Goal: Task Accomplishment & Management: Complete application form

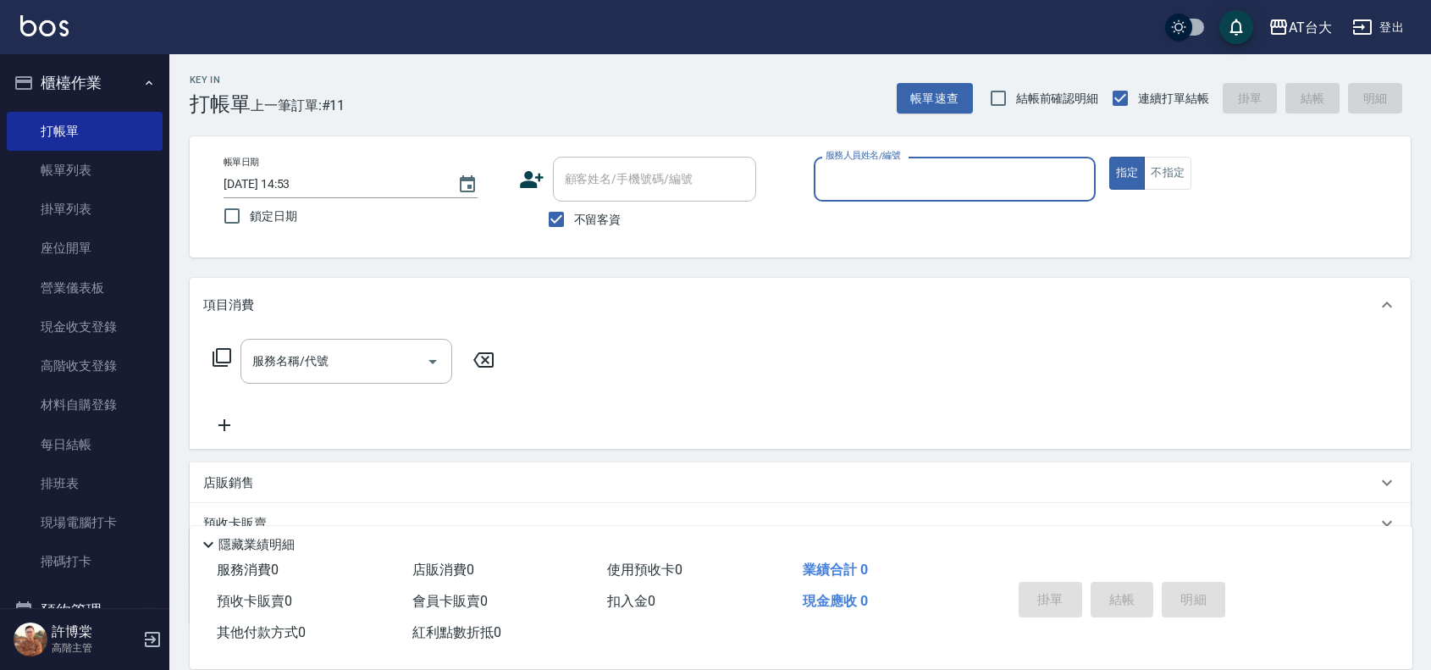
drag, startPoint x: 94, startPoint y: 166, endPoint x: 490, endPoint y: 243, distance: 403.0
click at [94, 166] on link "帳單列表" at bounding box center [85, 170] width 156 height 39
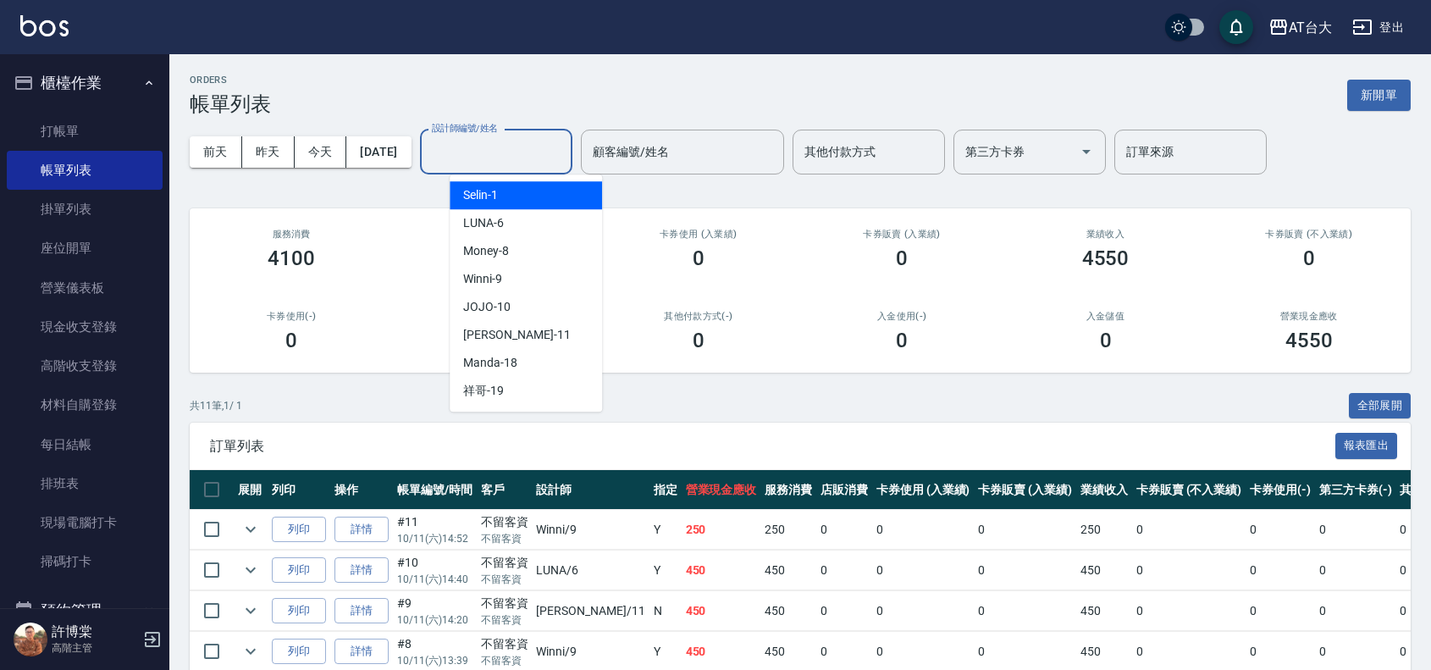
click at [468, 153] on input "設計師編號/姓名" at bounding box center [496, 152] width 137 height 30
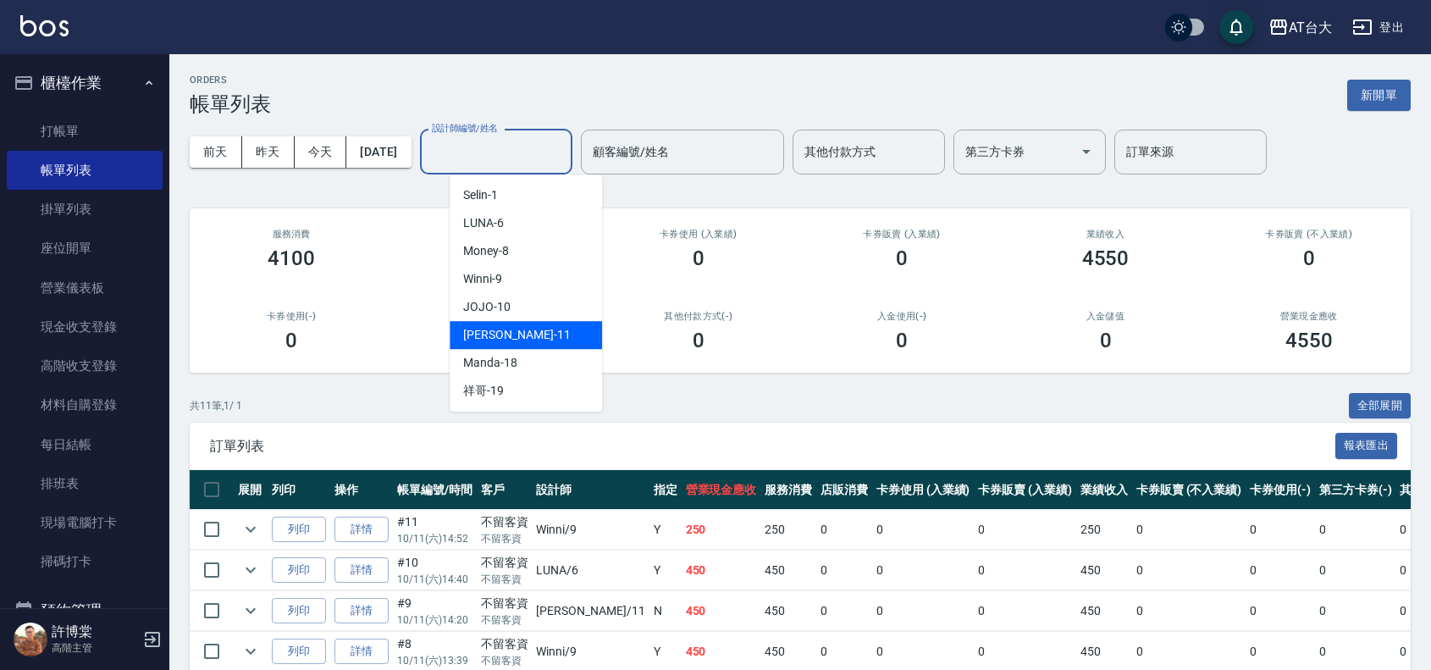
click at [561, 337] on div "[PERSON_NAME] -11" at bounding box center [526, 335] width 152 height 28
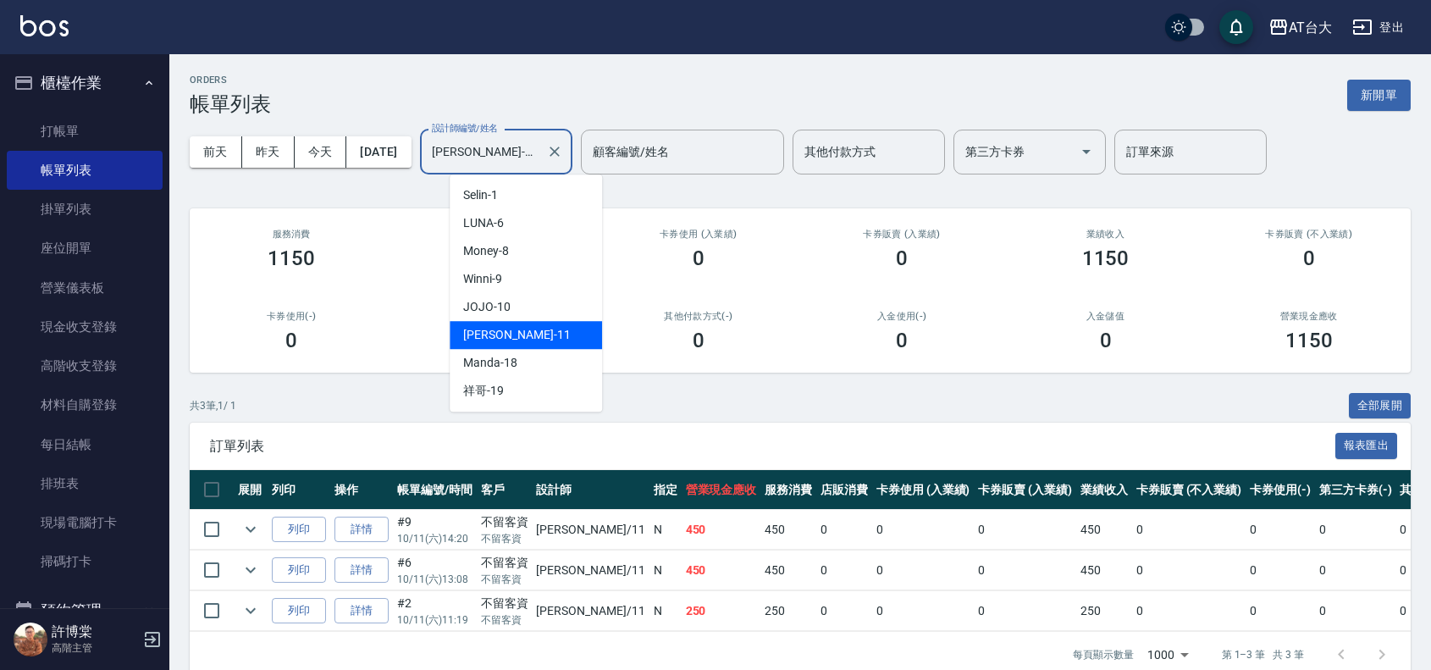
click at [540, 147] on input "[PERSON_NAME]-11" at bounding box center [484, 152] width 112 height 30
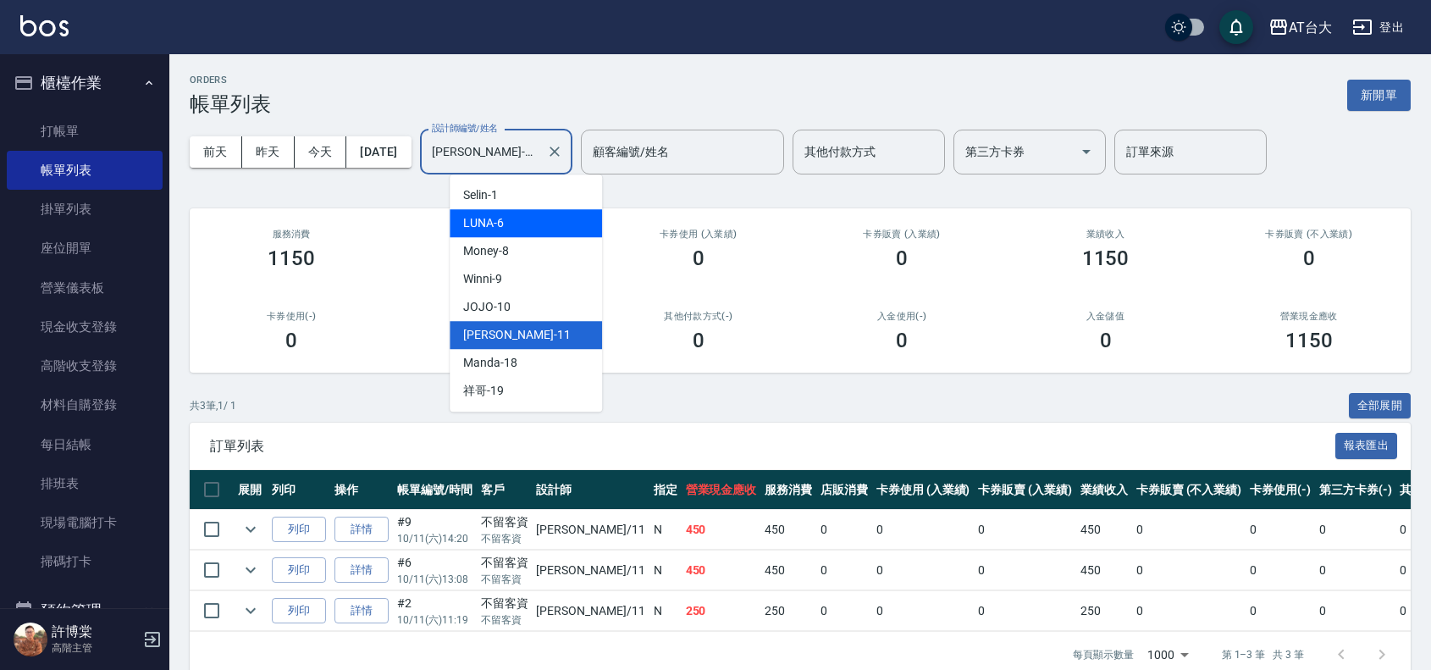
click at [548, 230] on div "LUNA -6" at bounding box center [526, 223] width 152 height 28
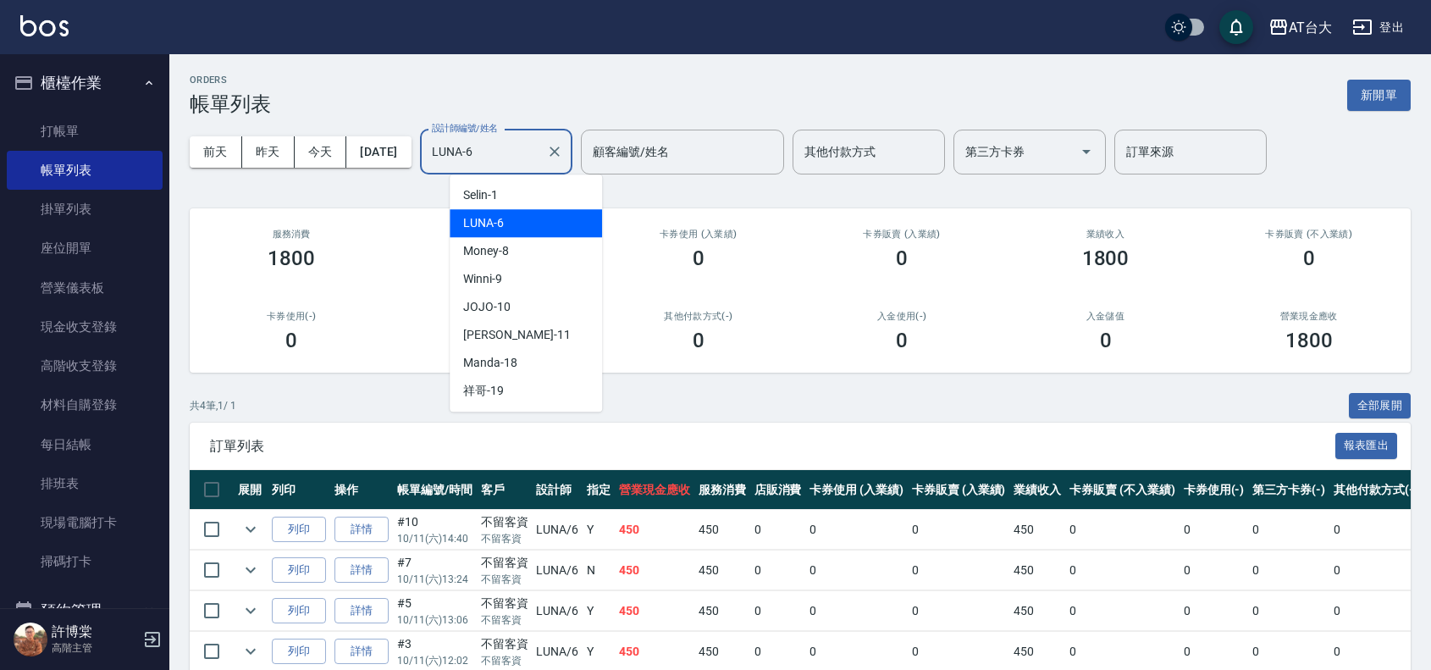
click at [532, 149] on input "LUNA-6" at bounding box center [484, 152] width 112 height 30
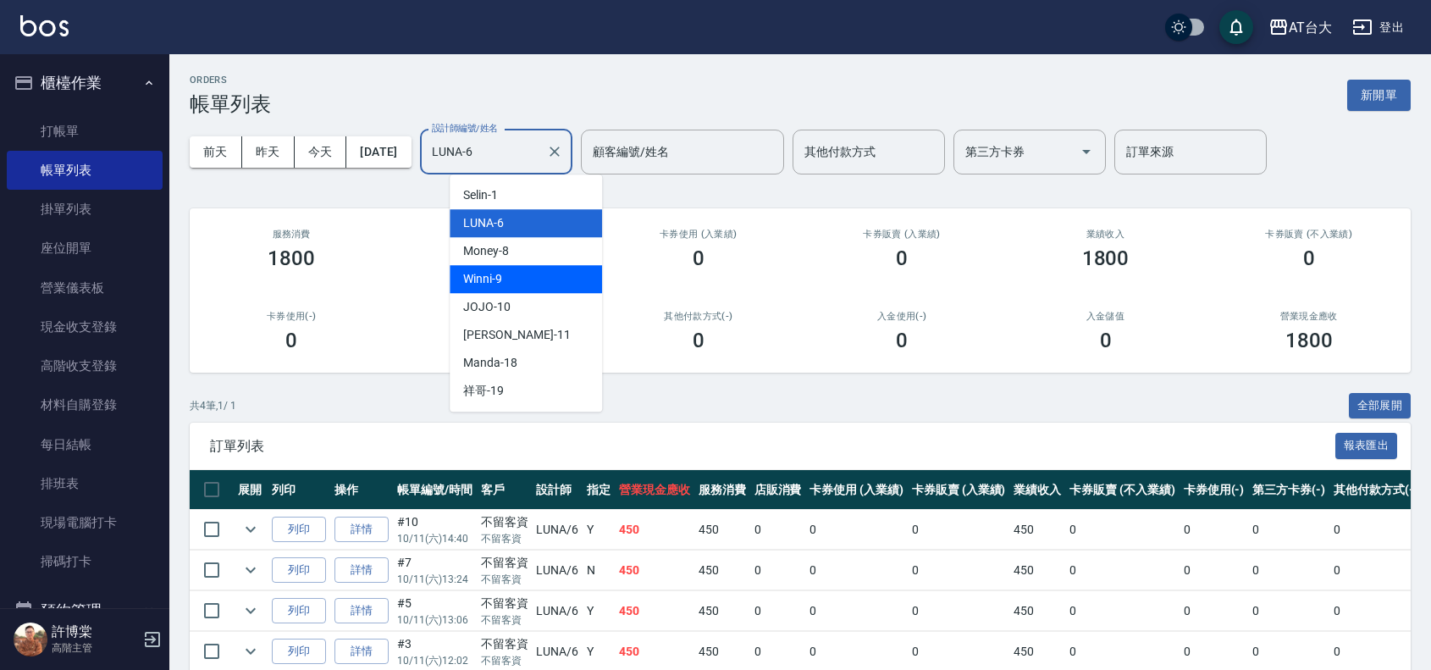
click at [544, 273] on div "Winni -9" at bounding box center [526, 279] width 152 height 28
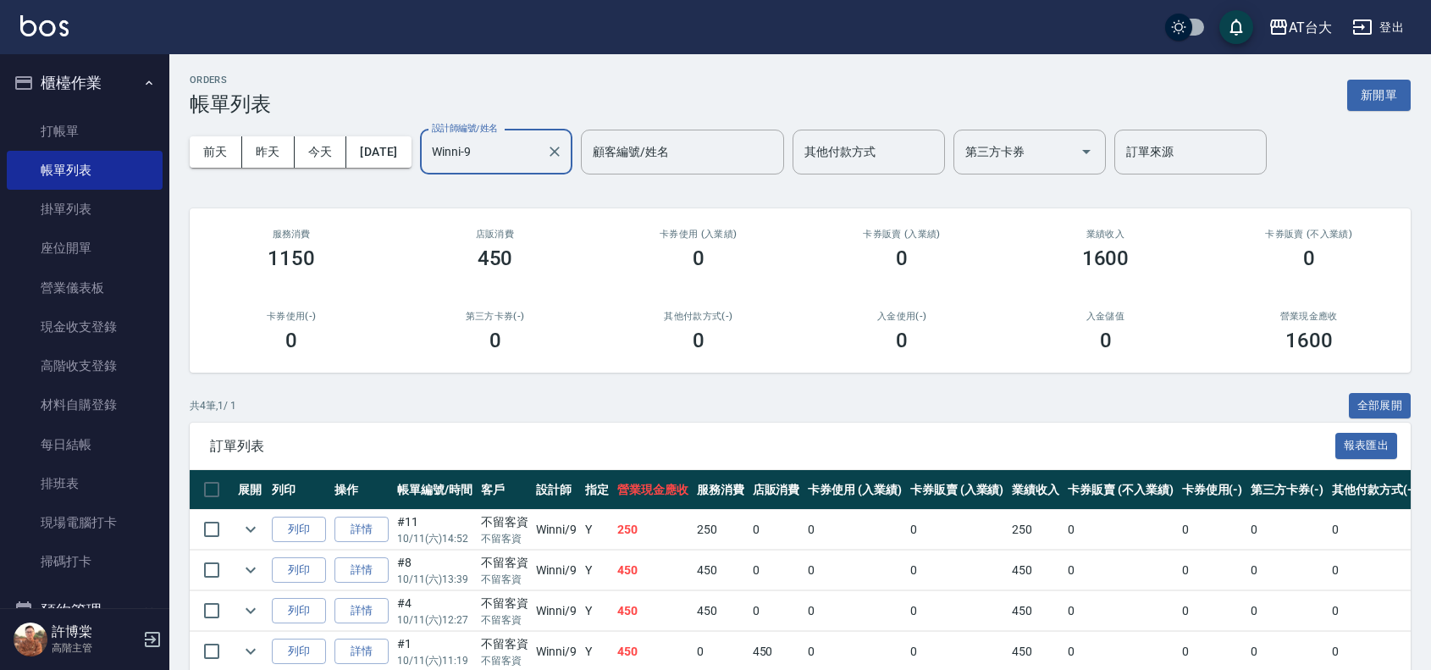
click at [534, 145] on input "Winni-9" at bounding box center [484, 152] width 112 height 30
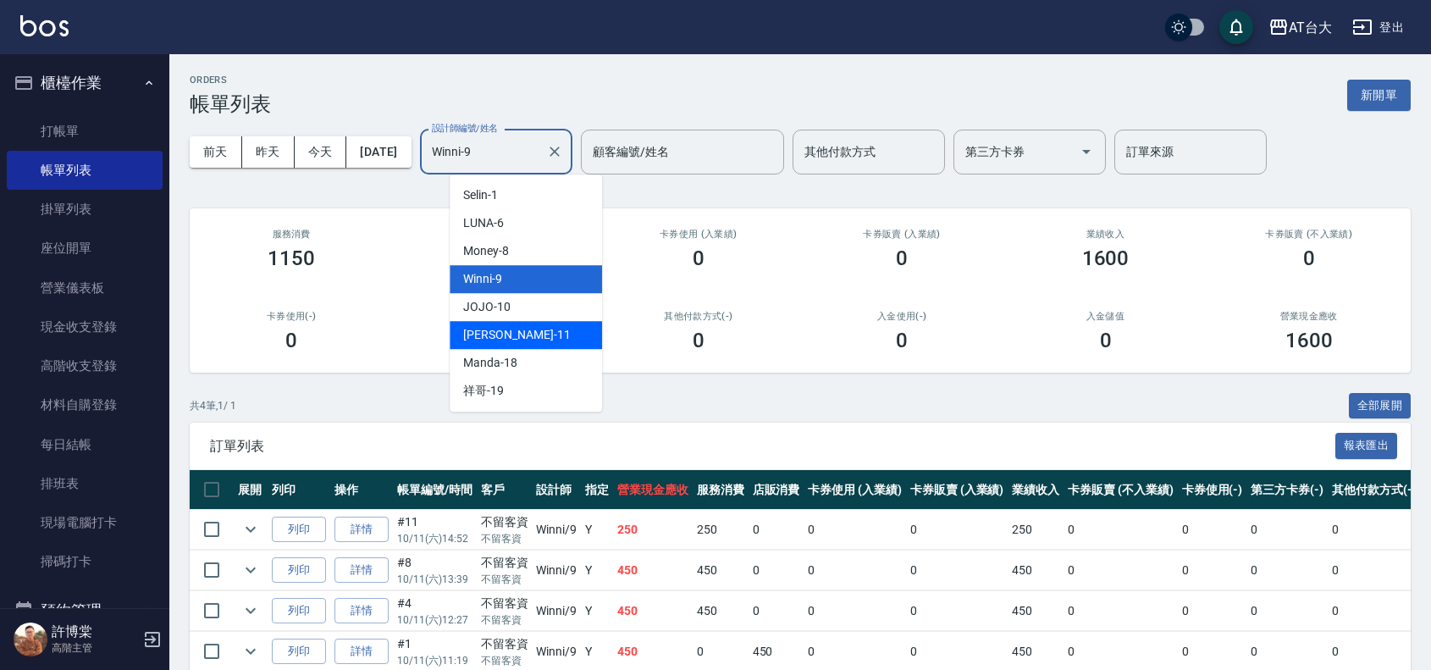
click at [563, 332] on div "[PERSON_NAME] -11" at bounding box center [526, 335] width 152 height 28
type input "[PERSON_NAME]-11"
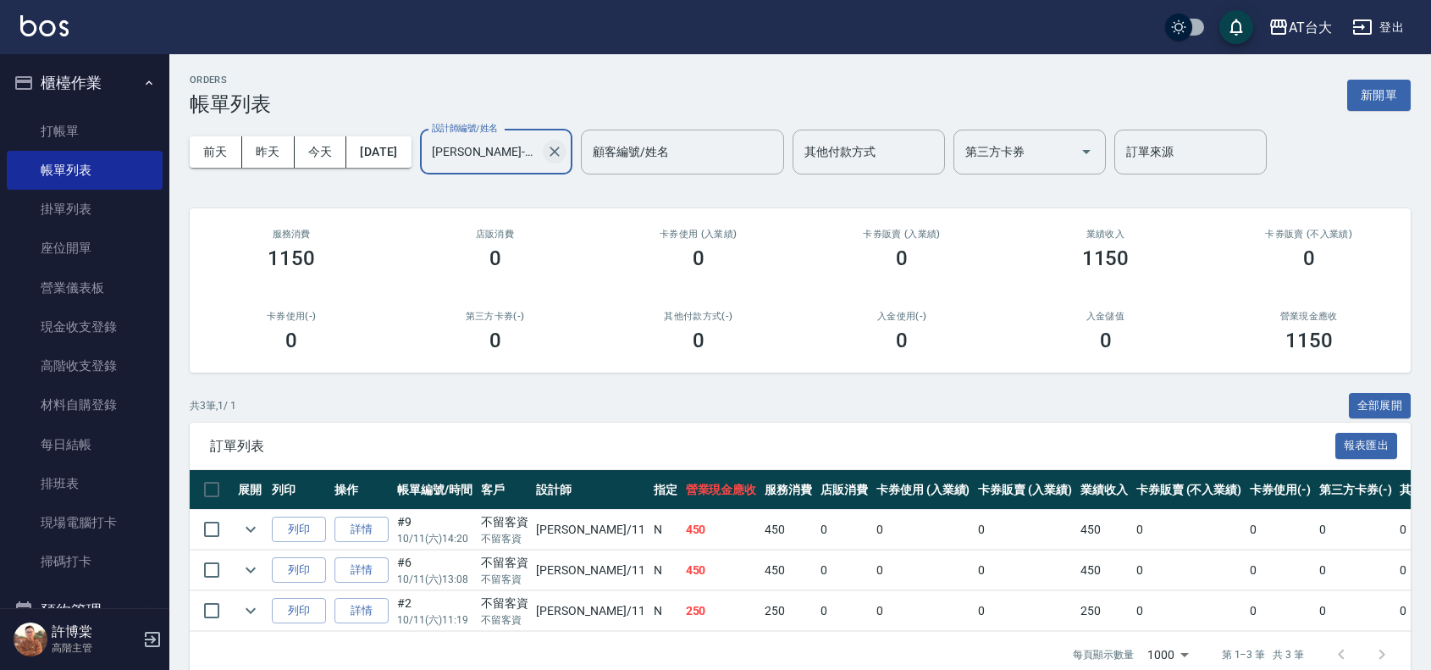
click at [560, 155] on icon "Clear" at bounding box center [555, 152] width 10 height 10
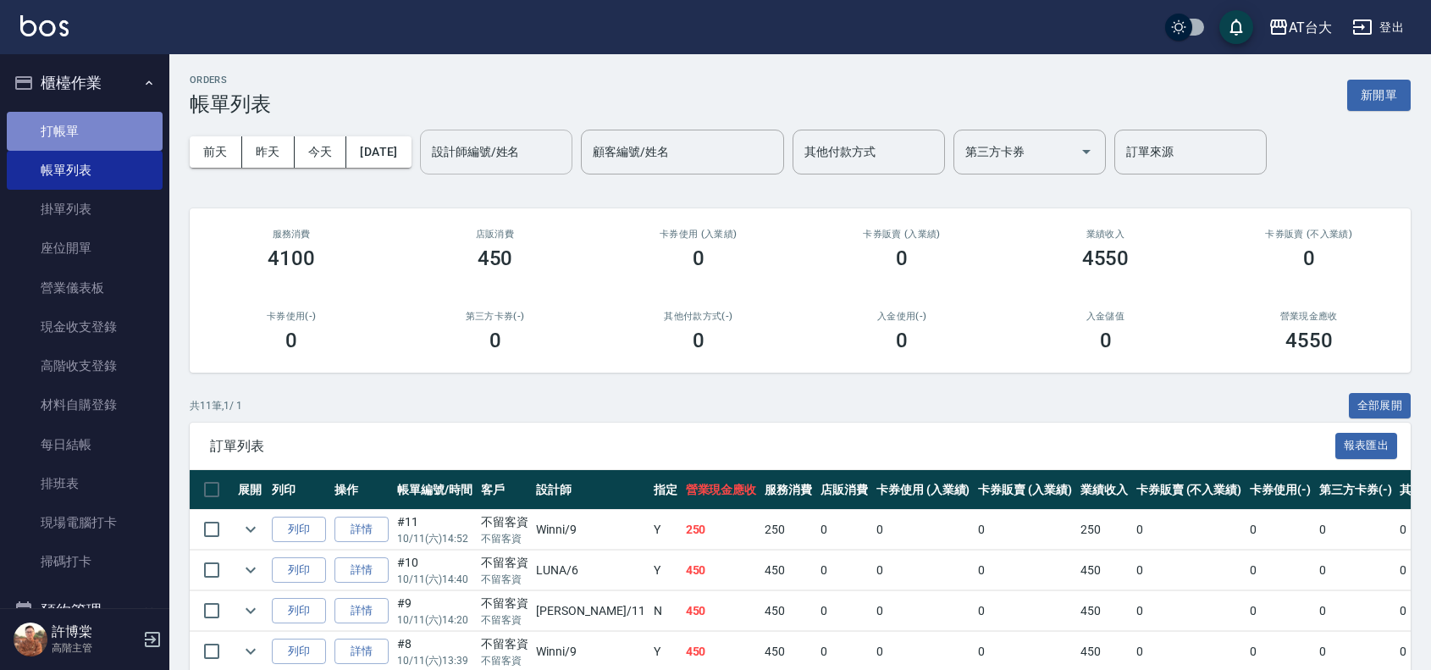
click at [91, 124] on link "打帳單" at bounding box center [85, 131] width 156 height 39
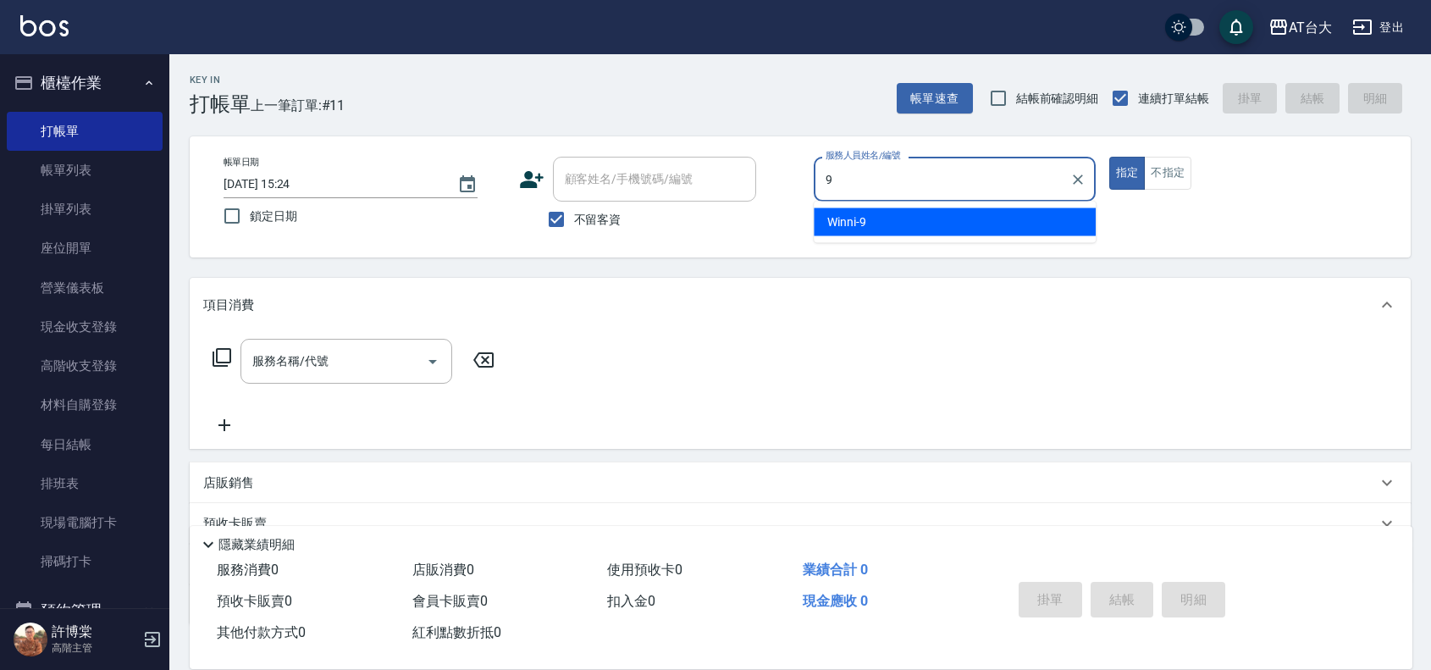
type input "Winni-9"
type button "true"
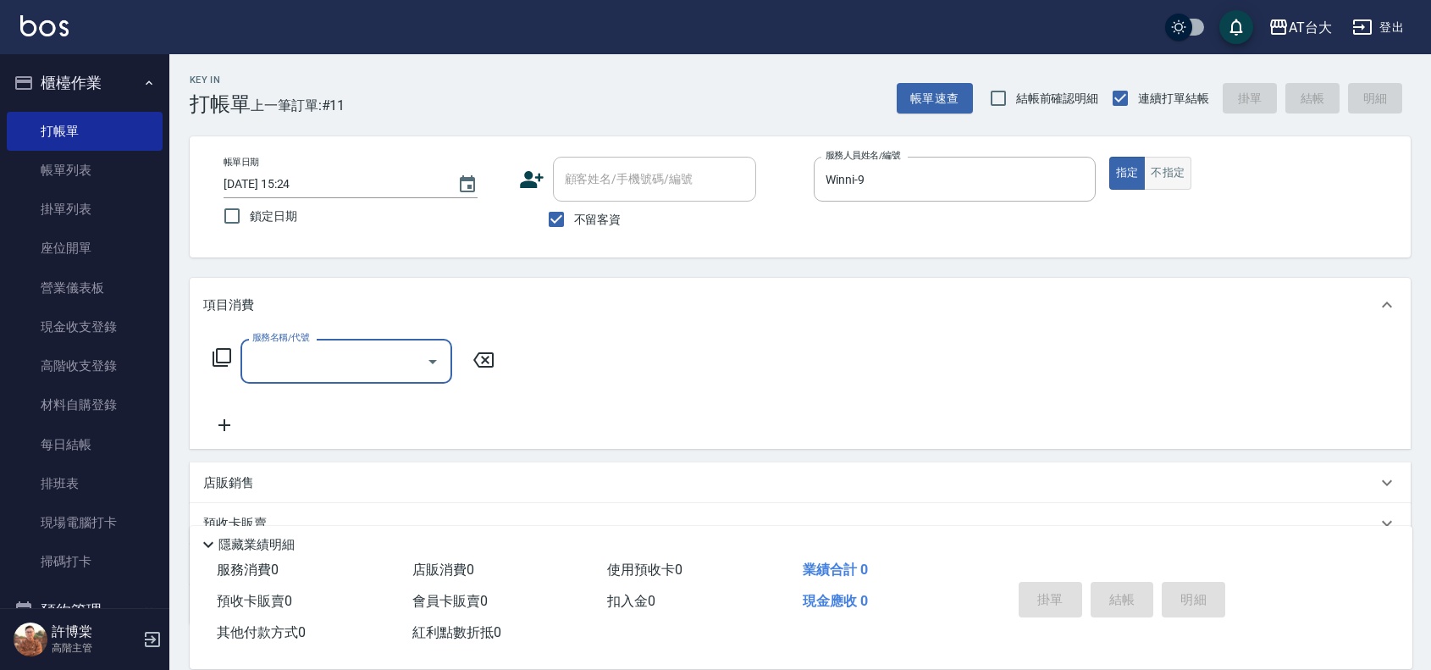
click at [1170, 171] on button "不指定" at bounding box center [1167, 173] width 47 height 33
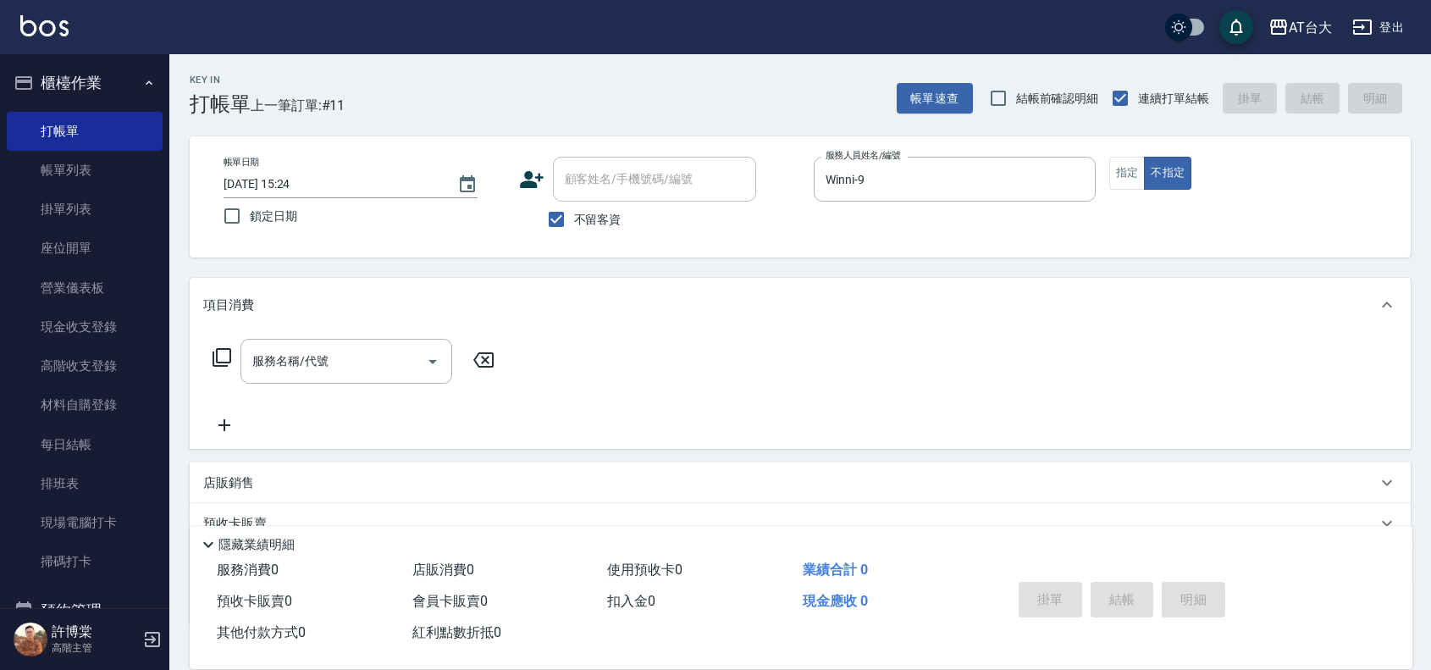
type button "false"
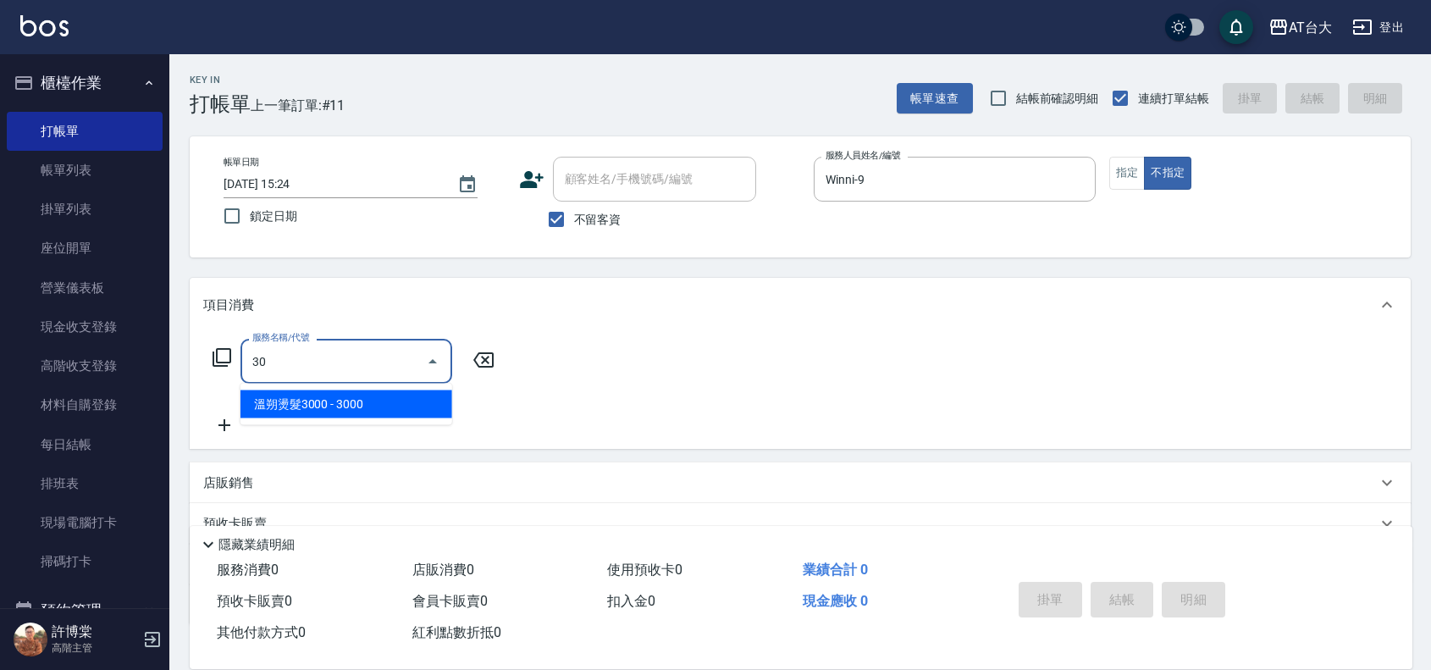
type input "3"
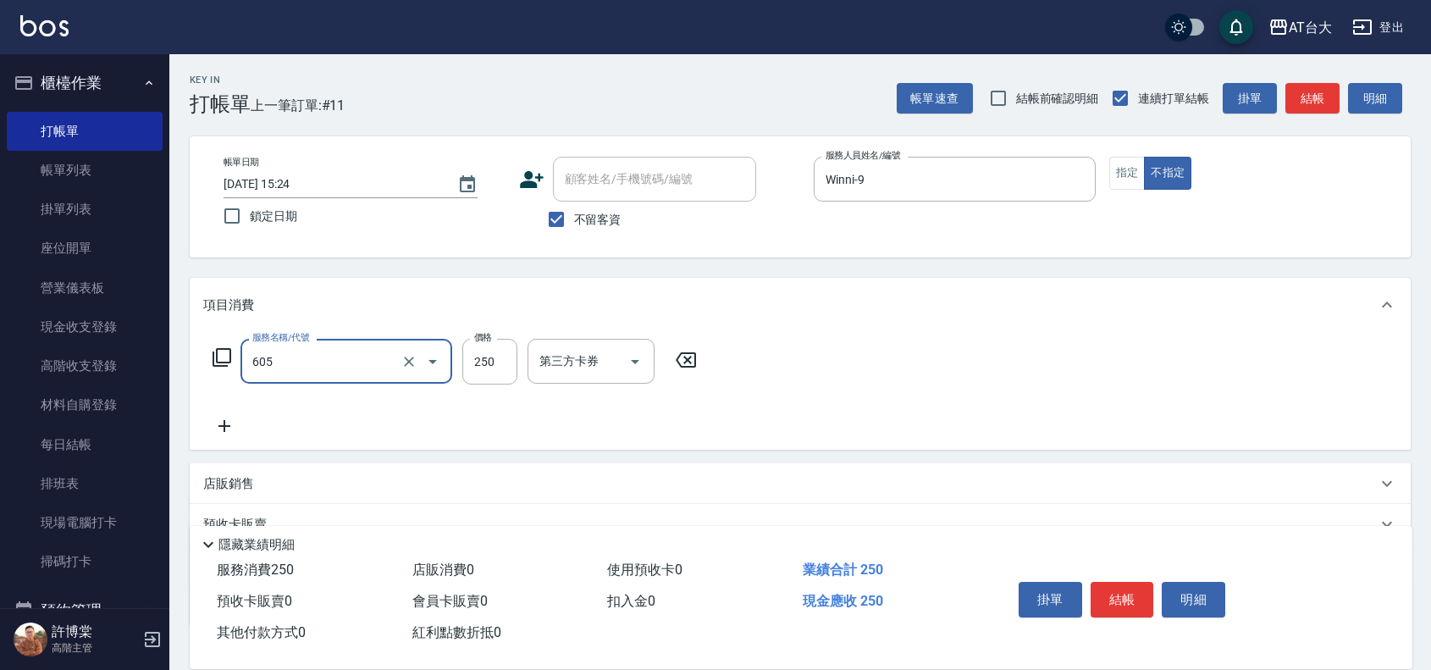
type input "洗髮 (女)(605)"
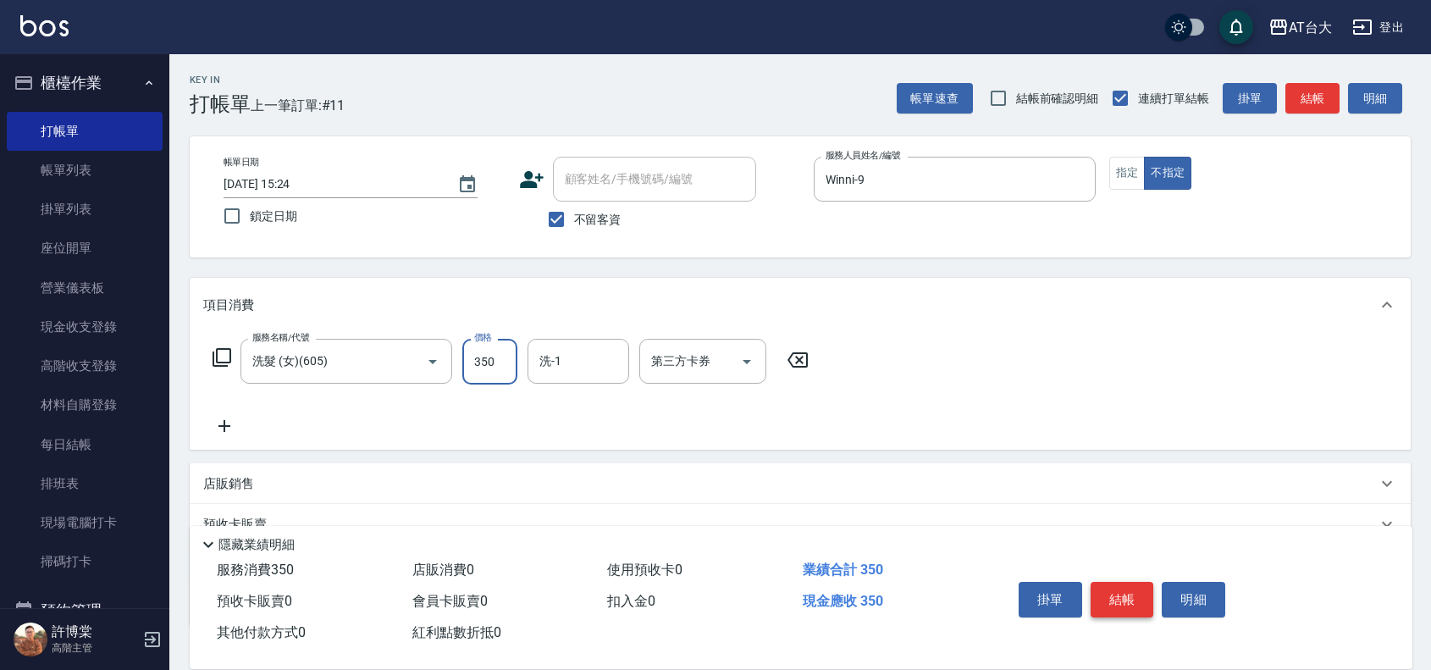
type input "350"
click at [1110, 600] on button "結帳" at bounding box center [1123, 600] width 64 height 36
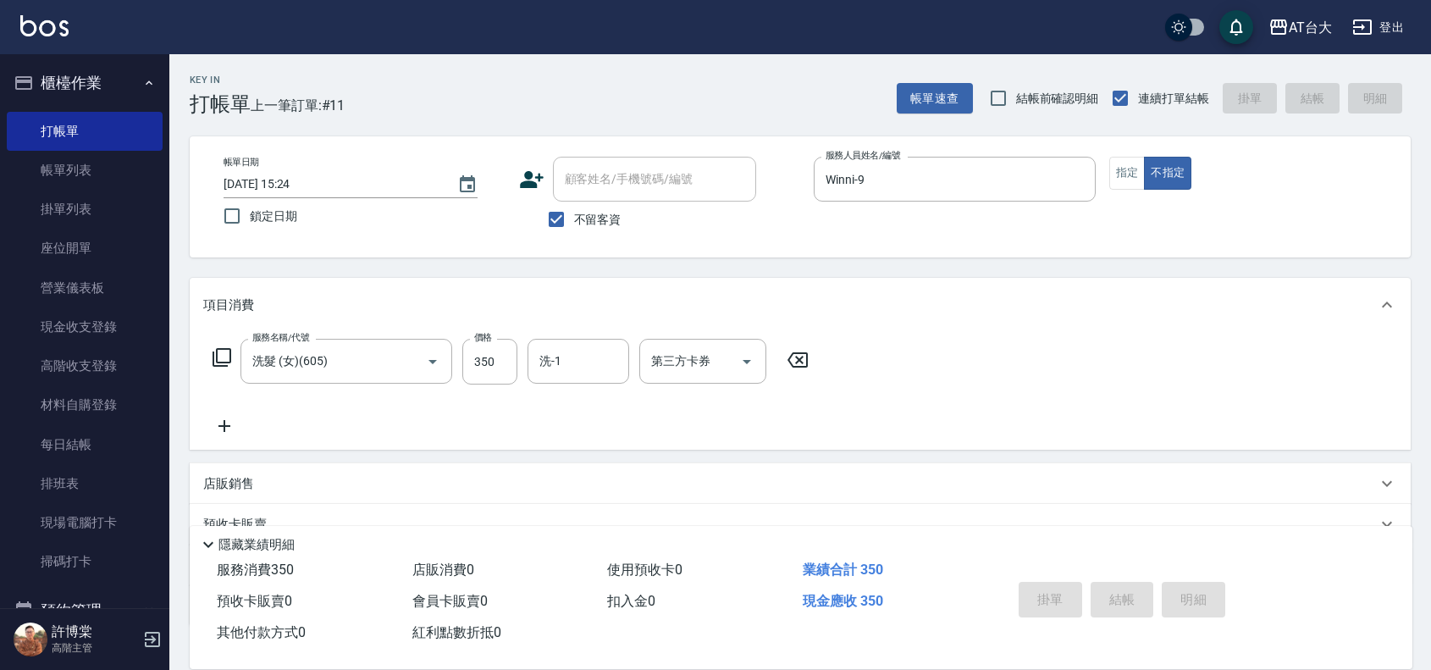
type input "[DATE] 15:30"
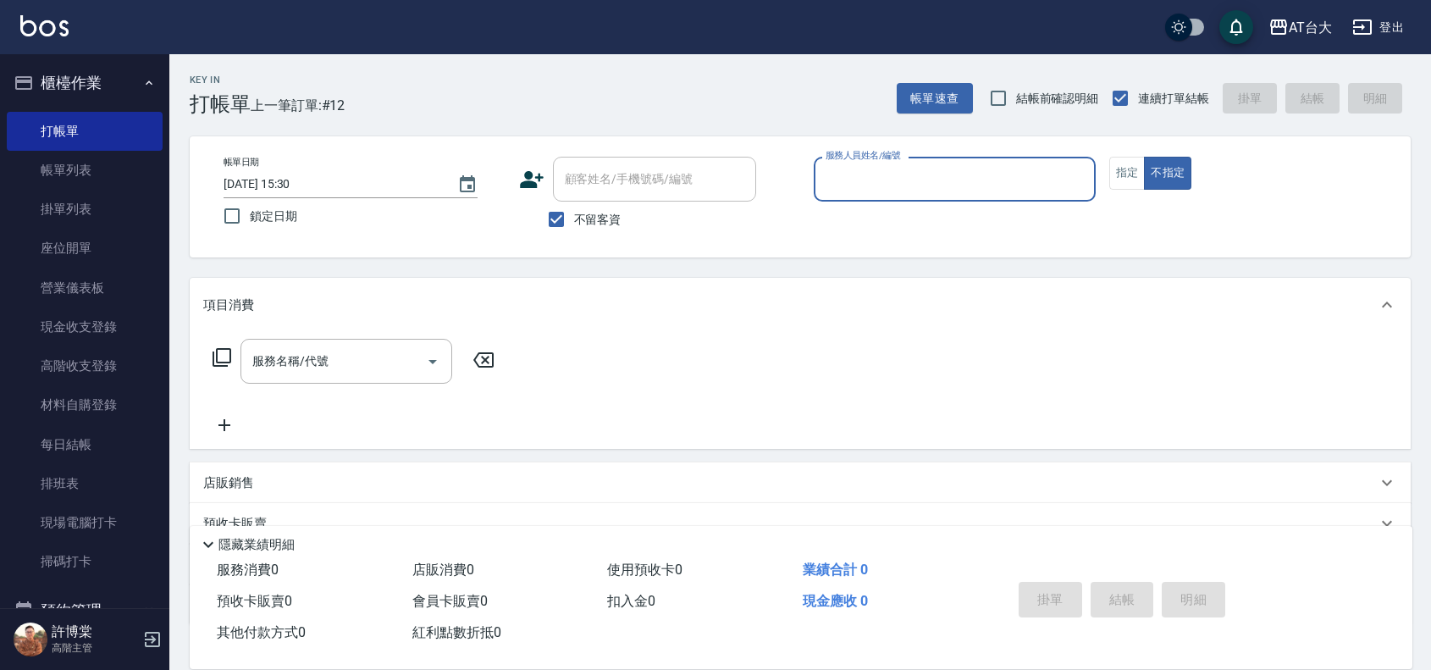
click at [896, 157] on label "服務人員姓名/編號" at bounding box center [863, 155] width 75 height 13
click at [896, 164] on input "服務人員姓名/編號" at bounding box center [955, 179] width 267 height 30
click at [899, 172] on input "服務人員姓名/編號" at bounding box center [955, 179] width 267 height 30
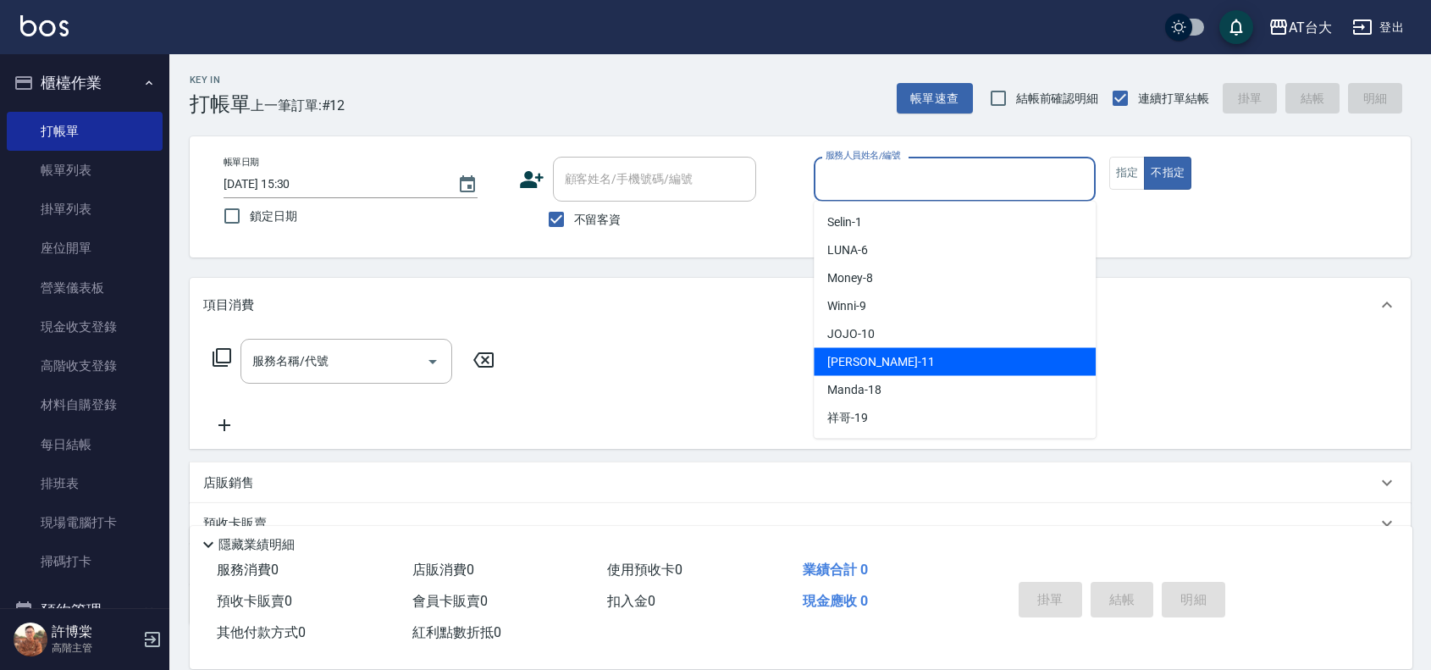
click at [882, 370] on div "[PERSON_NAME] -11" at bounding box center [955, 362] width 282 height 28
type input "[PERSON_NAME]-11"
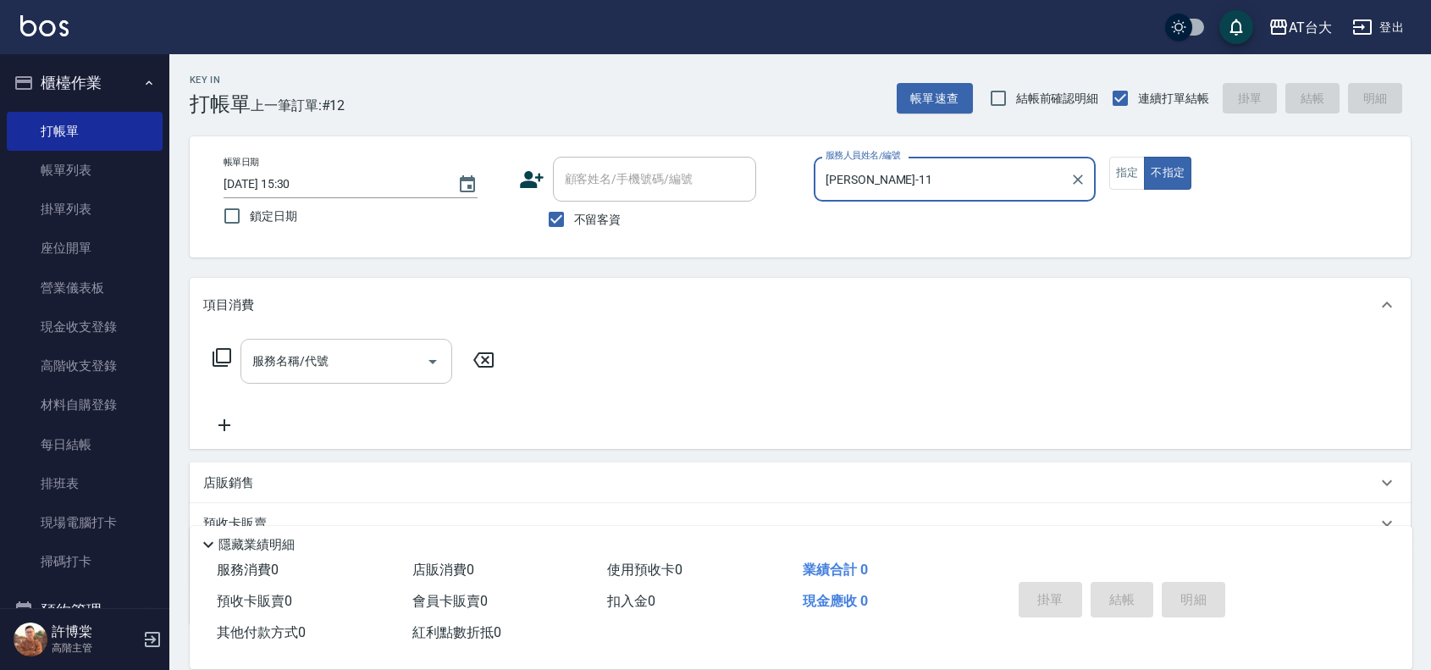
click at [375, 353] on input "服務名稱/代號" at bounding box center [333, 361] width 171 height 30
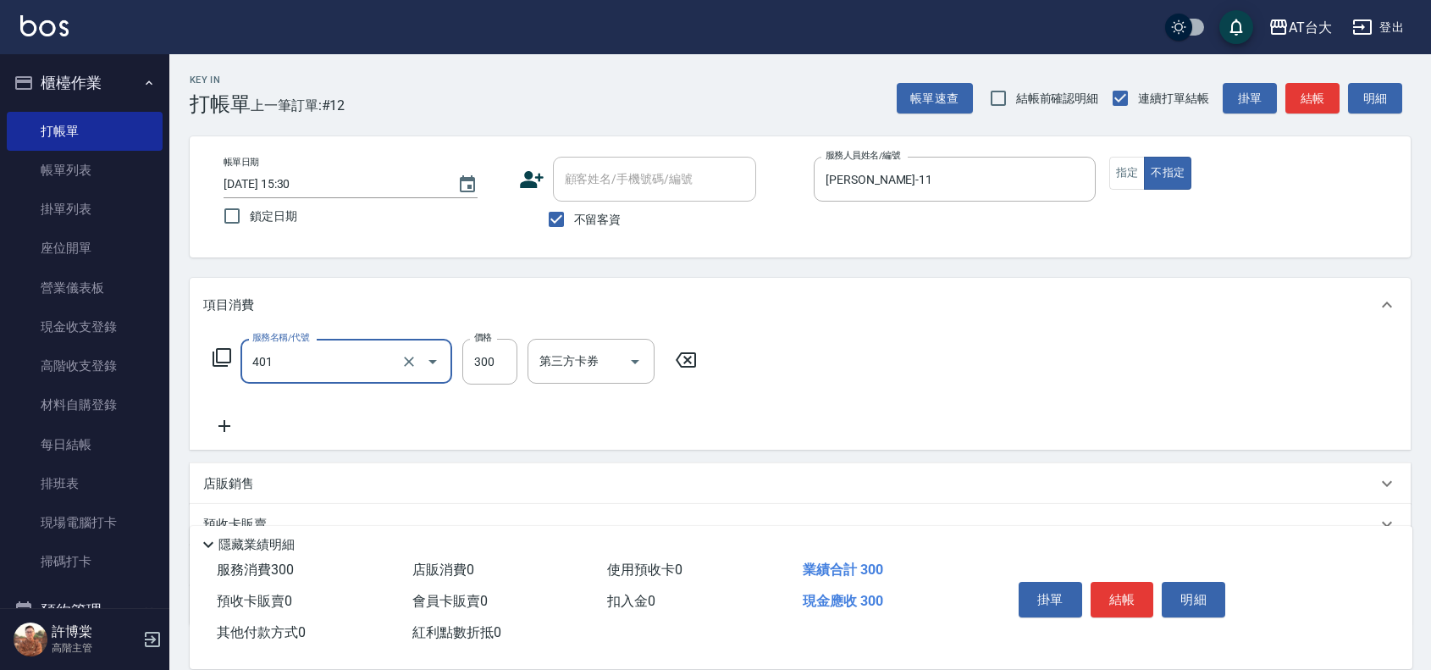
type input "自備護髮(401)"
type input "799"
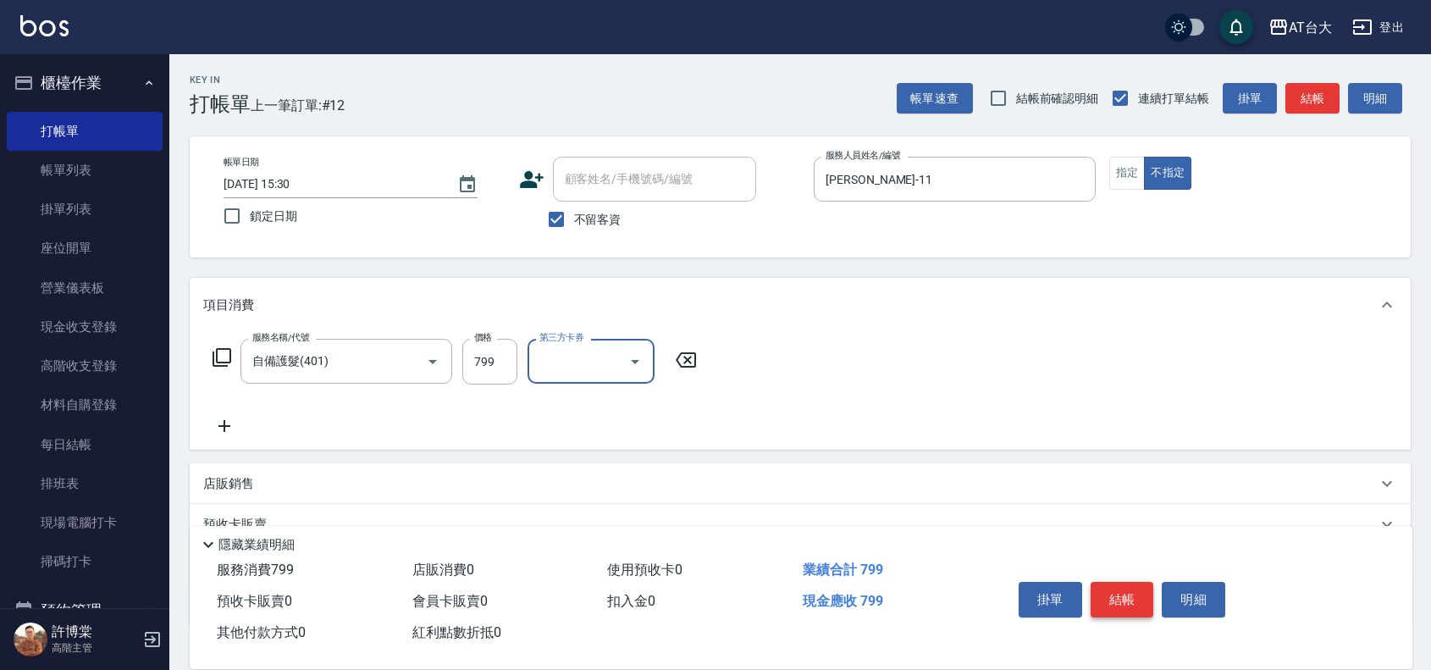
click at [1120, 590] on button "結帳" at bounding box center [1123, 600] width 64 height 36
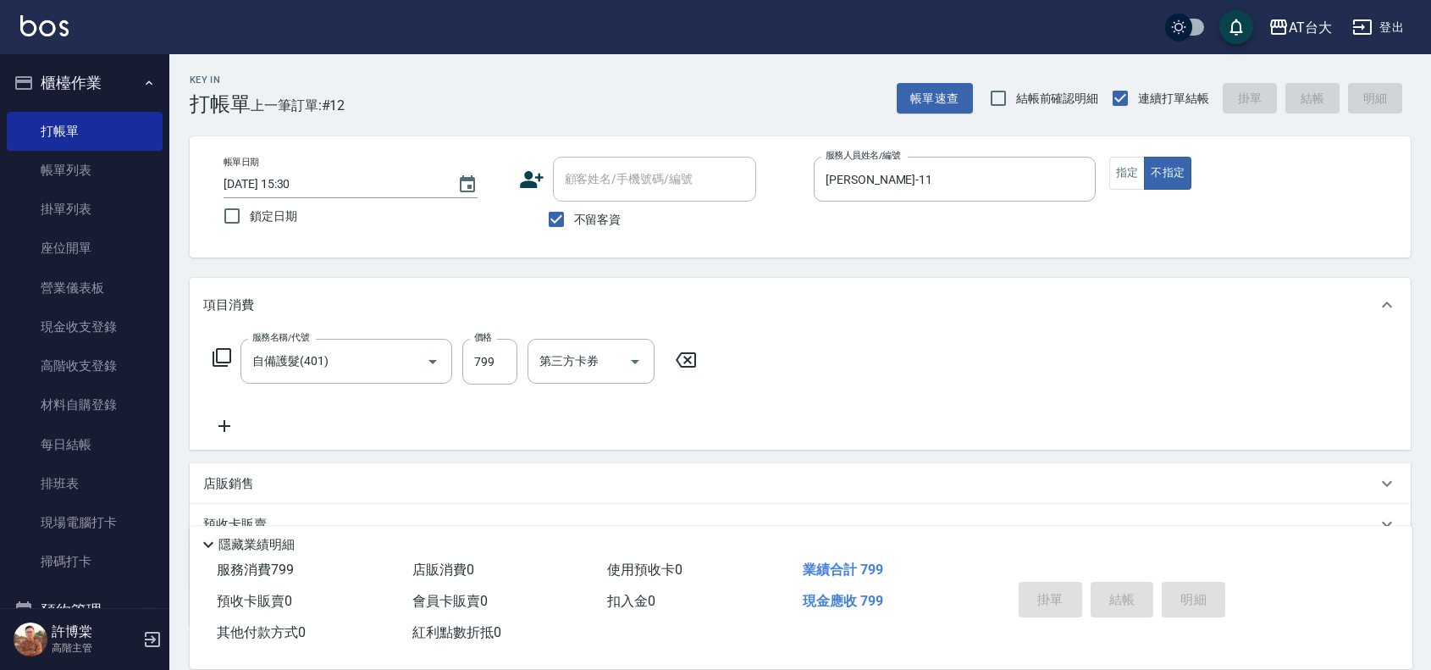
type input "[DATE] 15:48"
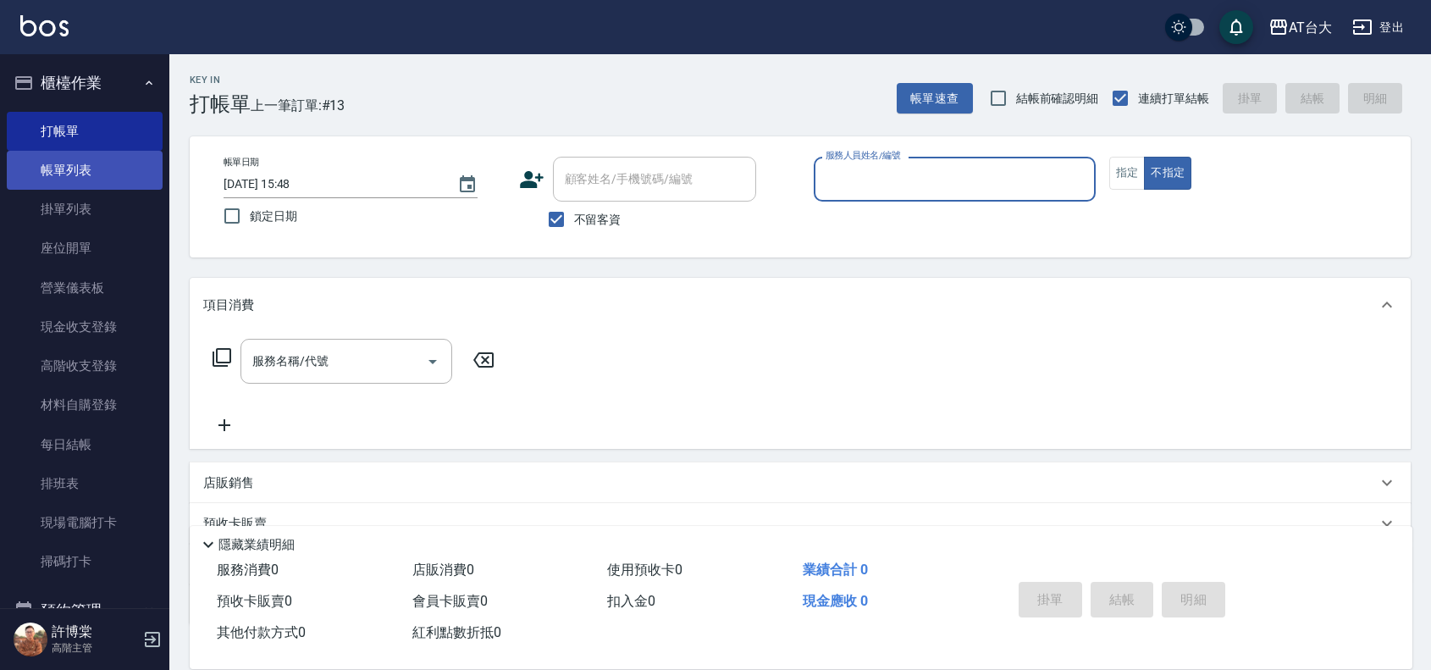
click at [108, 179] on link "帳單列表" at bounding box center [85, 170] width 156 height 39
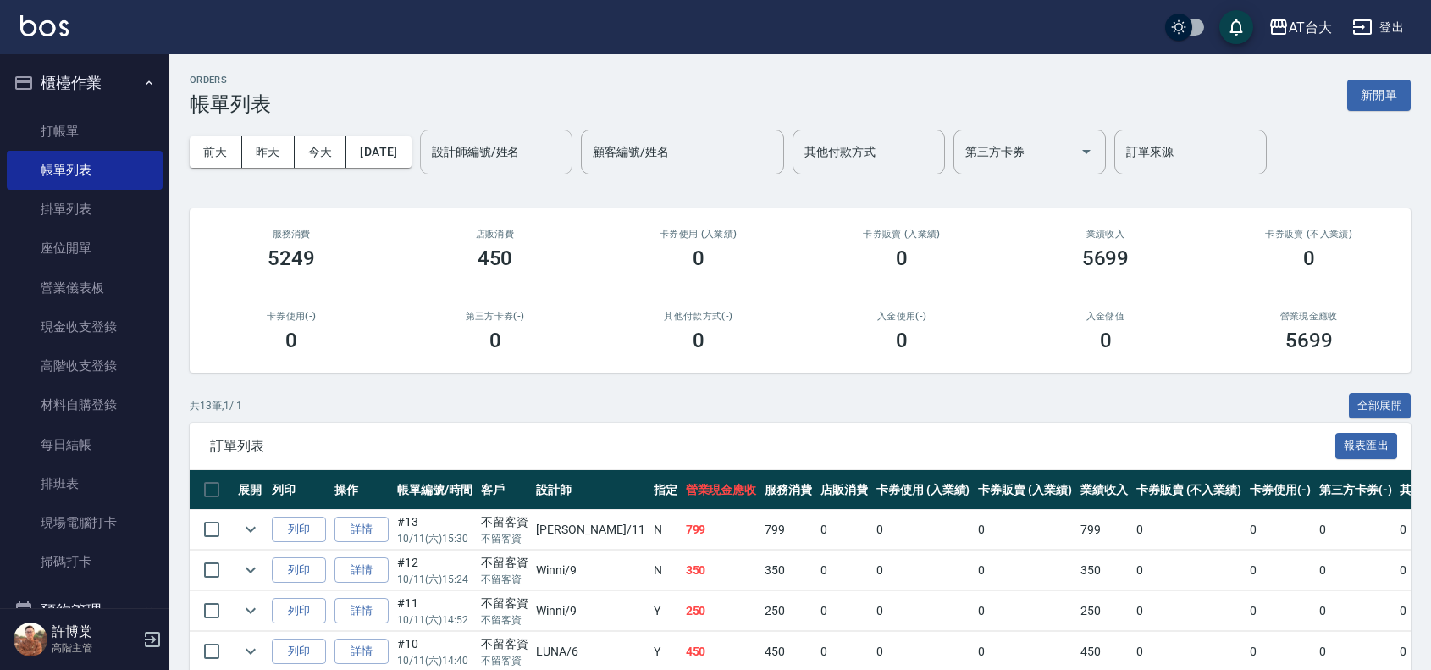
click at [565, 158] on input "設計師編號/姓名" at bounding box center [496, 152] width 137 height 30
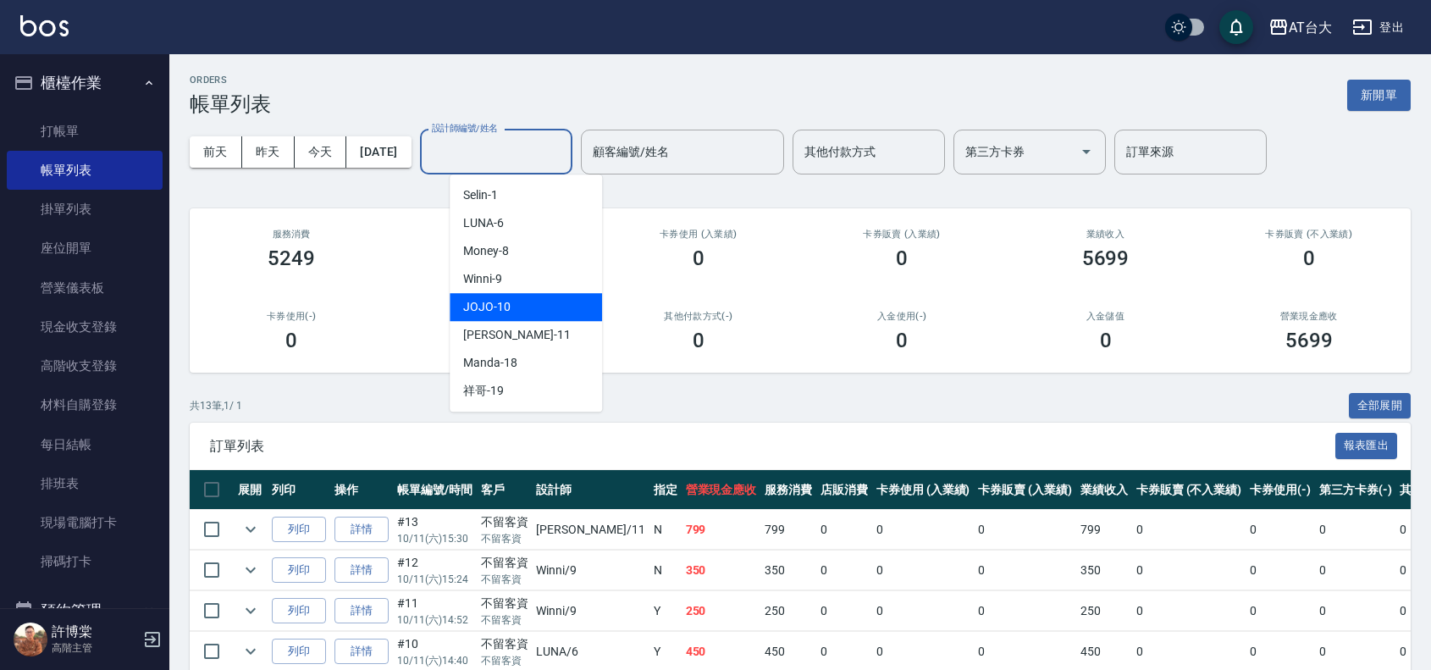
click at [536, 324] on div "[PERSON_NAME] -11" at bounding box center [526, 335] width 152 height 28
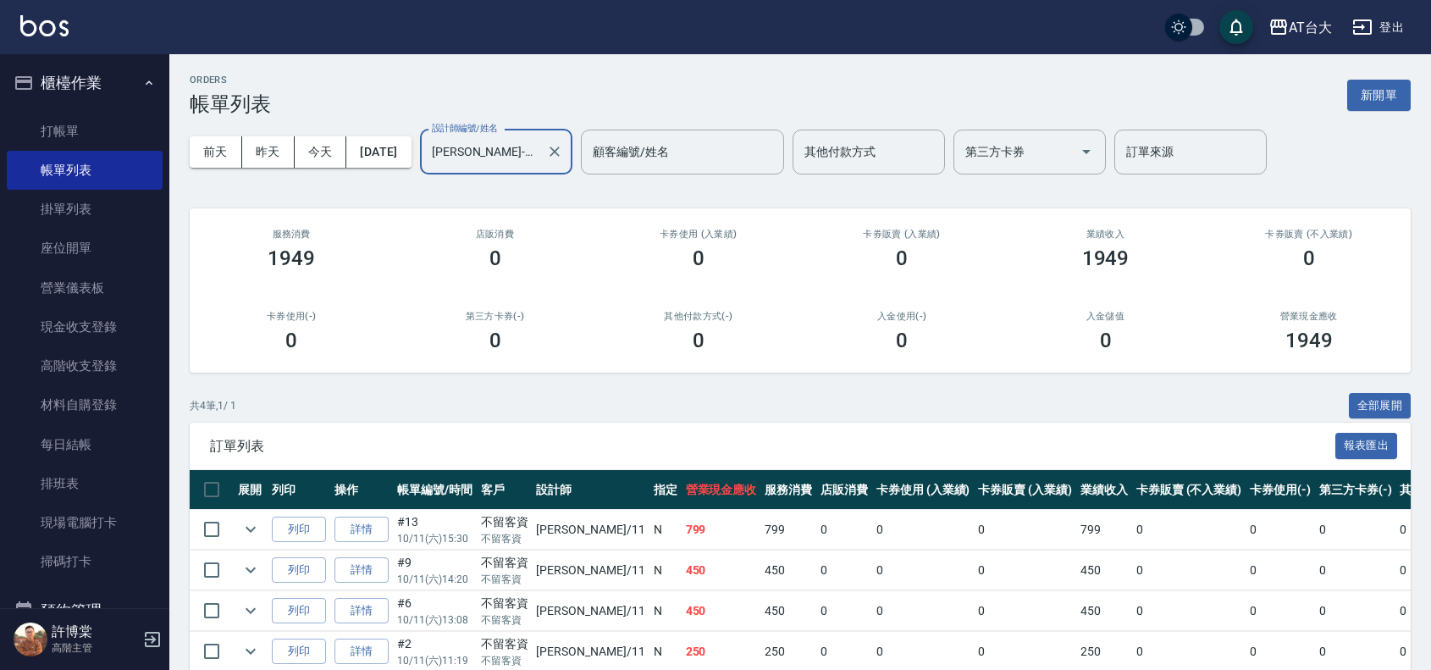
click at [539, 158] on input "[PERSON_NAME]-11" at bounding box center [484, 152] width 112 height 30
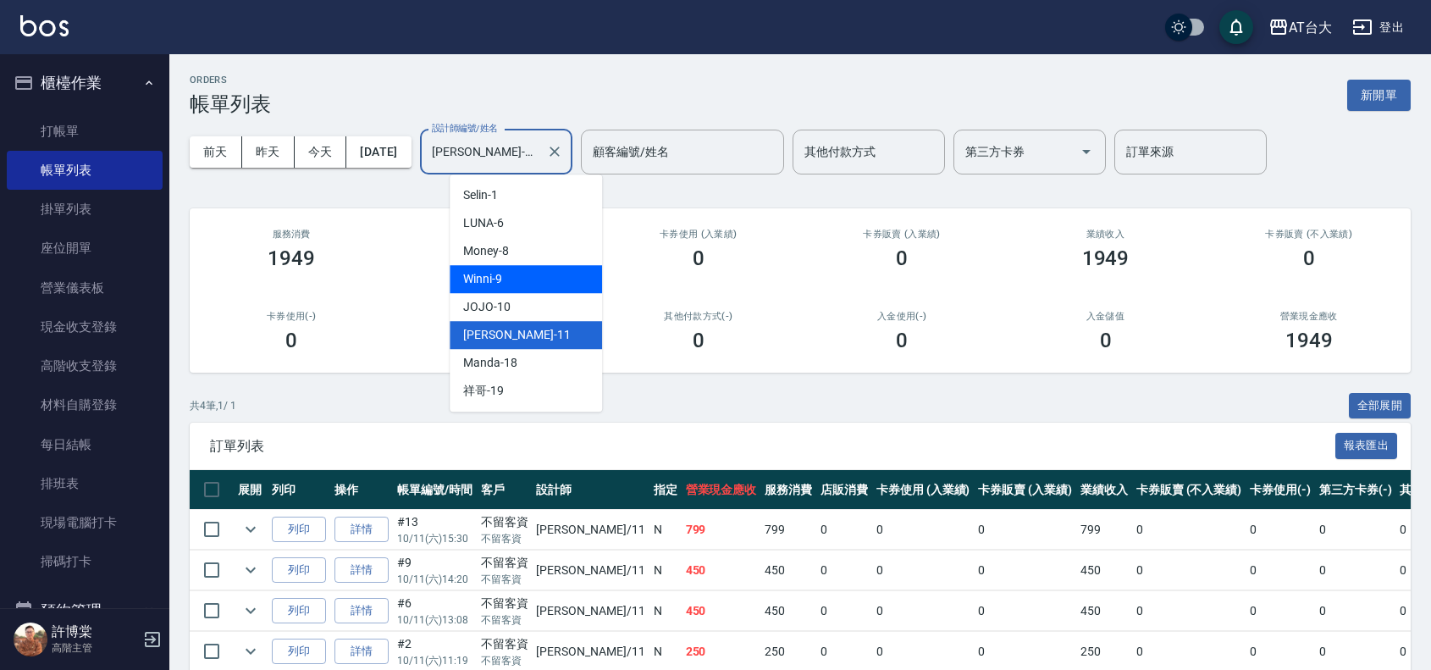
click at [529, 281] on div "Winni -9" at bounding box center [526, 279] width 152 height 28
type input "Winni-9"
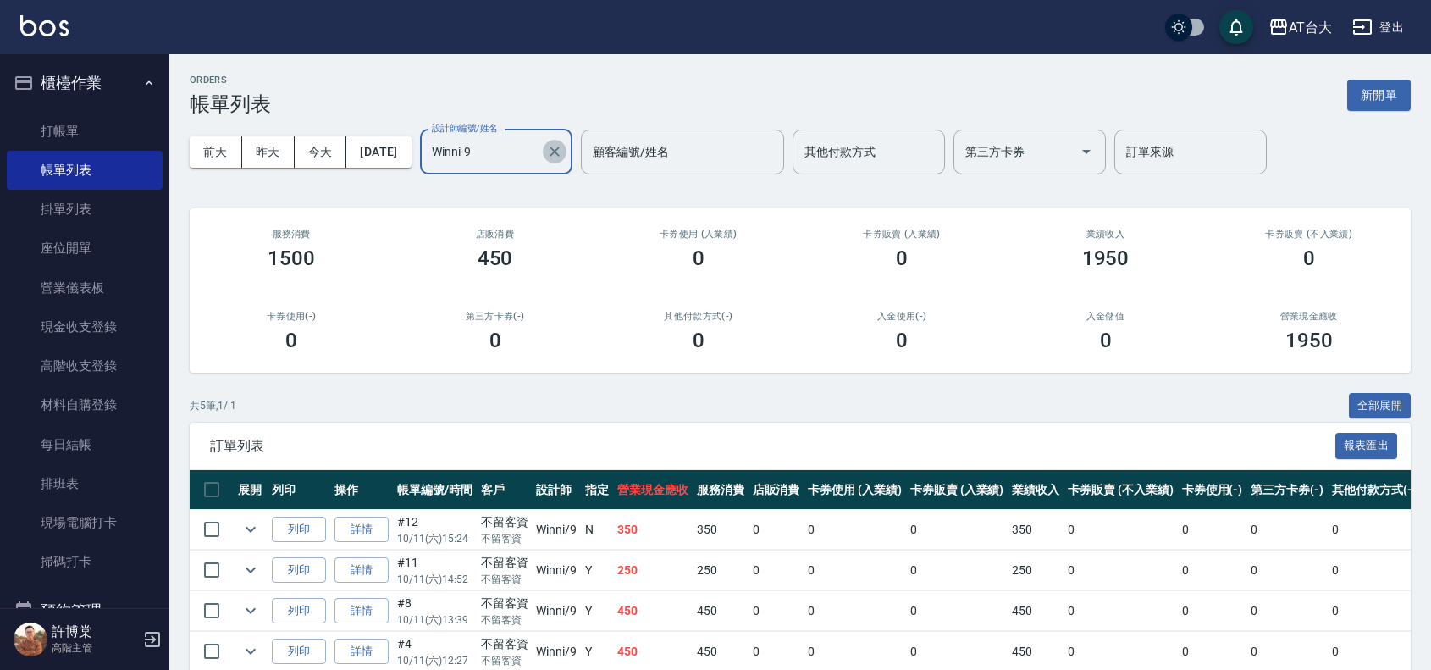
click at [563, 153] on icon "Clear" at bounding box center [554, 151] width 17 height 17
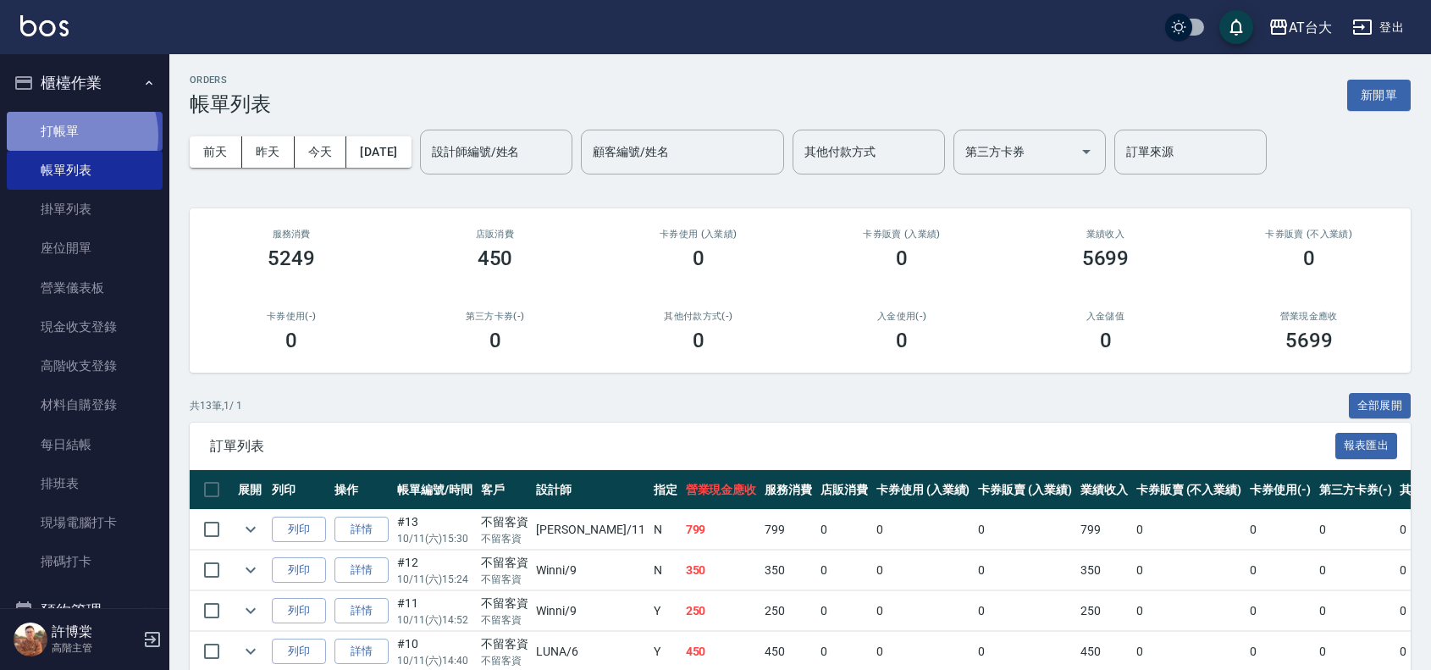
click at [69, 136] on link "打帳單" at bounding box center [85, 131] width 156 height 39
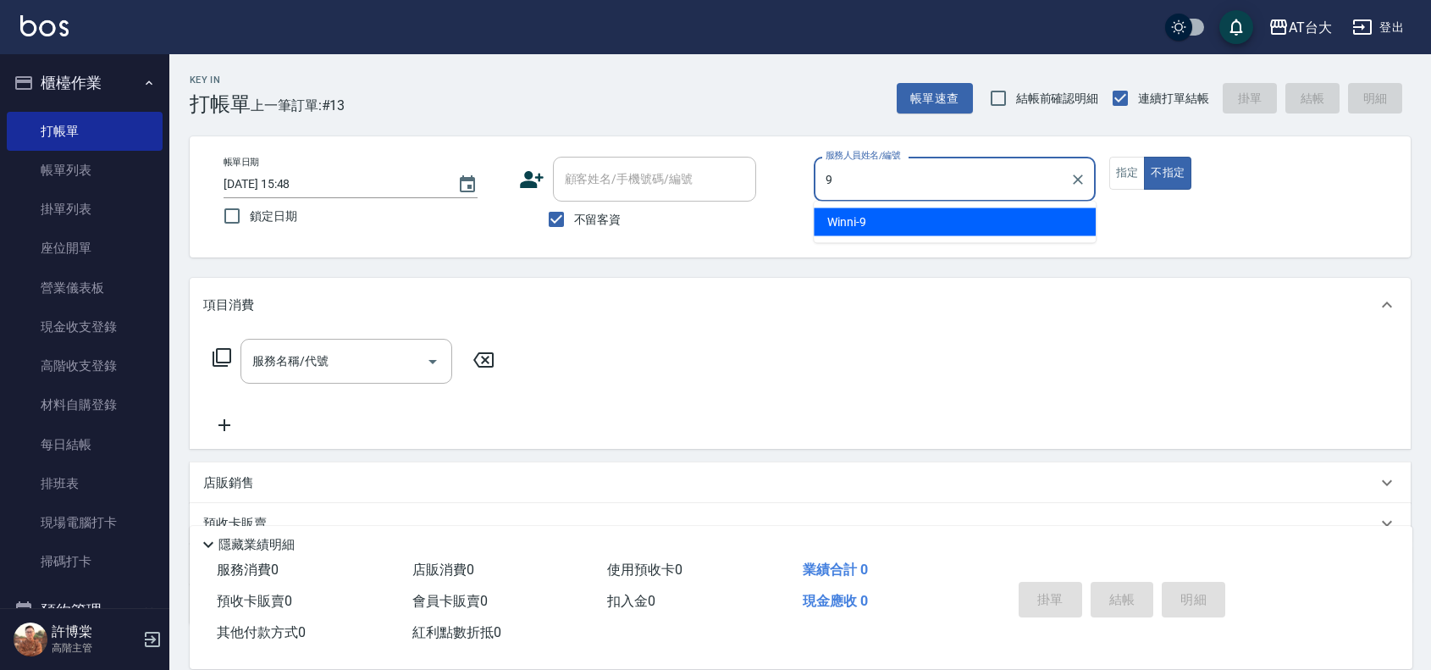
type input "Winni-9"
type button "false"
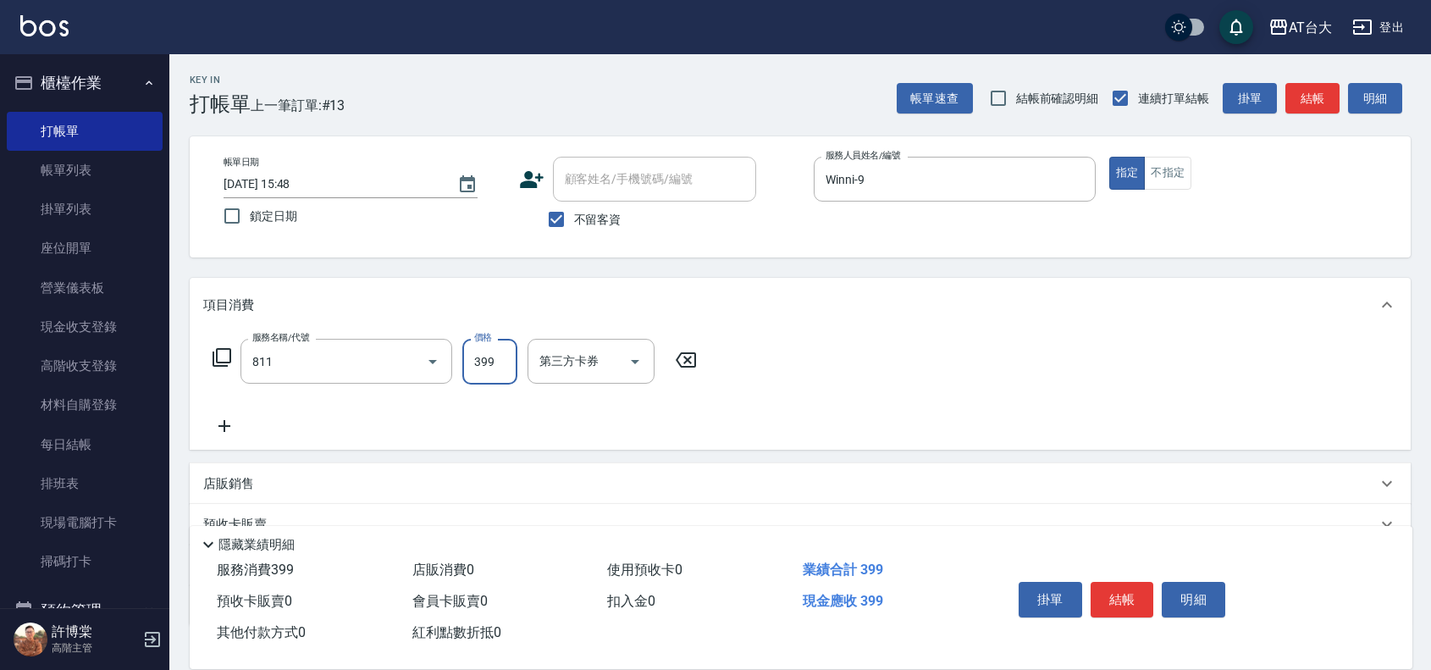
type input "洗+剪(811)"
type input "450"
click at [1143, 584] on button "結帳" at bounding box center [1123, 600] width 64 height 36
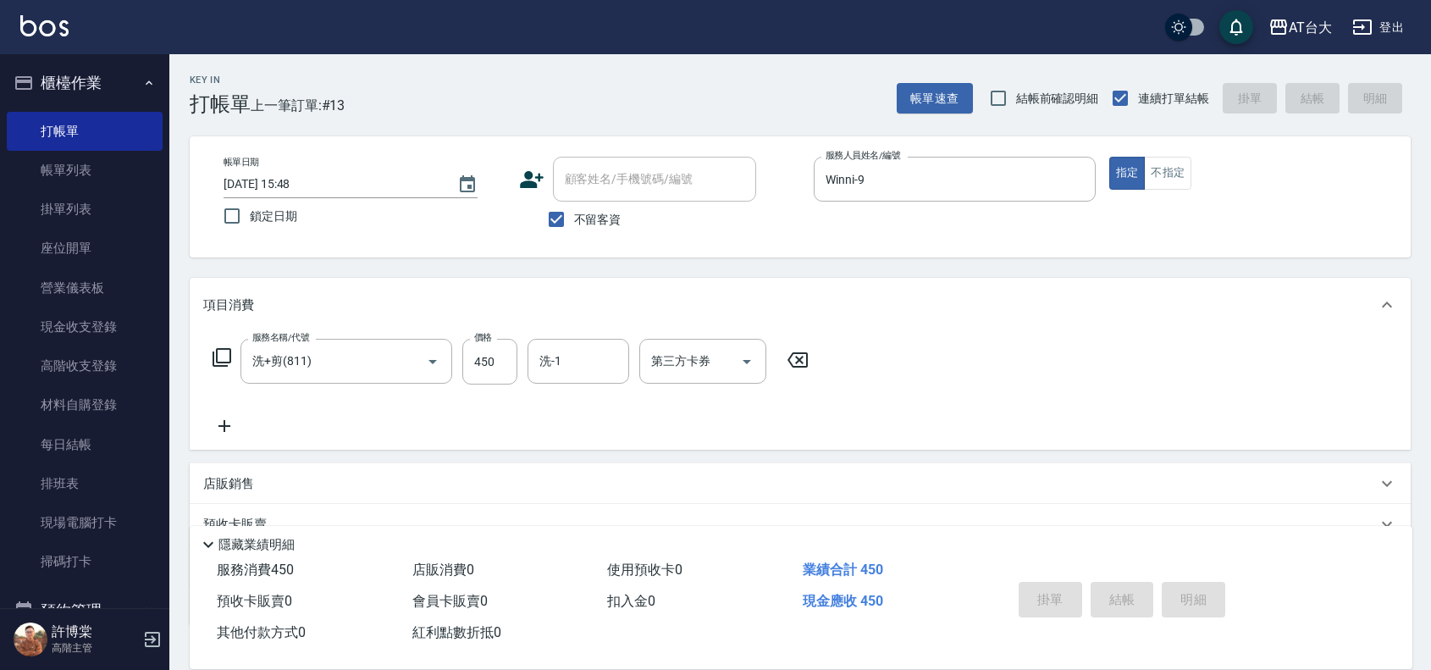
type input "[DATE] 16:16"
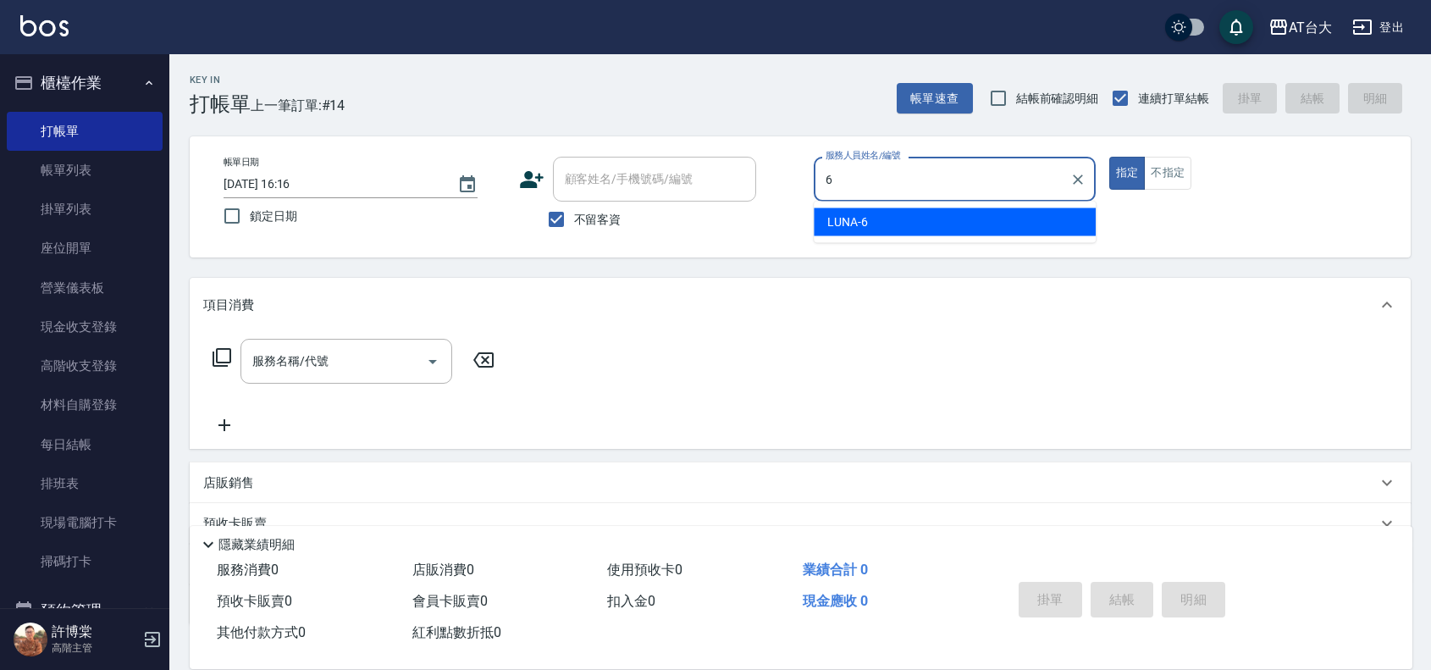
type input "LUNA-6"
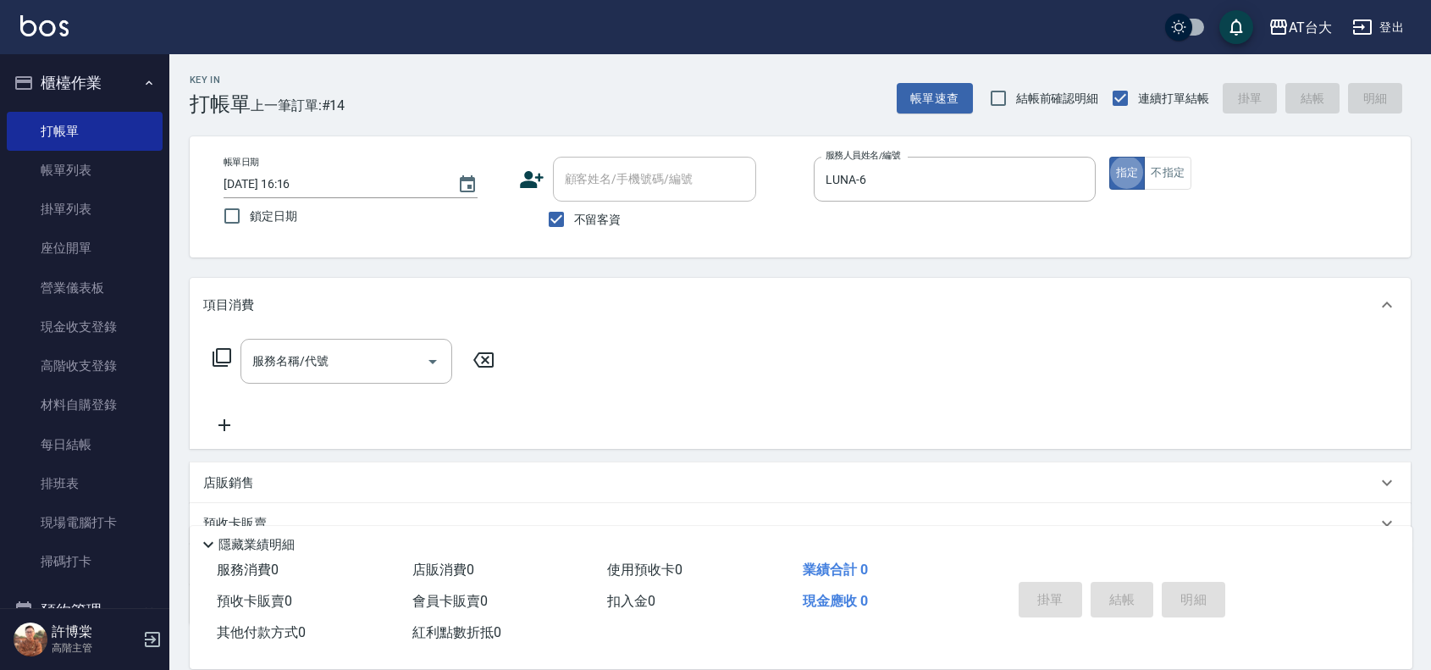
type button "true"
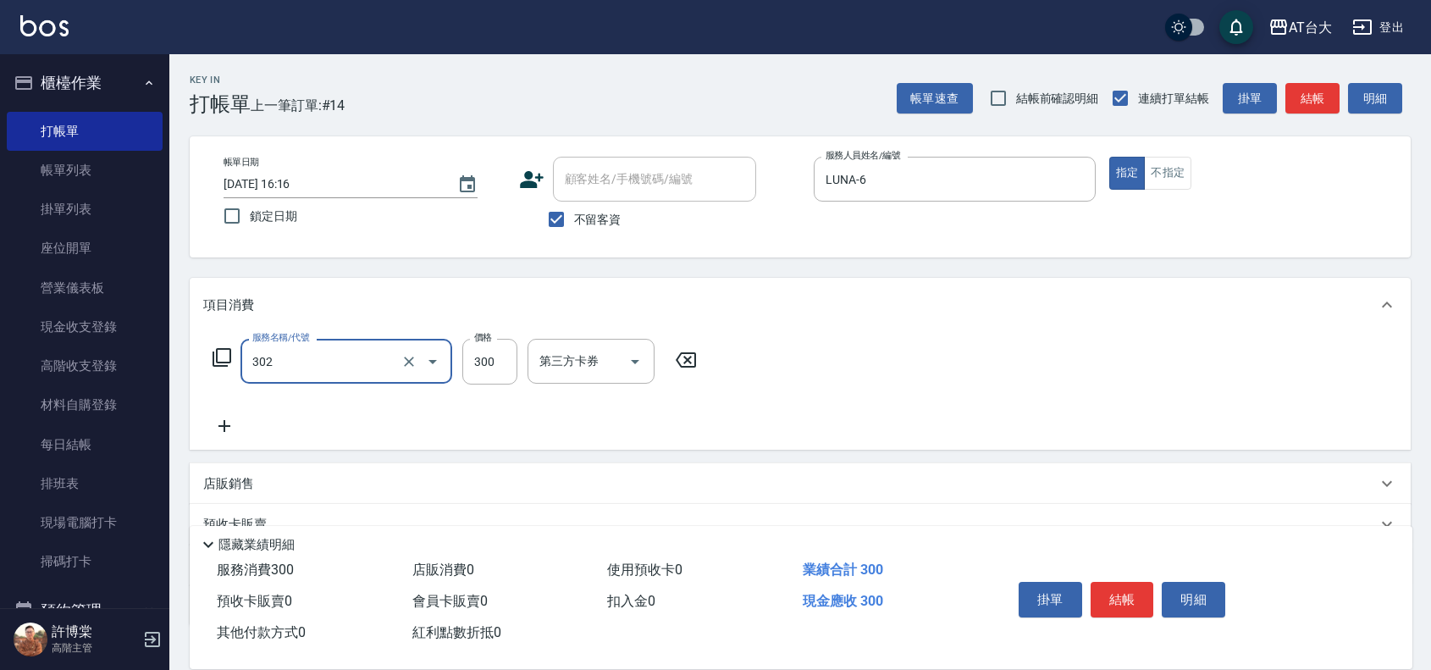
type input "剪髮(302)"
type input "450"
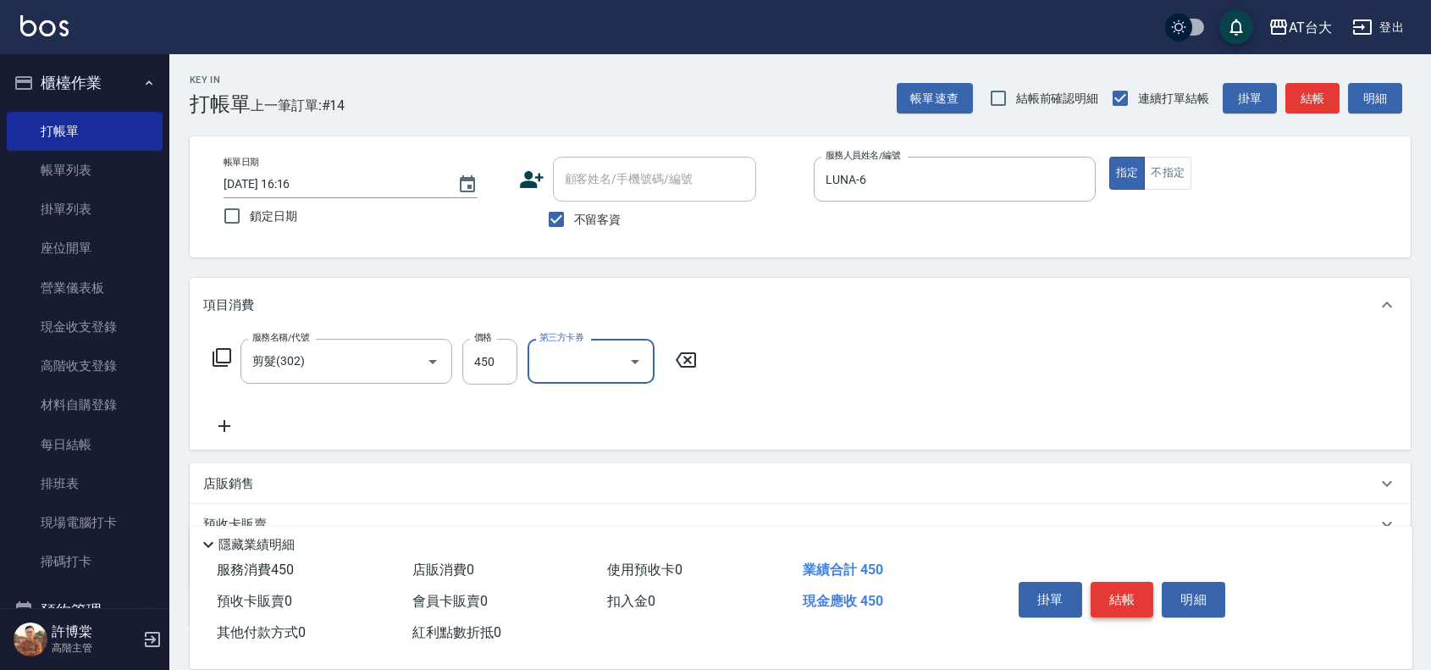
click at [1099, 582] on button "結帳" at bounding box center [1123, 600] width 64 height 36
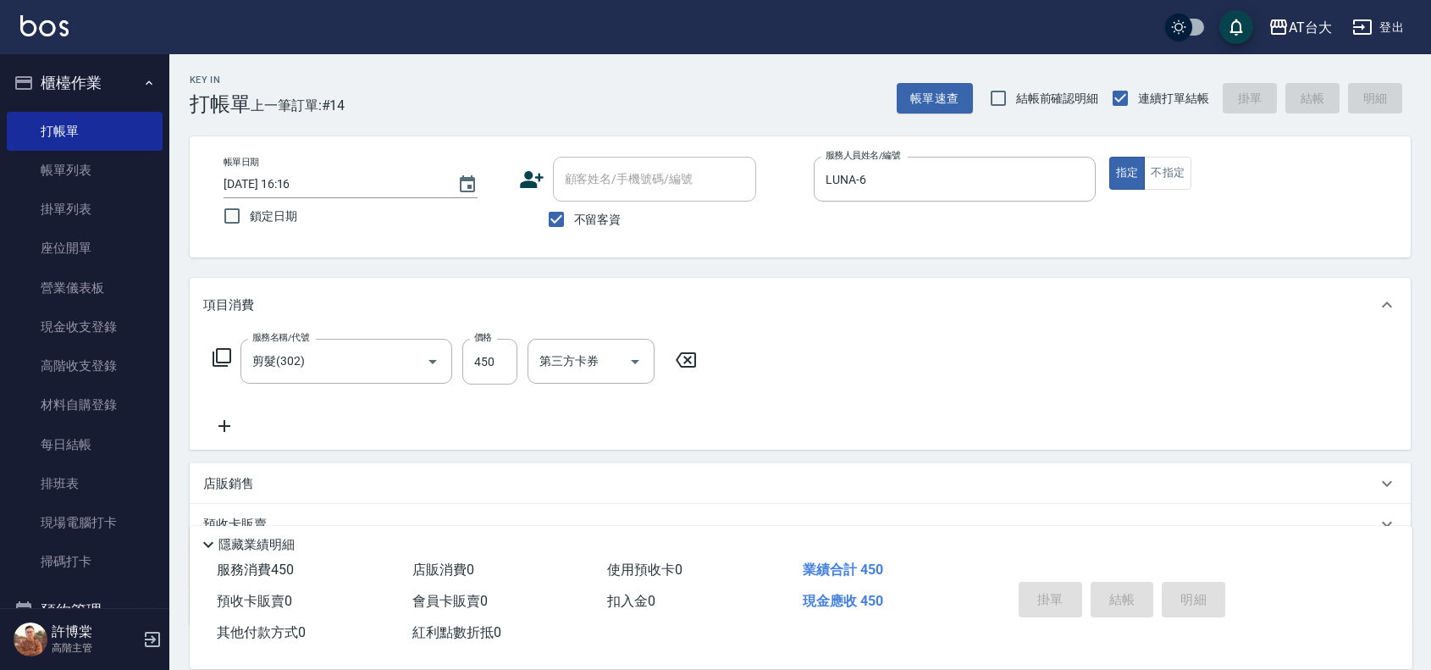
type input "[DATE] 16:18"
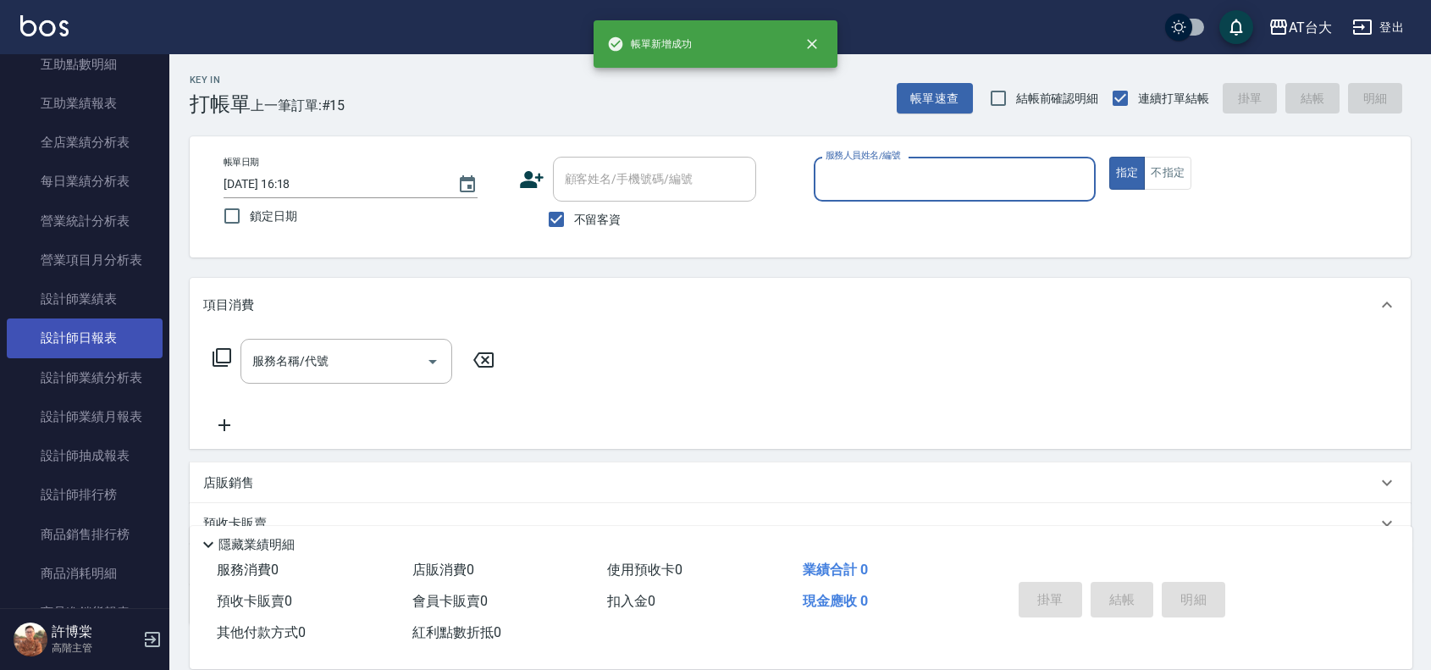
scroll to position [953, 0]
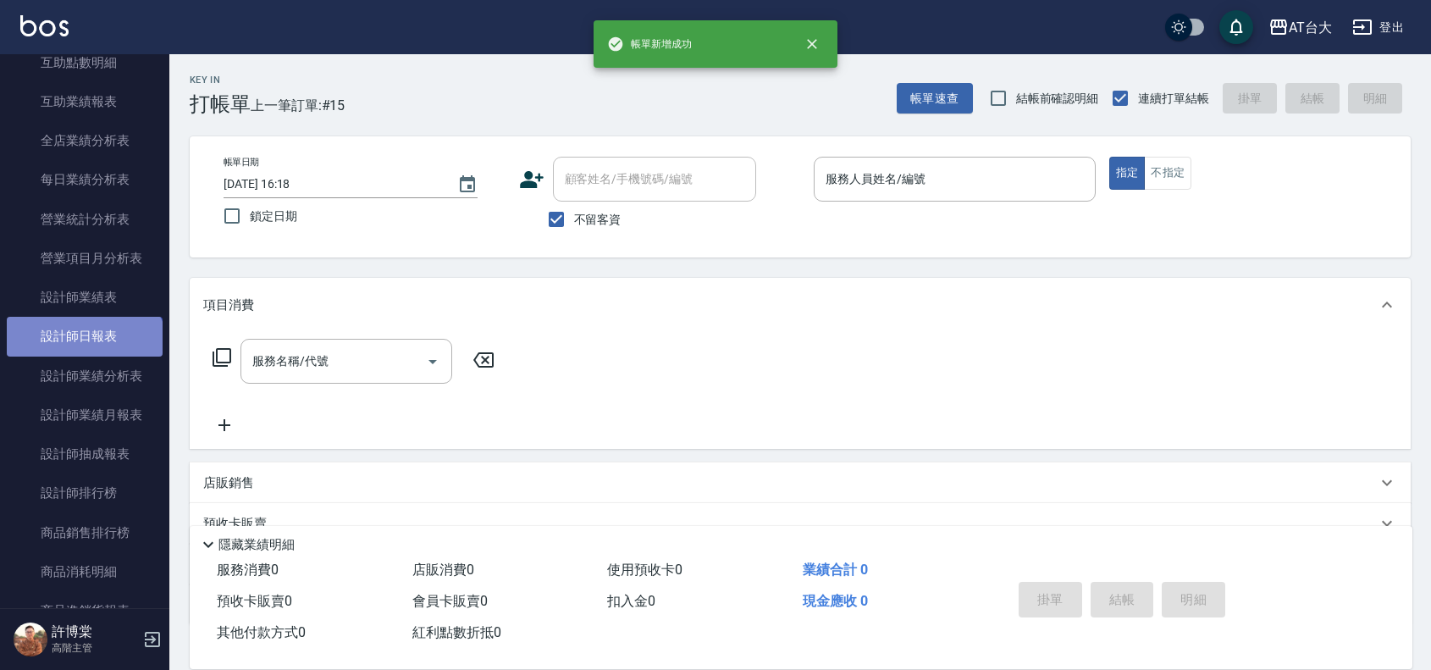
click at [83, 353] on link "設計師日報表" at bounding box center [85, 336] width 156 height 39
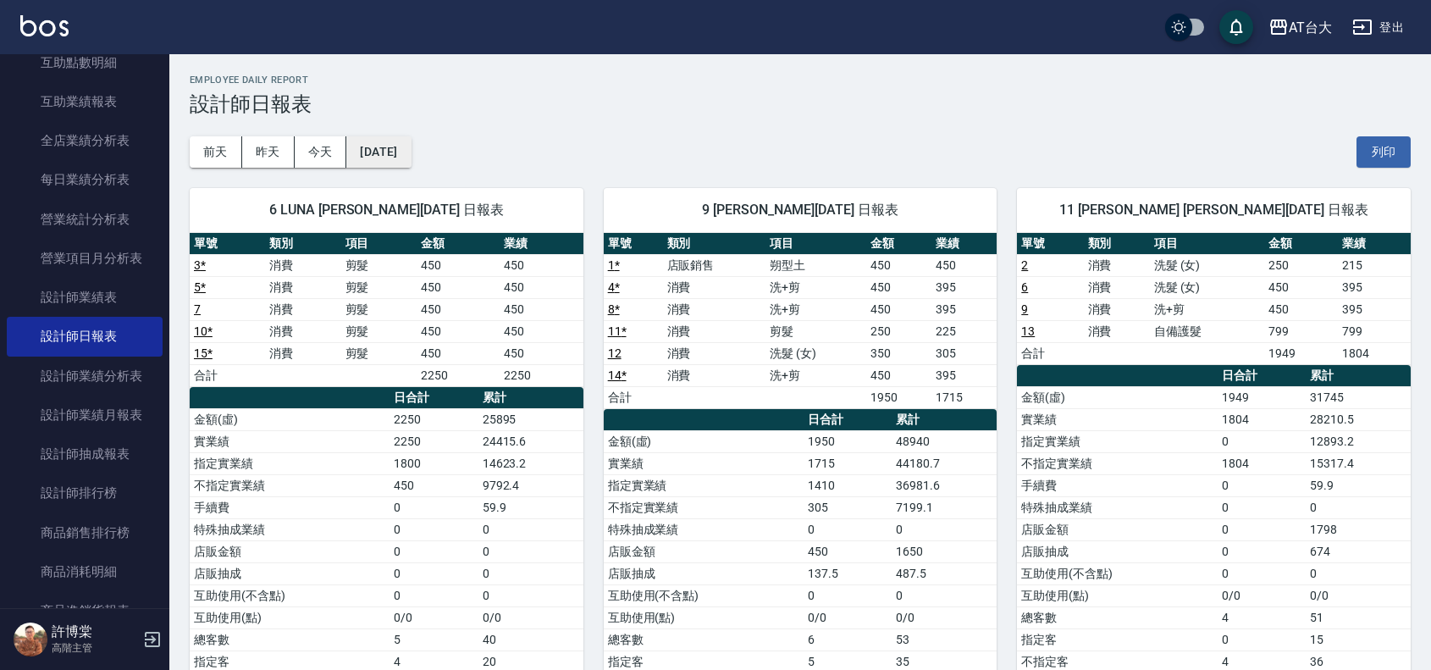
click at [411, 148] on button "[DATE]" at bounding box center [378, 151] width 64 height 31
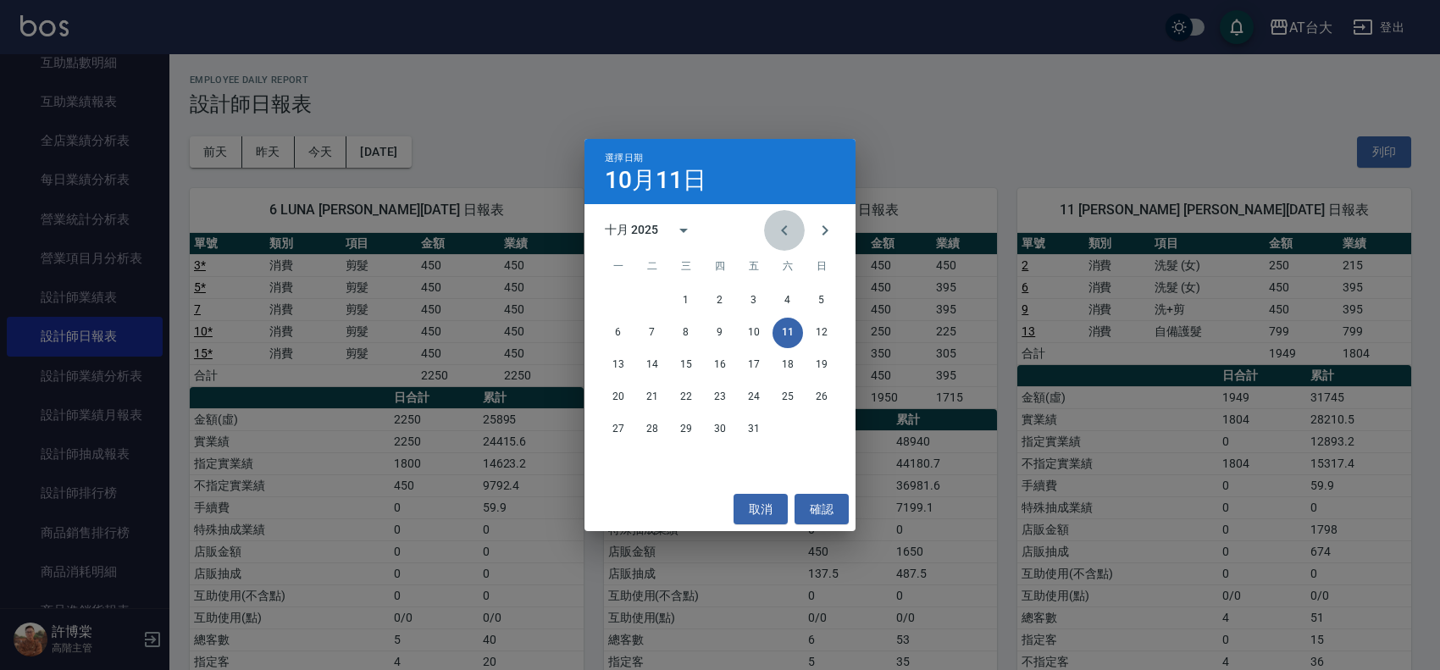
click at [783, 239] on icon "Previous month" at bounding box center [784, 230] width 20 height 20
click at [695, 336] on button "10" at bounding box center [686, 333] width 30 height 30
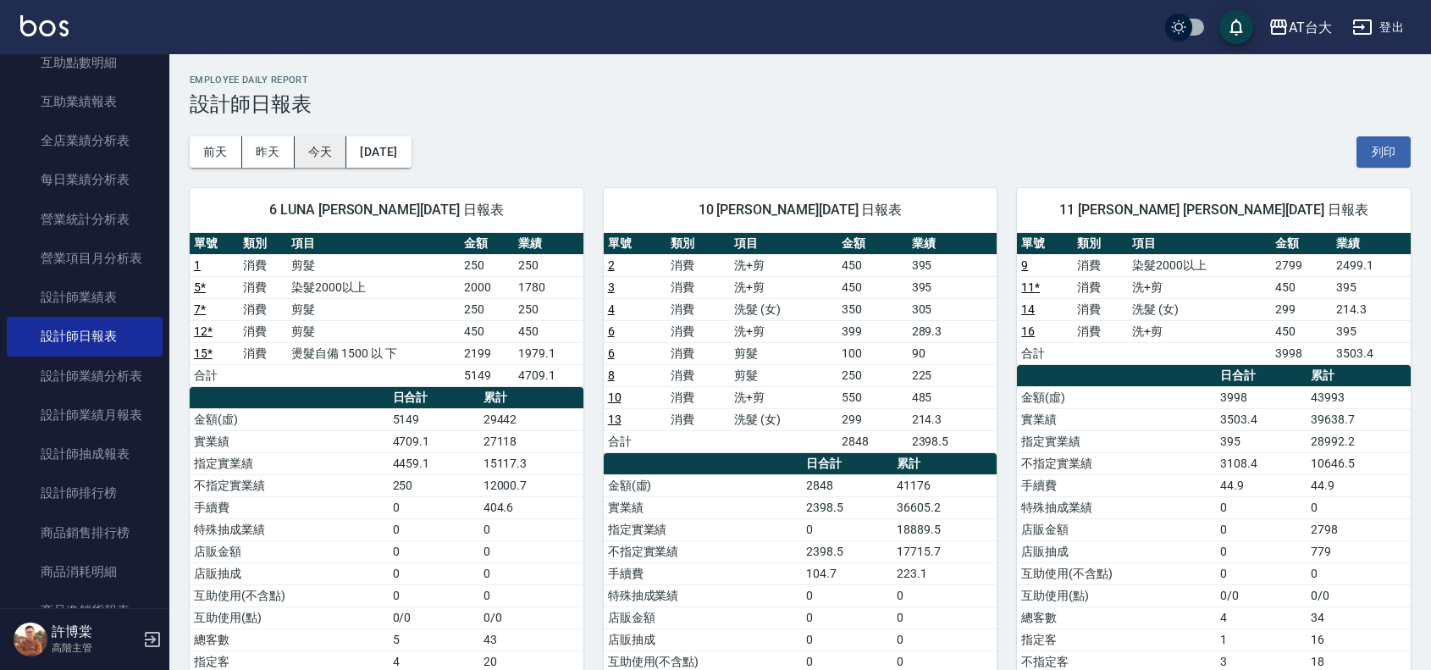
click at [332, 162] on button "今天" at bounding box center [321, 151] width 53 height 31
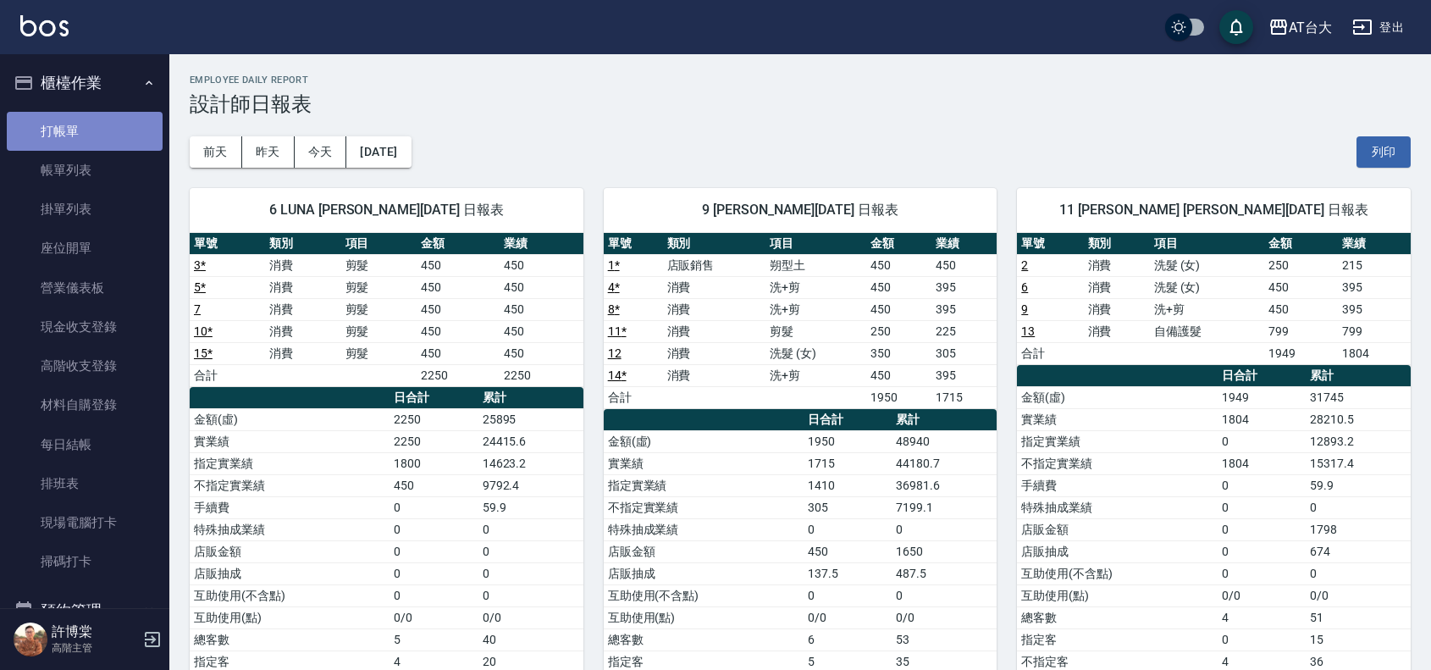
click at [112, 121] on link "打帳單" at bounding box center [85, 131] width 156 height 39
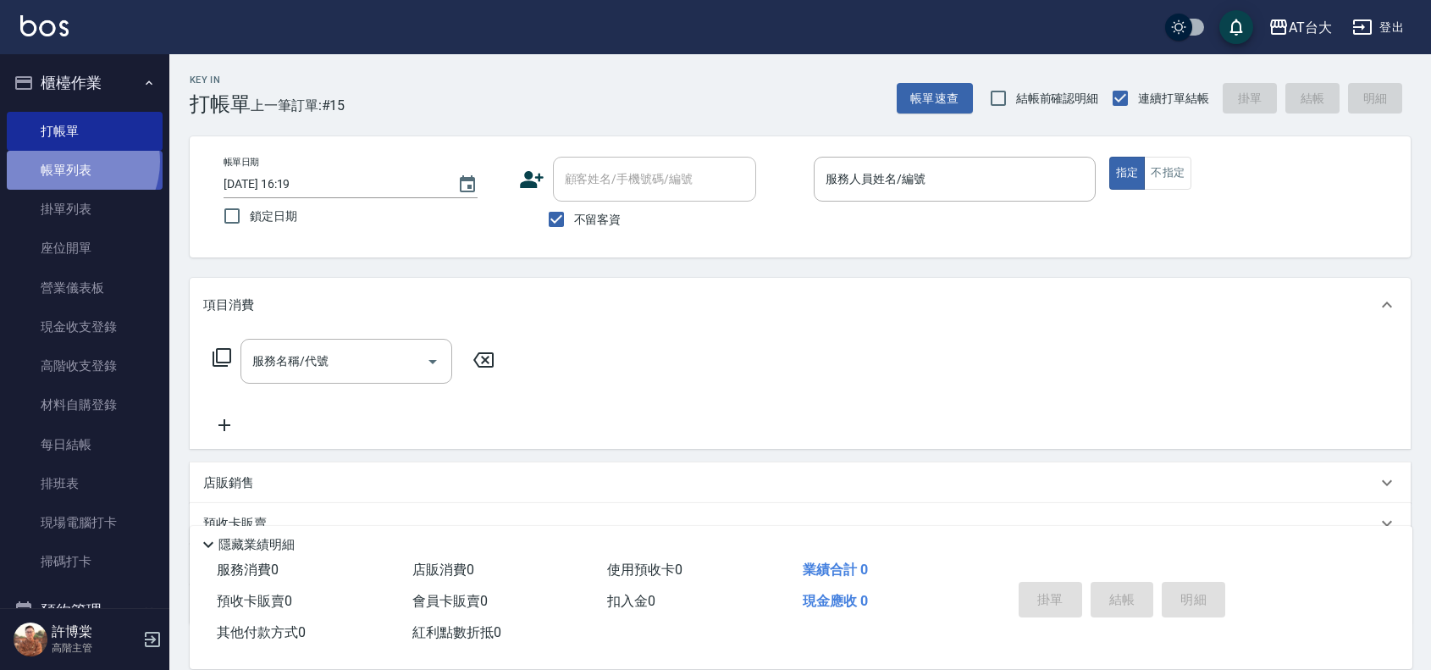
click at [69, 162] on link "帳單列表" at bounding box center [85, 170] width 156 height 39
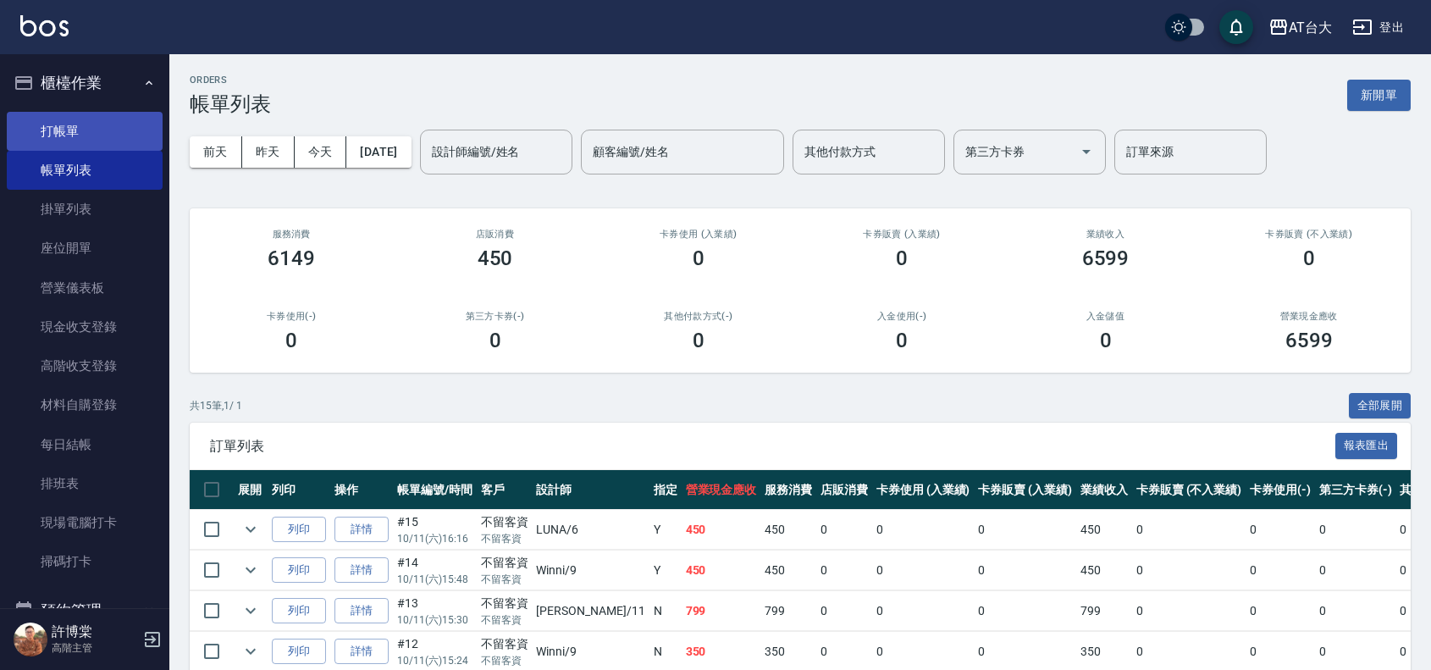
click at [108, 128] on link "打帳單" at bounding box center [85, 131] width 156 height 39
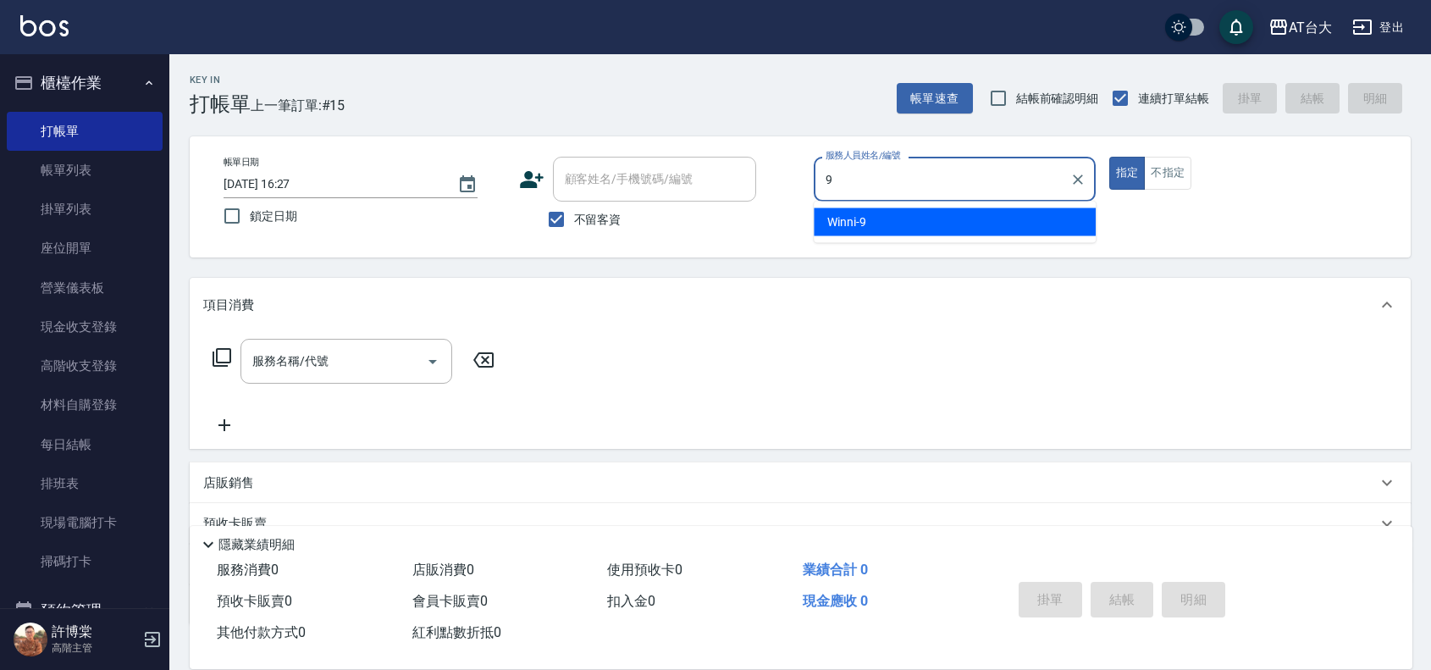
type input "Winni-9"
type button "true"
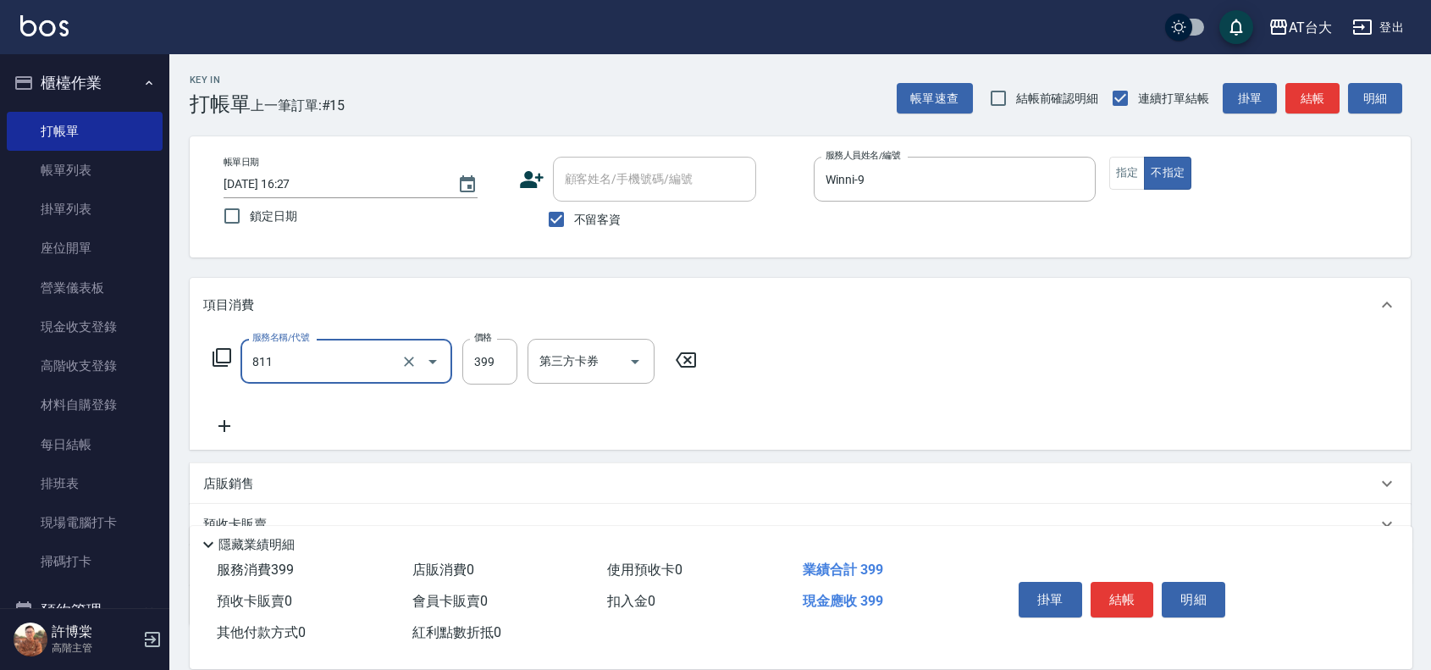
type input "洗+剪(811)"
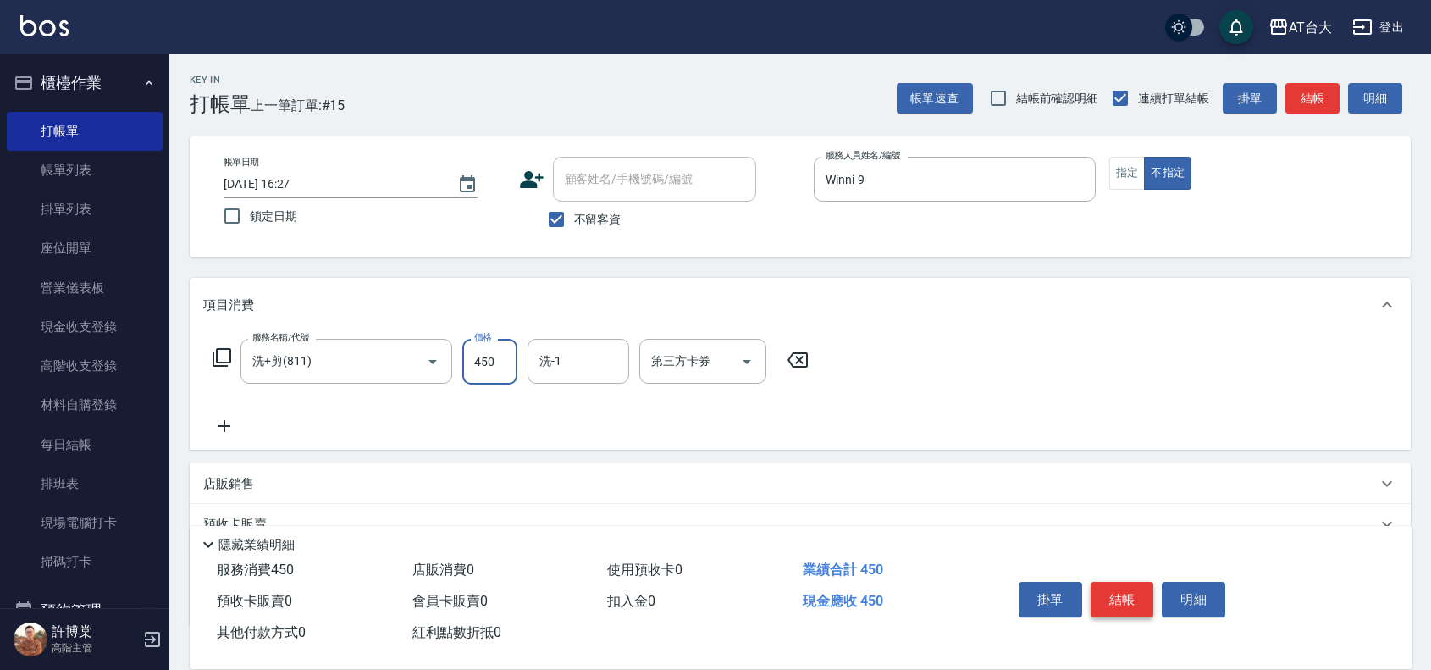
type input "450"
click at [1142, 589] on button "結帳" at bounding box center [1123, 600] width 64 height 36
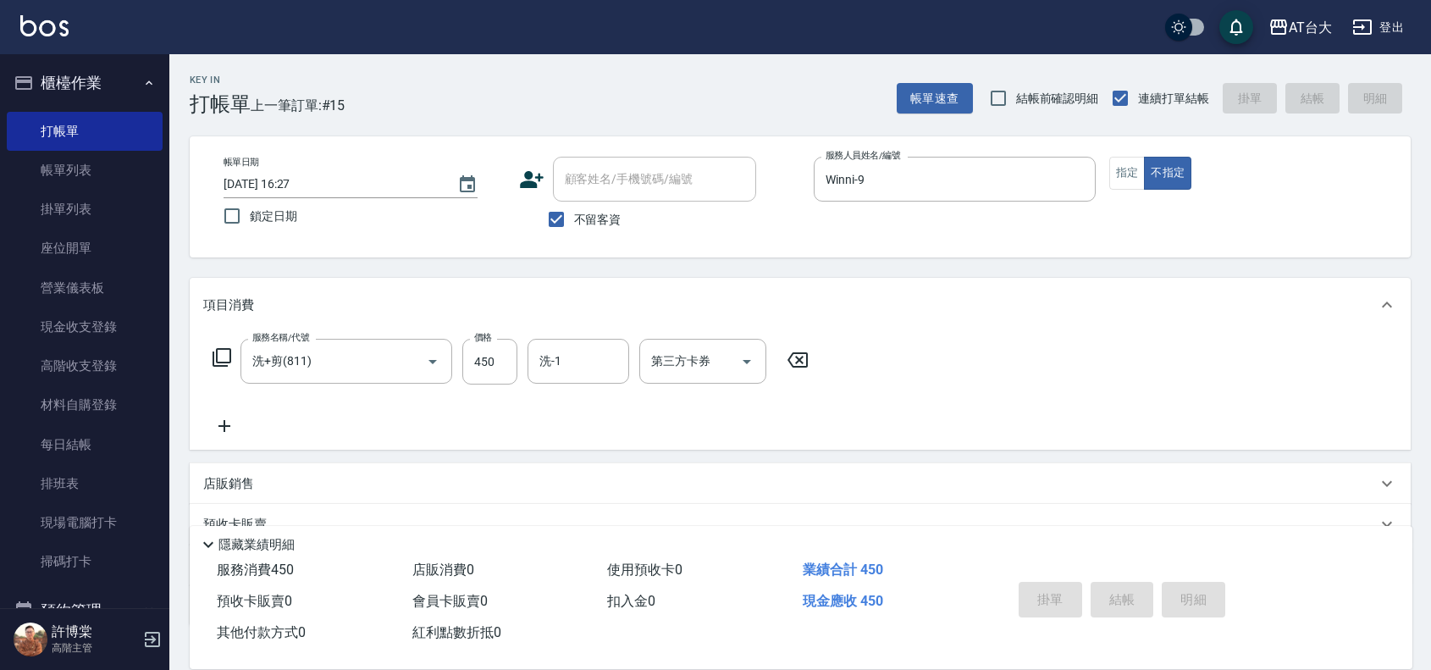
type input "[DATE] 16:52"
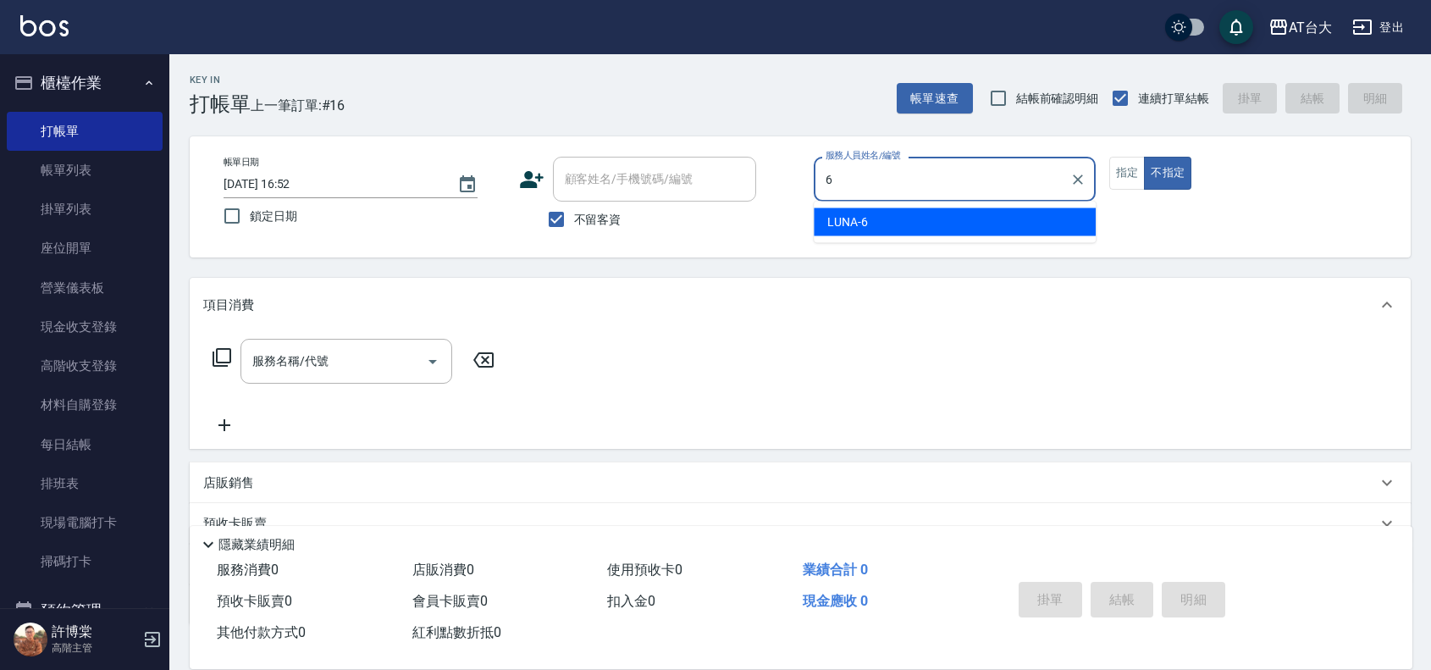
type input "LUNA-6"
type button "false"
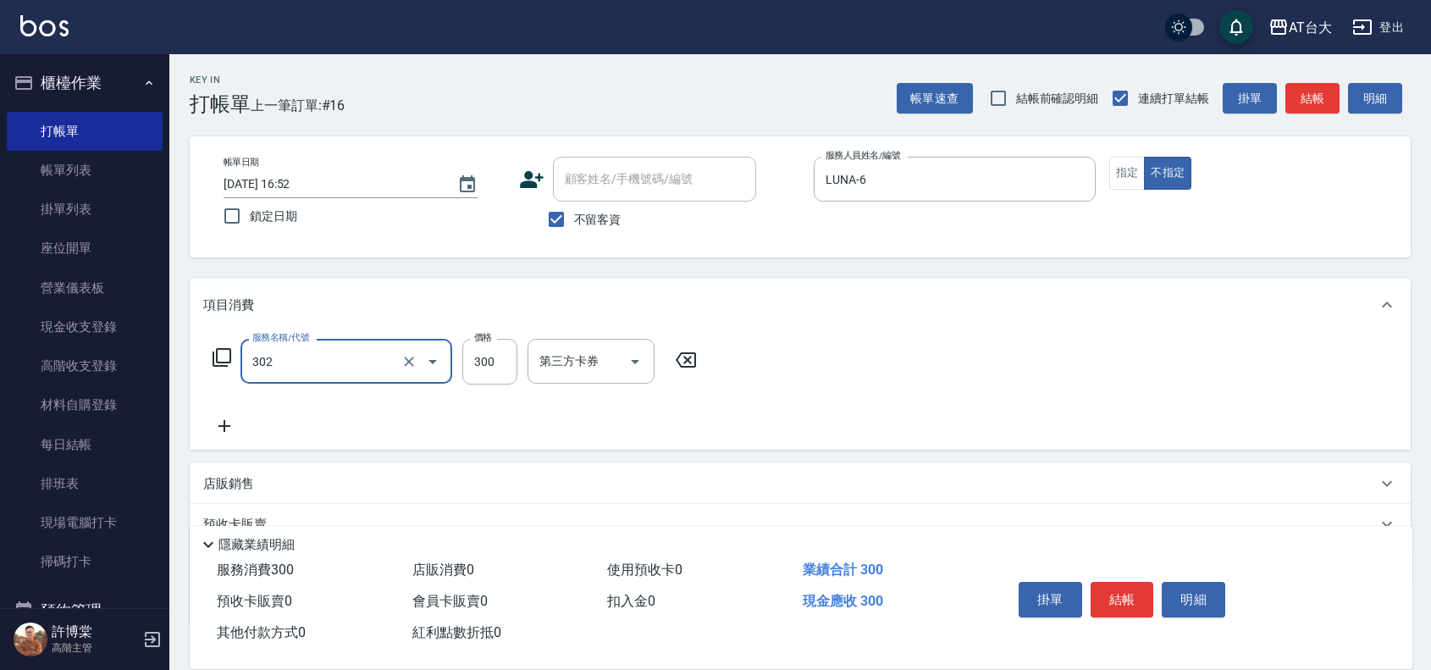
type input "剪髮(302)"
type input "450"
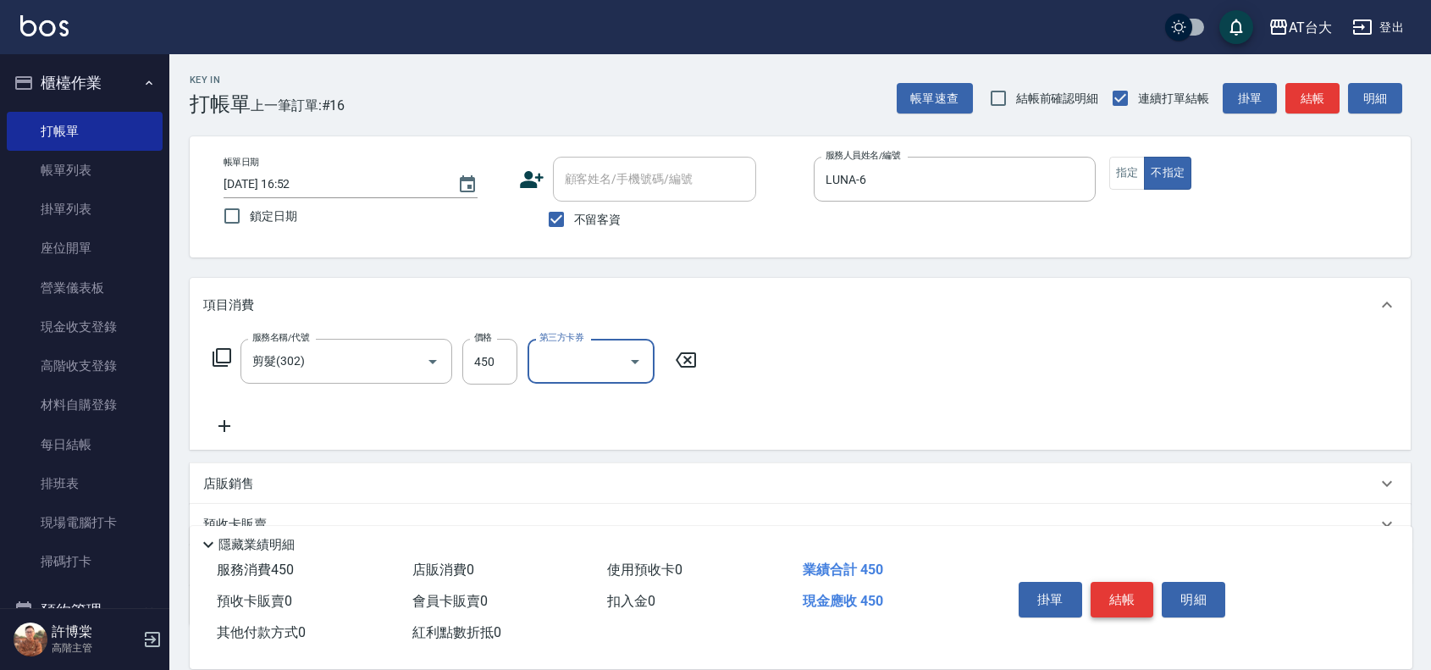
click at [1128, 597] on button "結帳" at bounding box center [1123, 600] width 64 height 36
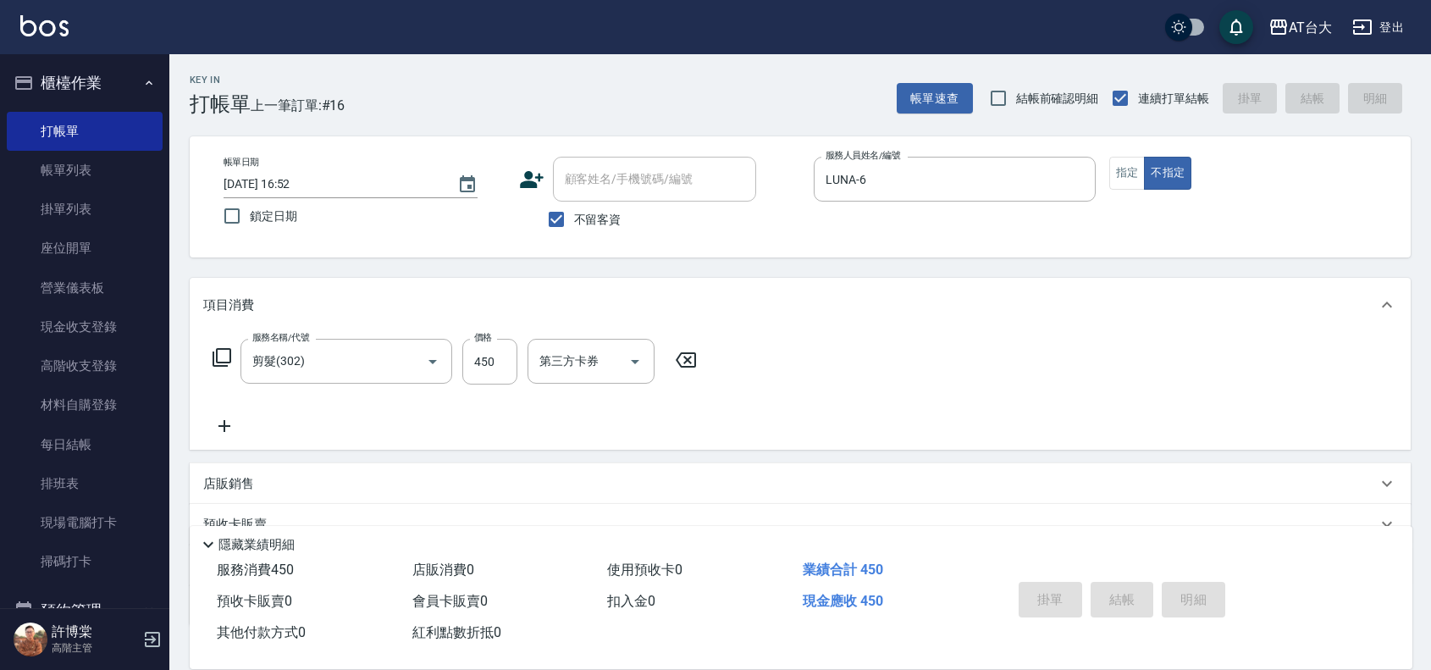
type input "[DATE] 16:53"
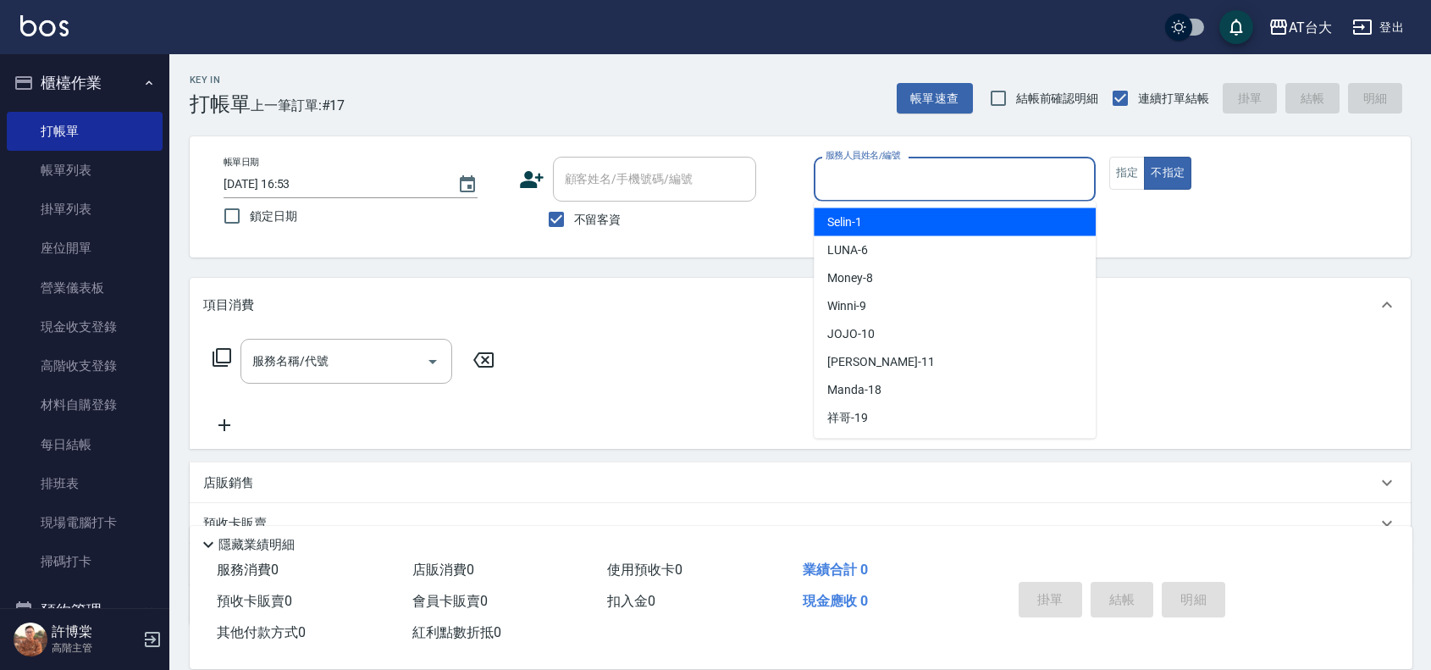
click at [940, 164] on input "服務人員姓名/編號" at bounding box center [955, 179] width 267 height 30
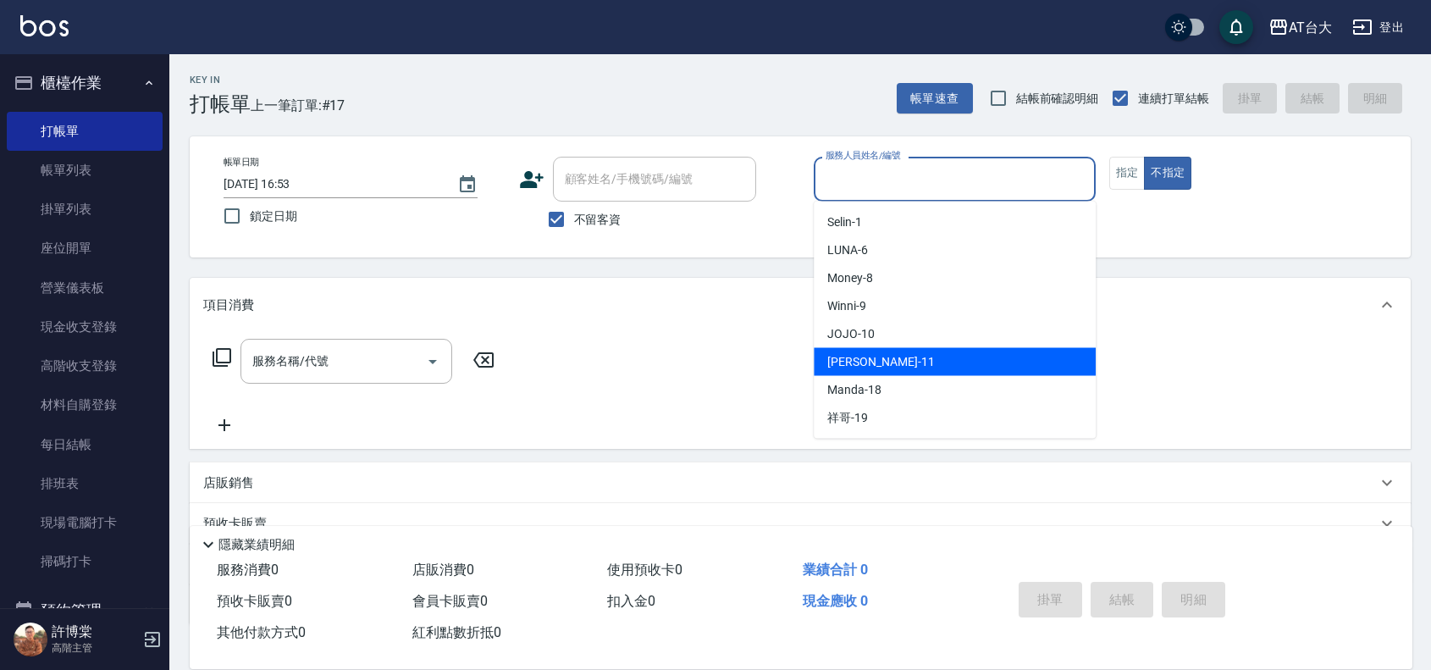
drag, startPoint x: 888, startPoint y: 363, endPoint x: 1046, endPoint y: 265, distance: 185.9
click at [889, 358] on div "[PERSON_NAME] -11" at bounding box center [955, 362] width 282 height 28
type input "[PERSON_NAME]-11"
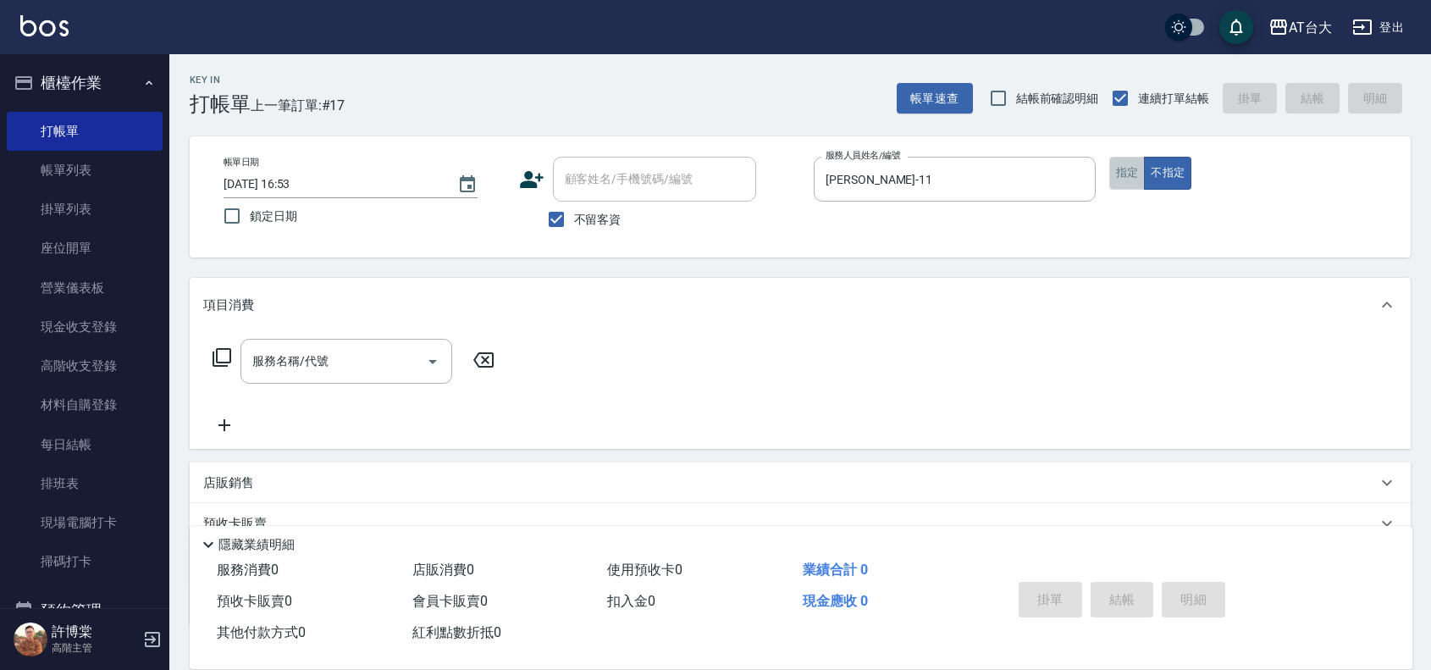
click at [1124, 180] on button "指定" at bounding box center [1128, 173] width 36 height 33
click at [360, 353] on input "服務名稱/代號" at bounding box center [333, 361] width 171 height 30
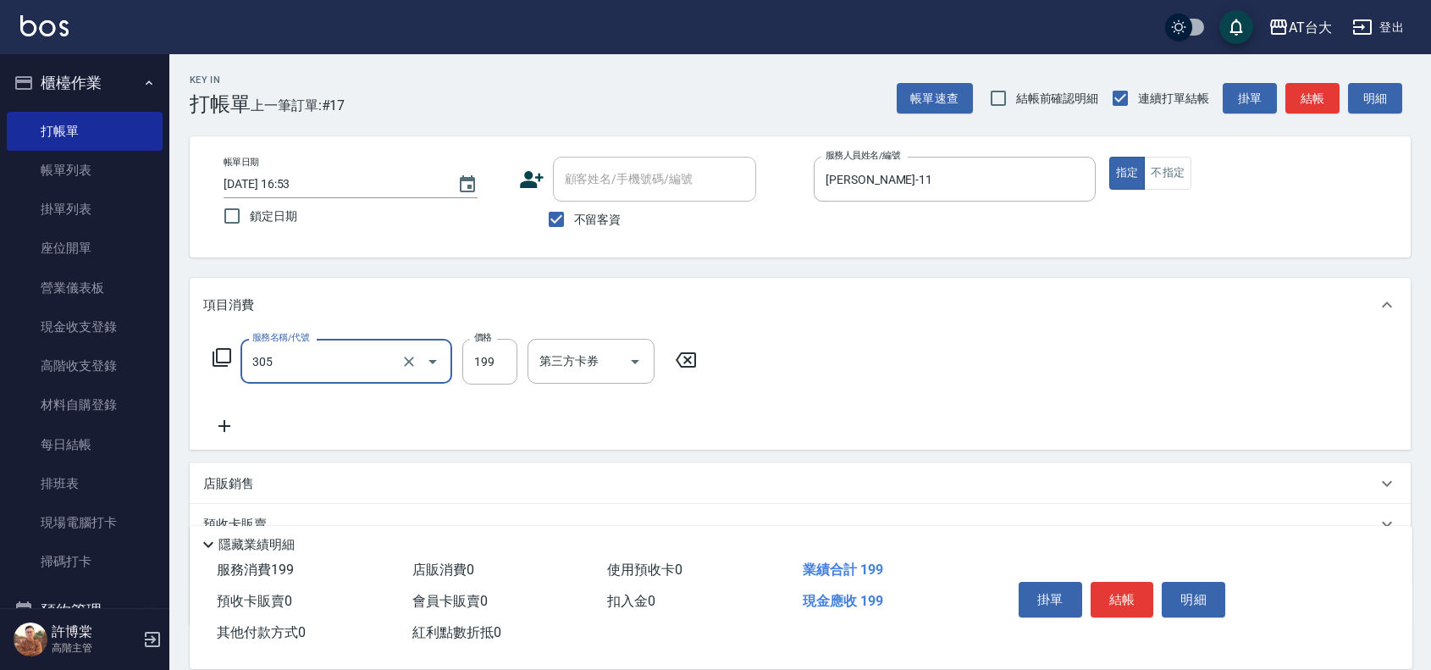
type input "剪髮(305)"
type input "250"
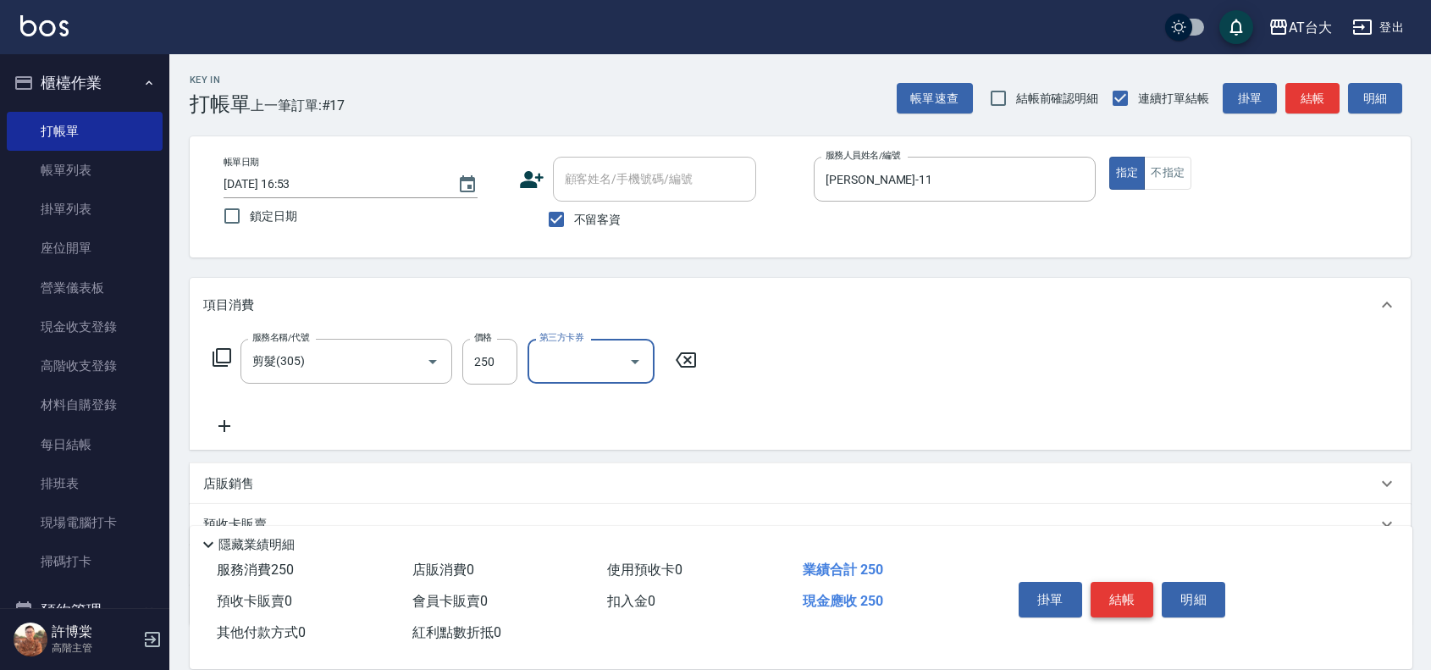
click at [1124, 595] on button "結帳" at bounding box center [1123, 600] width 64 height 36
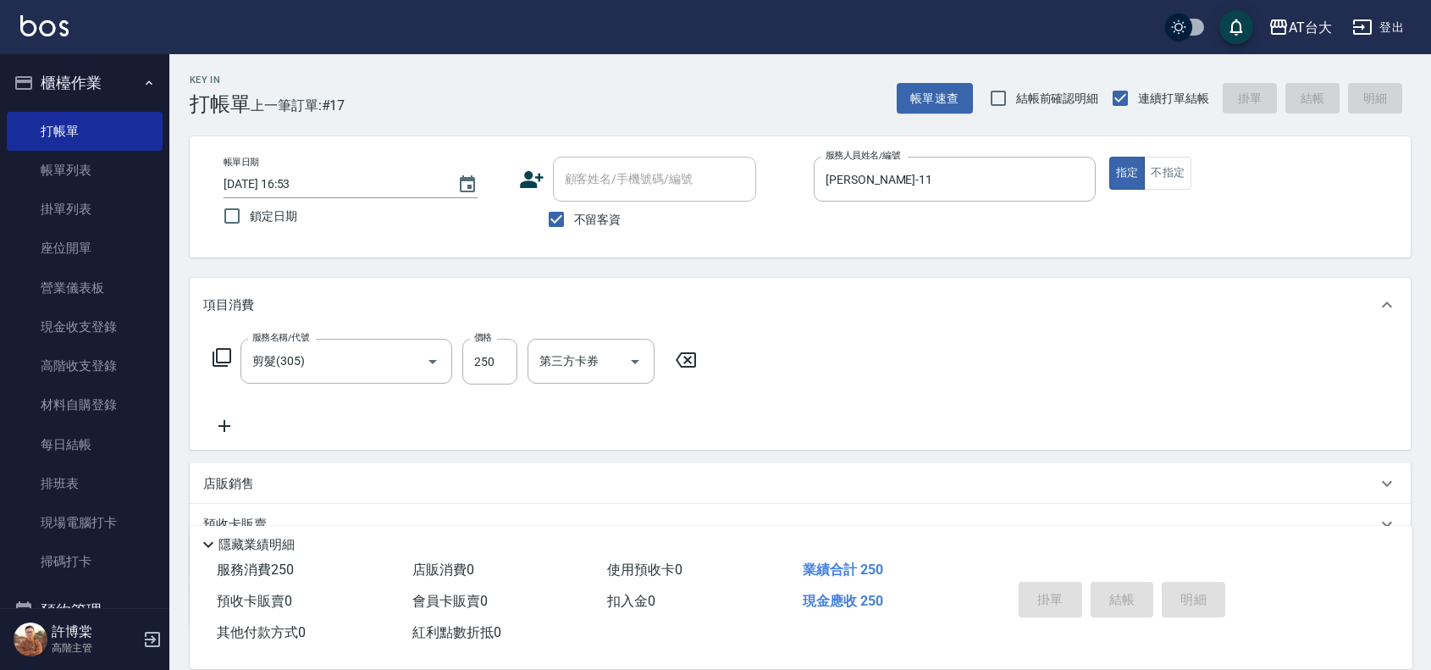
type input "[DATE] 16:54"
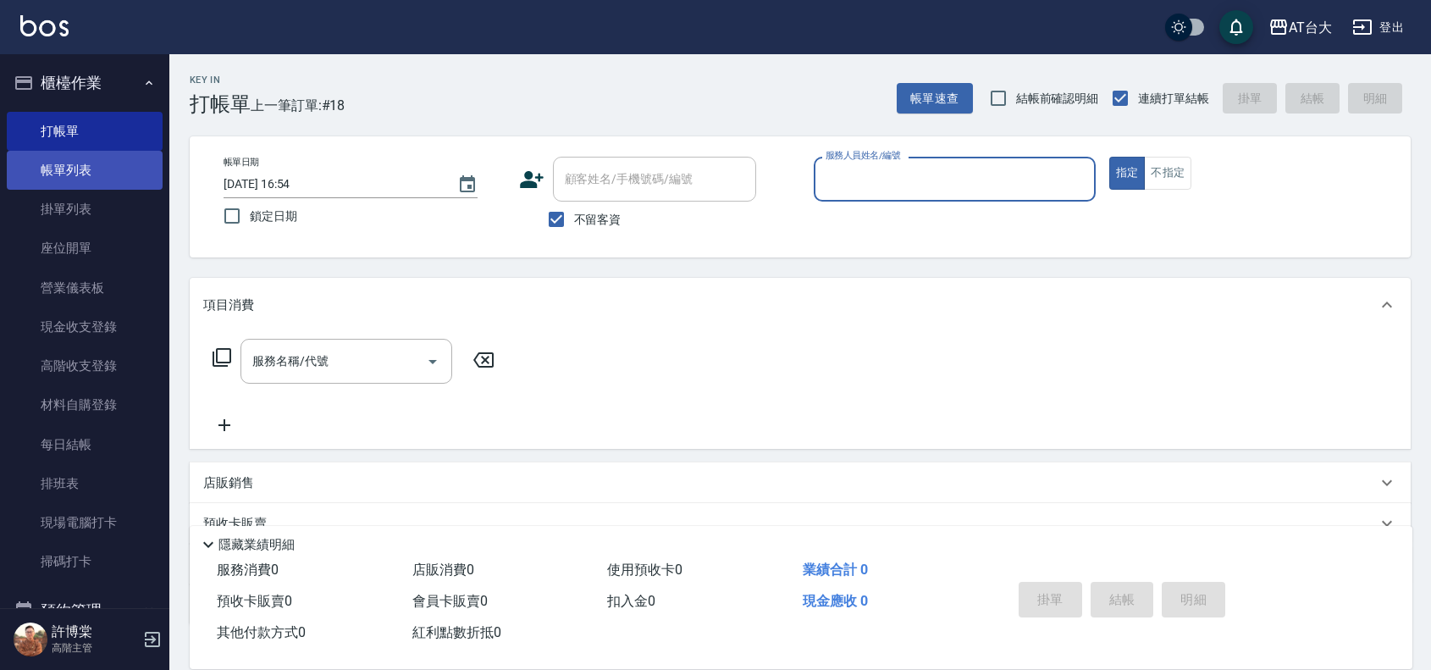
click at [106, 175] on link "帳單列表" at bounding box center [85, 170] width 156 height 39
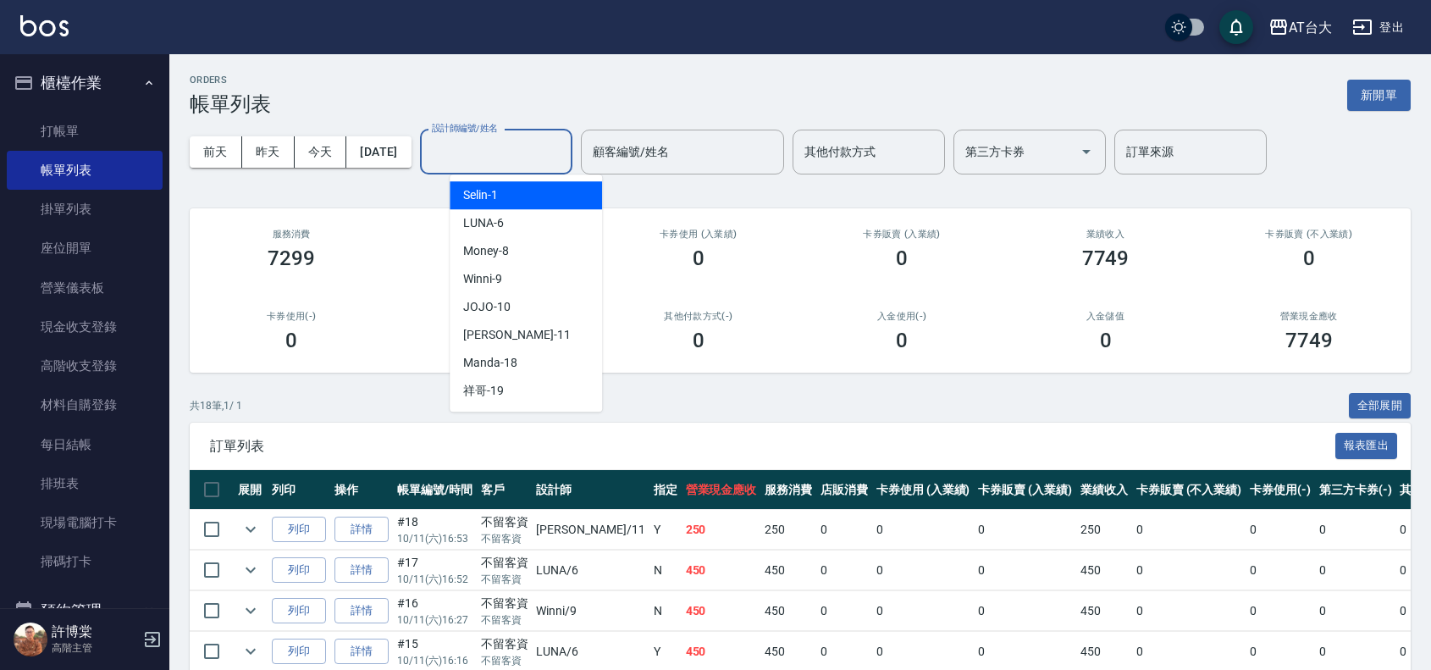
click at [511, 159] on input "設計師編號/姓名" at bounding box center [496, 152] width 137 height 30
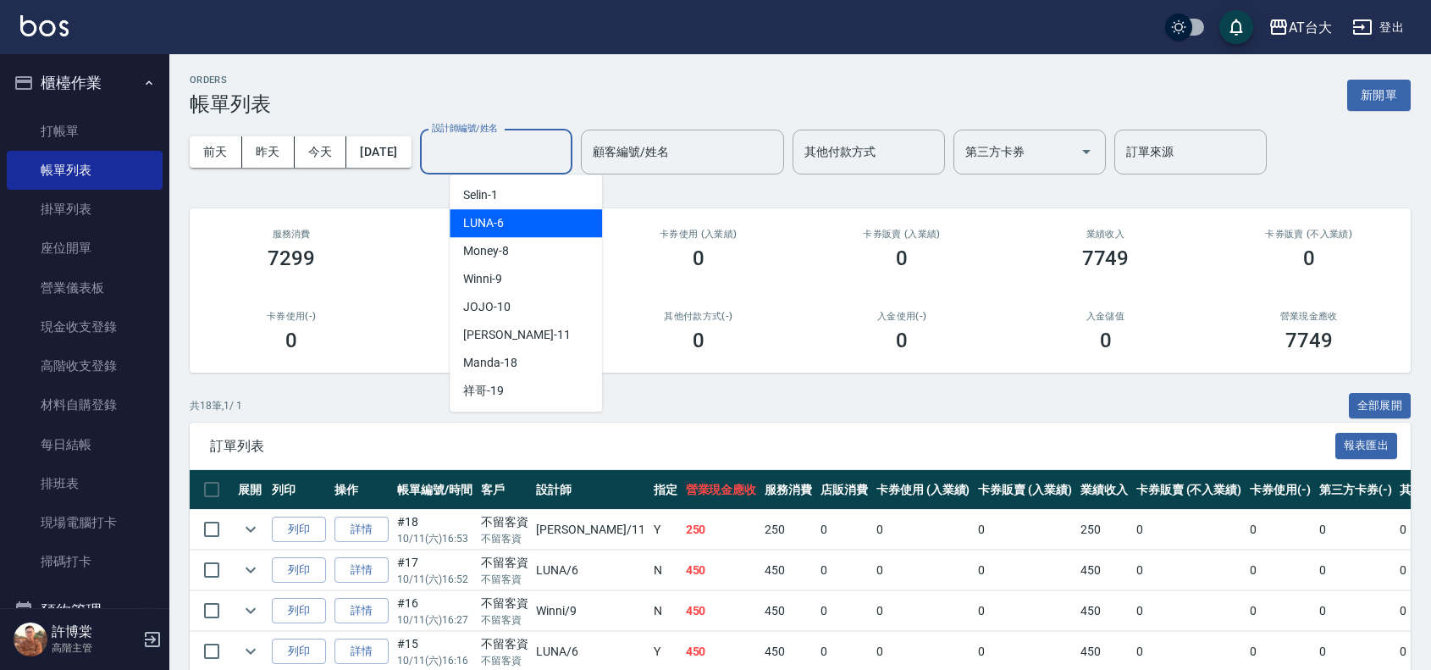
click at [528, 233] on div "LUNA -6" at bounding box center [526, 223] width 152 height 28
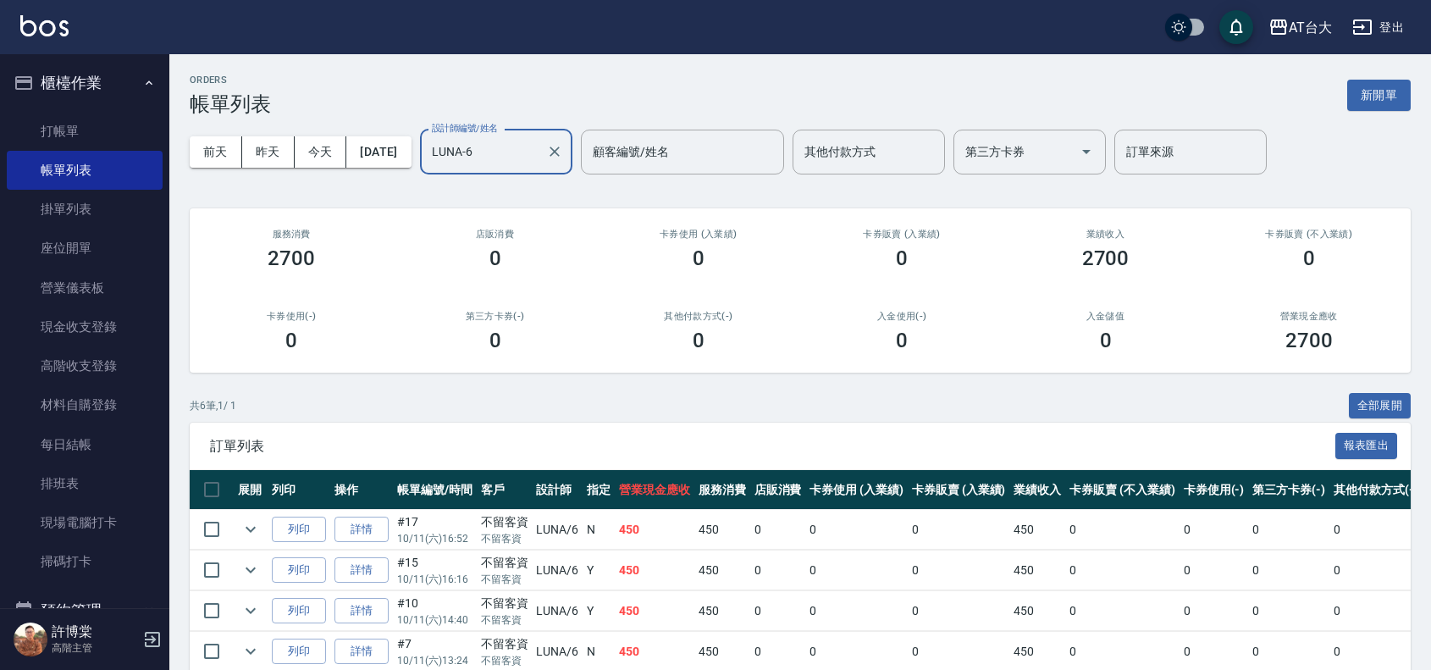
click at [530, 168] on div "LUNA-6 設計師編號/姓名" at bounding box center [496, 152] width 152 height 45
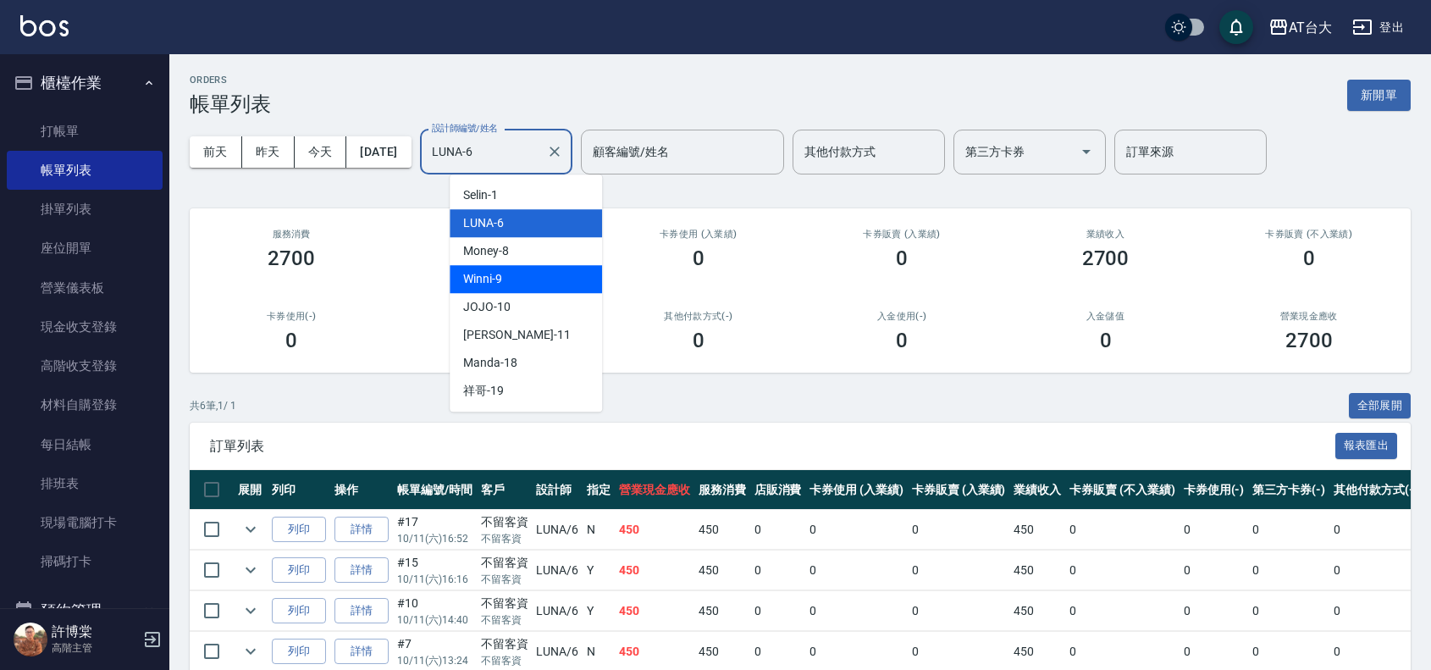
click at [526, 284] on div "Winni -9" at bounding box center [526, 279] width 152 height 28
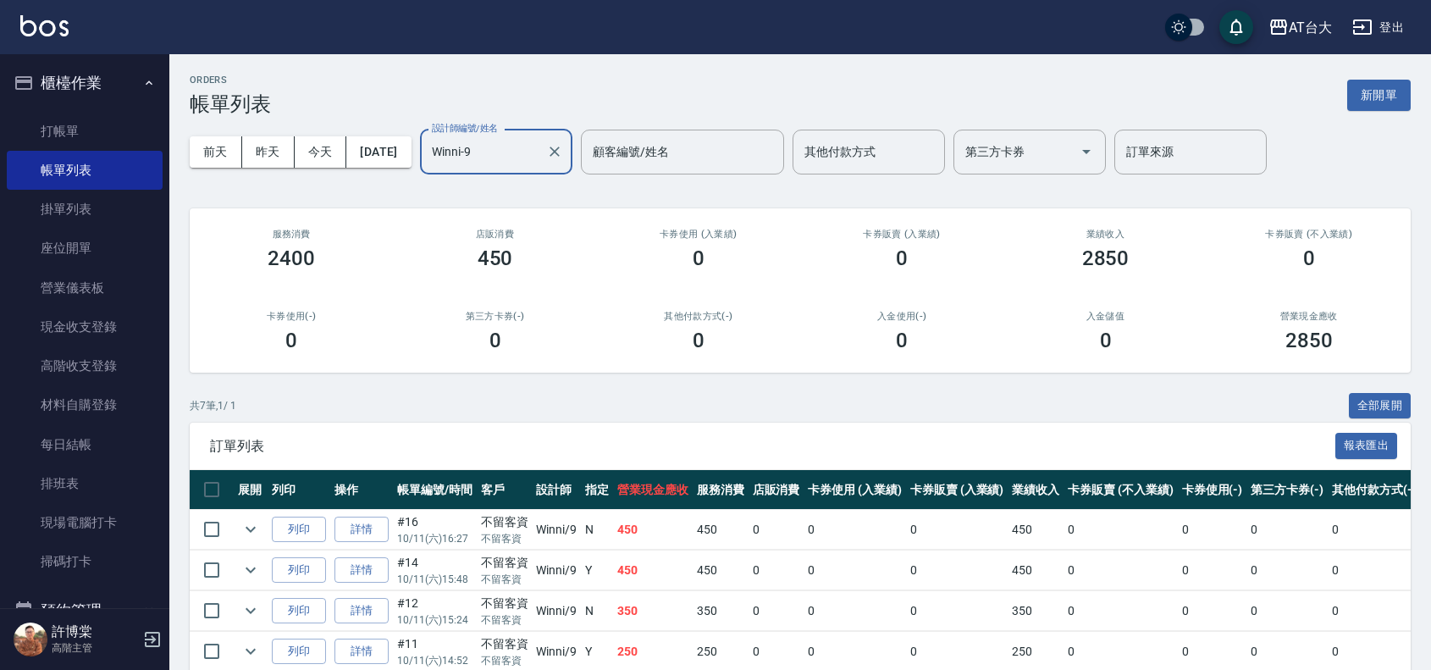
click at [528, 158] on input "Winni-9" at bounding box center [484, 152] width 112 height 30
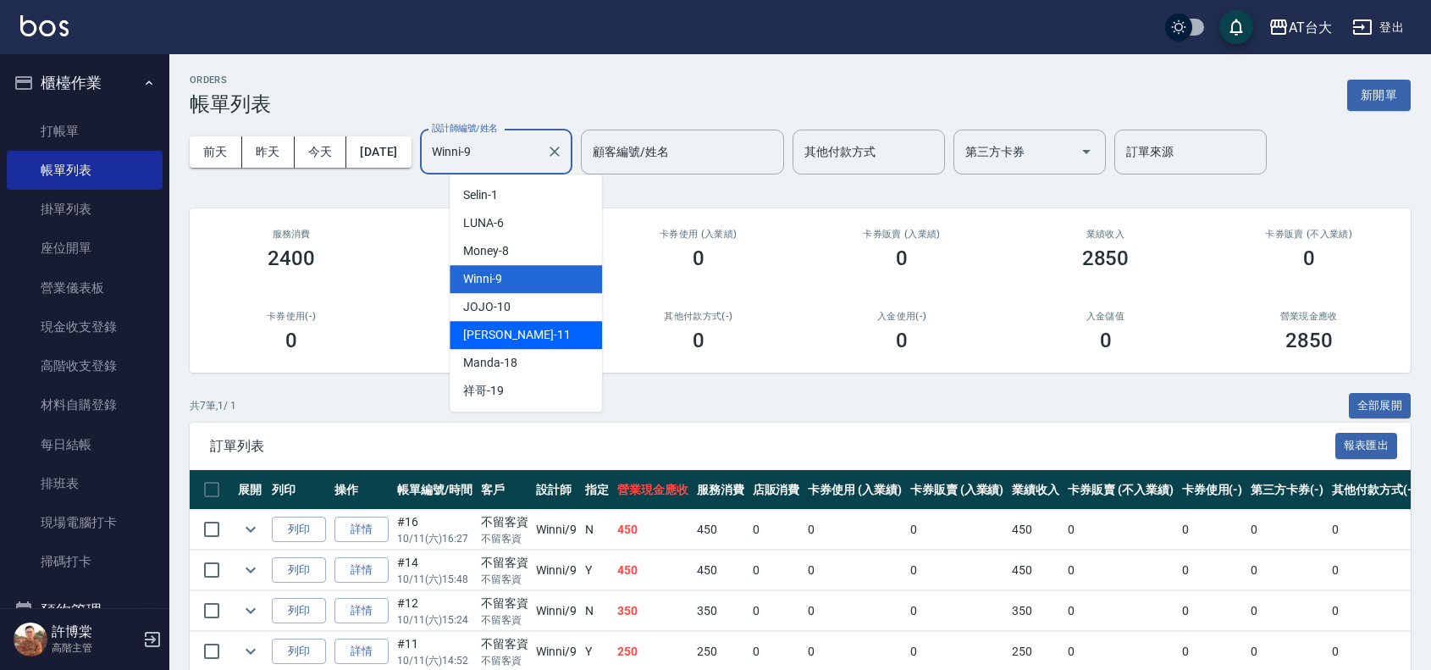
click at [539, 323] on div "[PERSON_NAME] -11" at bounding box center [526, 335] width 152 height 28
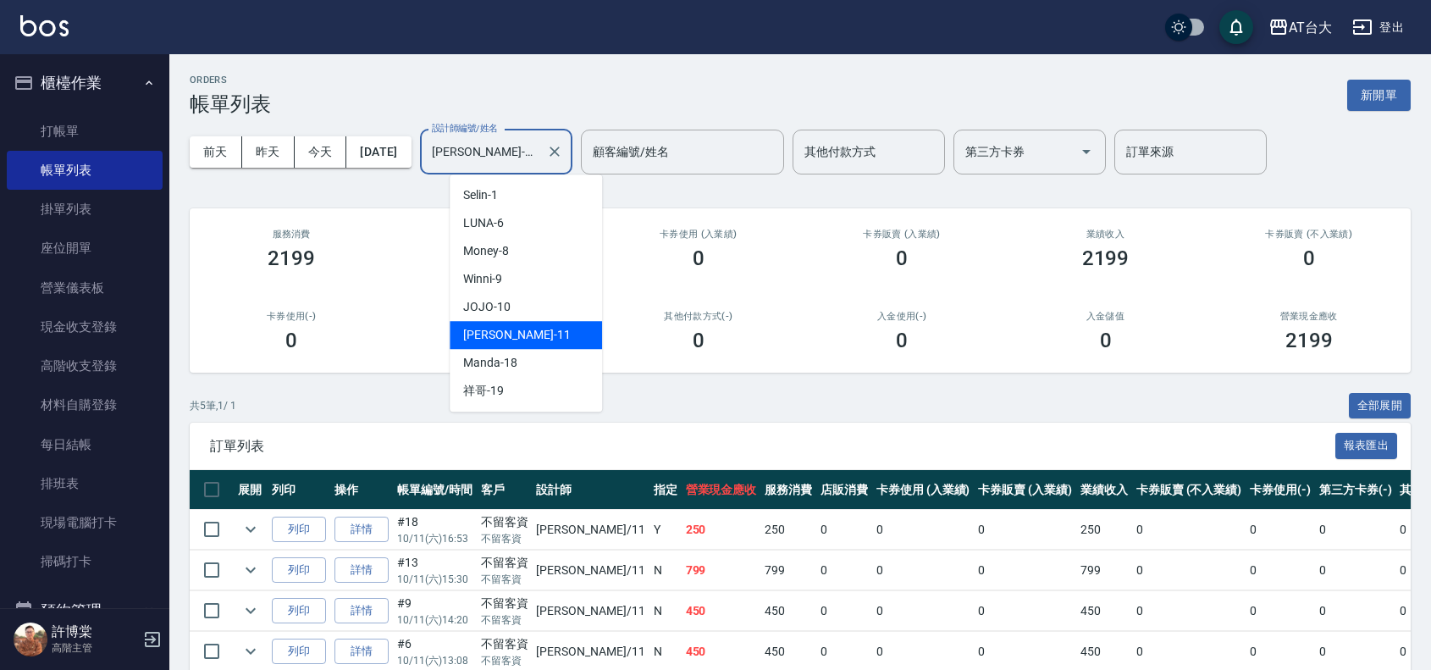
click at [540, 158] on input "[PERSON_NAME]-11" at bounding box center [484, 152] width 112 height 30
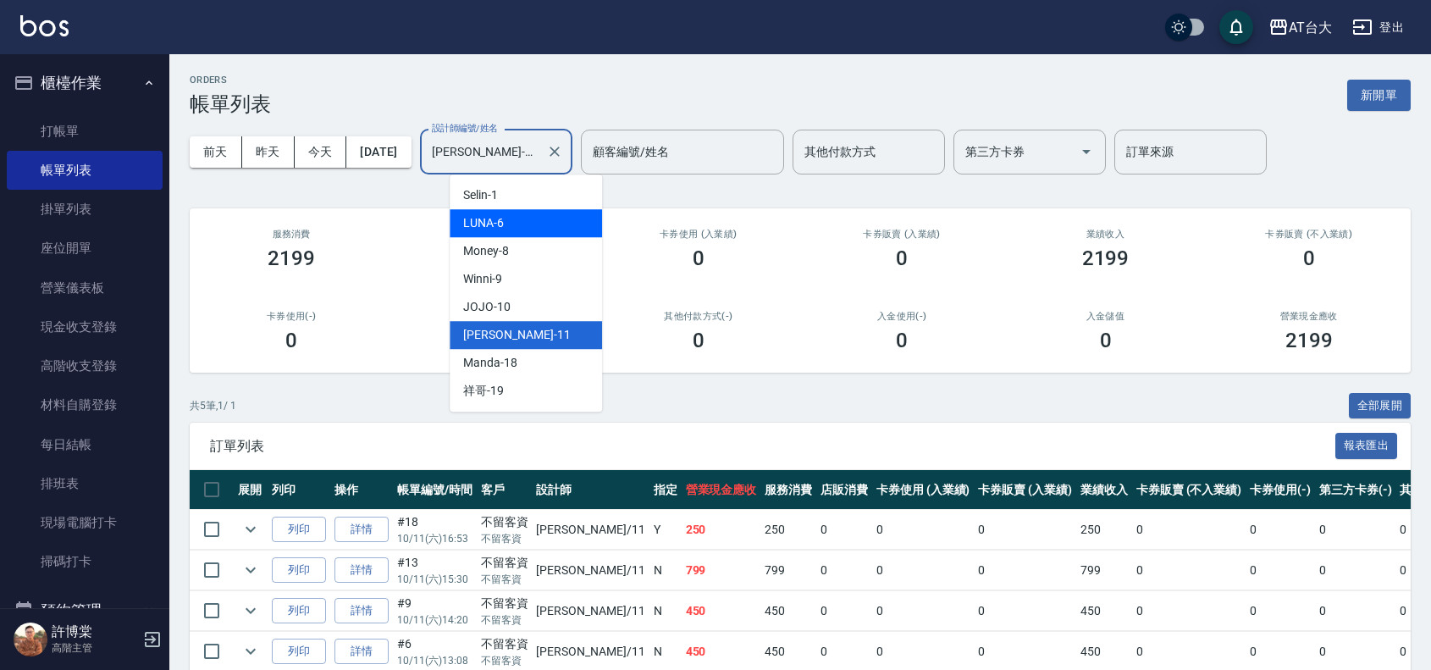
click at [539, 225] on div "LUNA -6" at bounding box center [526, 223] width 152 height 28
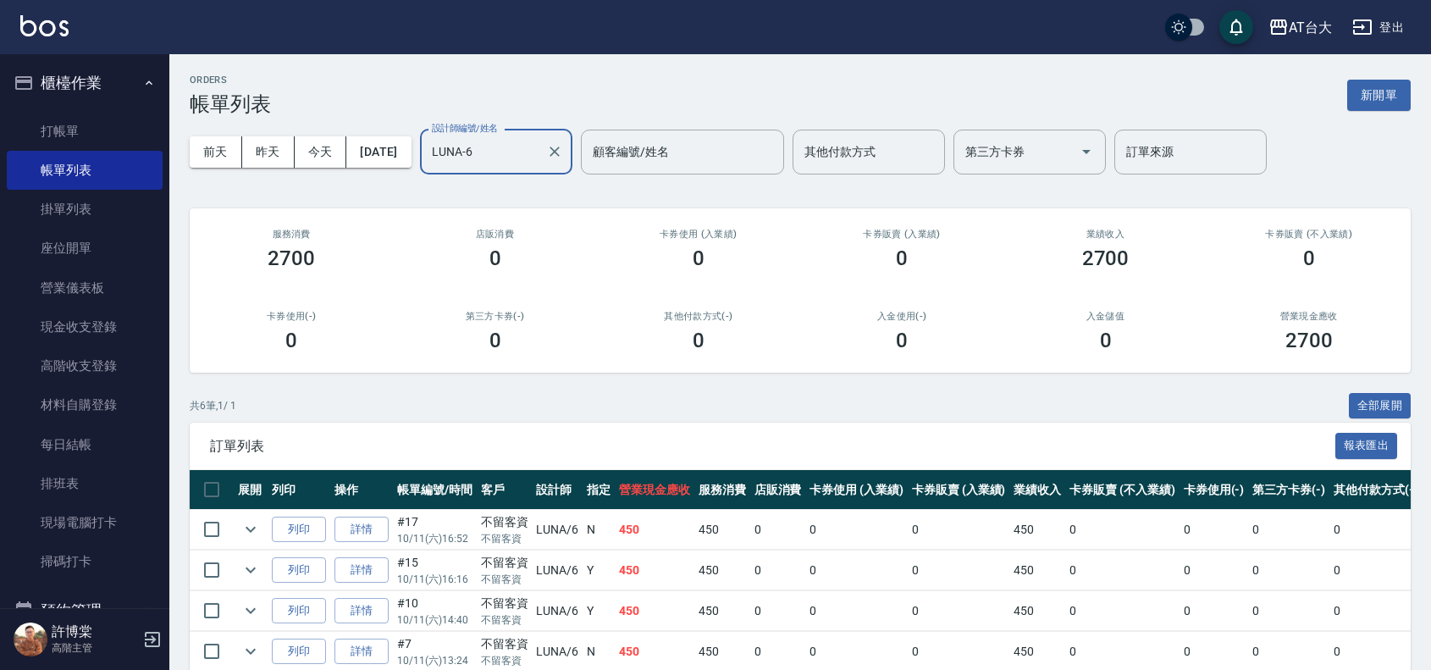
click at [540, 158] on input "LUNA-6" at bounding box center [484, 152] width 112 height 30
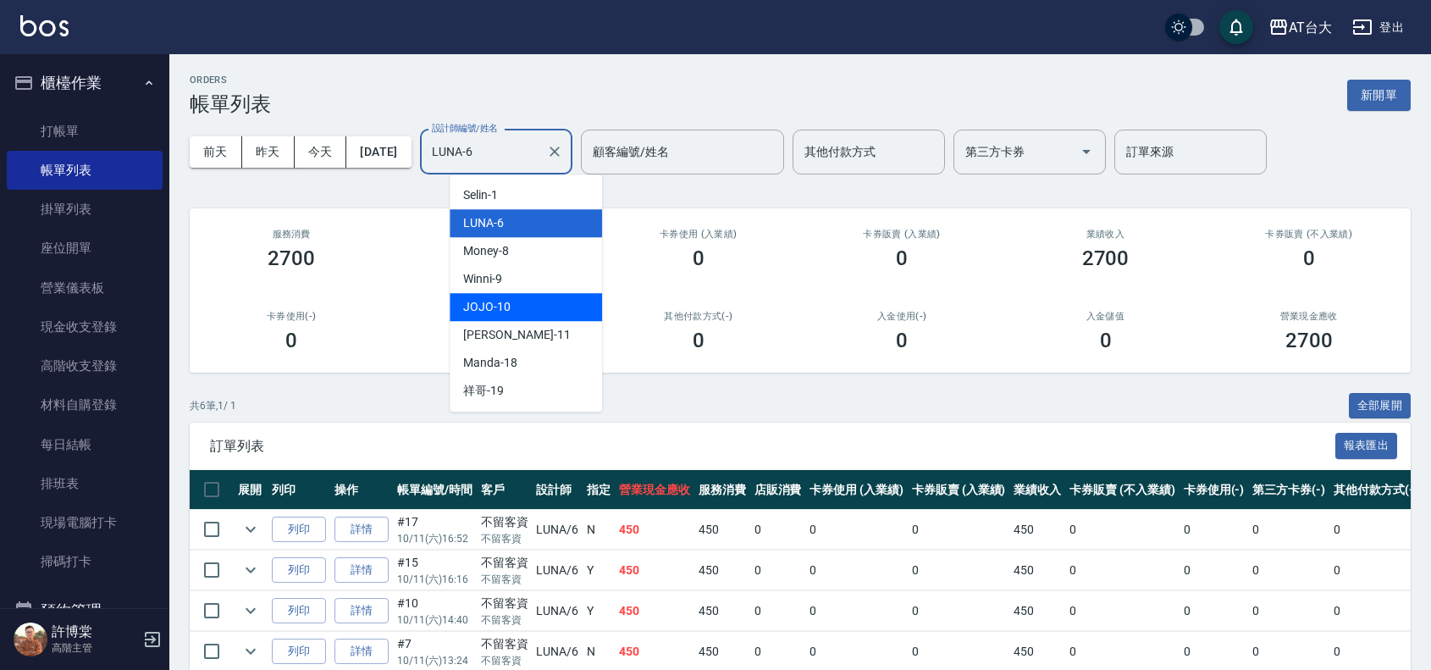
click at [514, 318] on div "JOJO -10" at bounding box center [526, 307] width 152 height 28
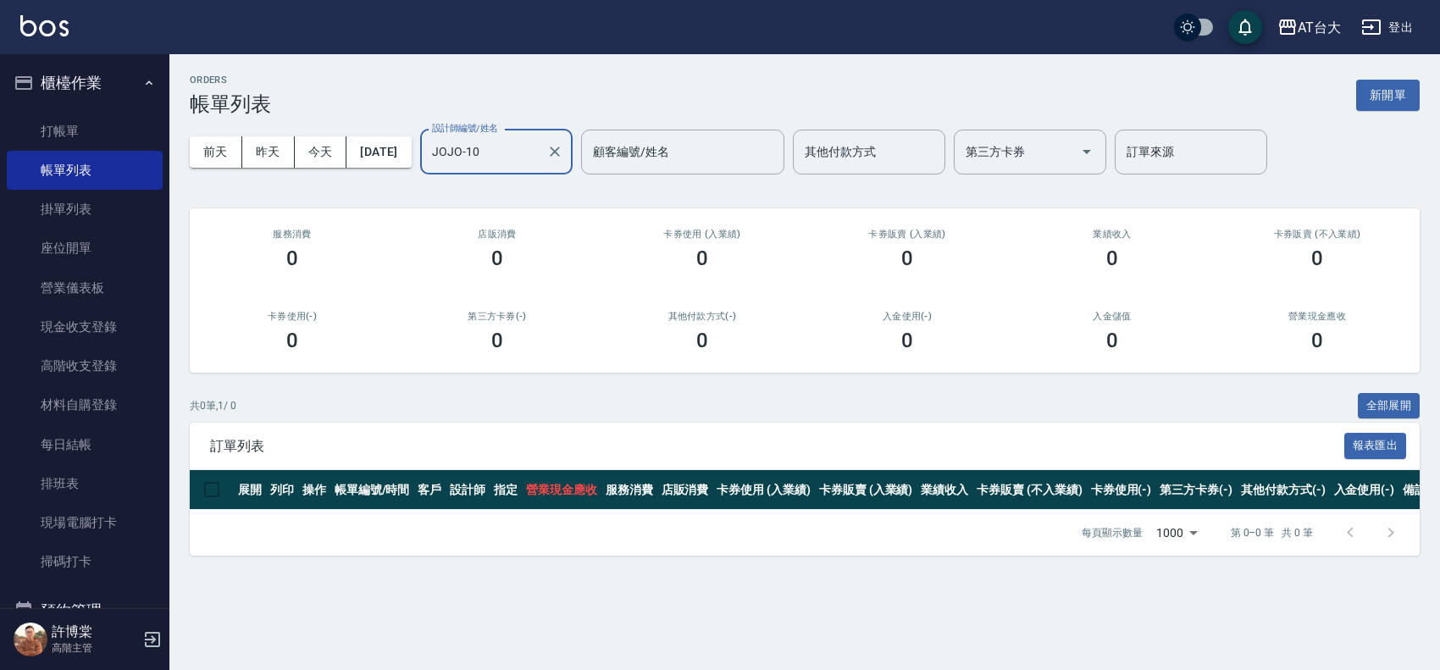
click at [534, 163] on input "JOJO-10" at bounding box center [484, 152] width 112 height 30
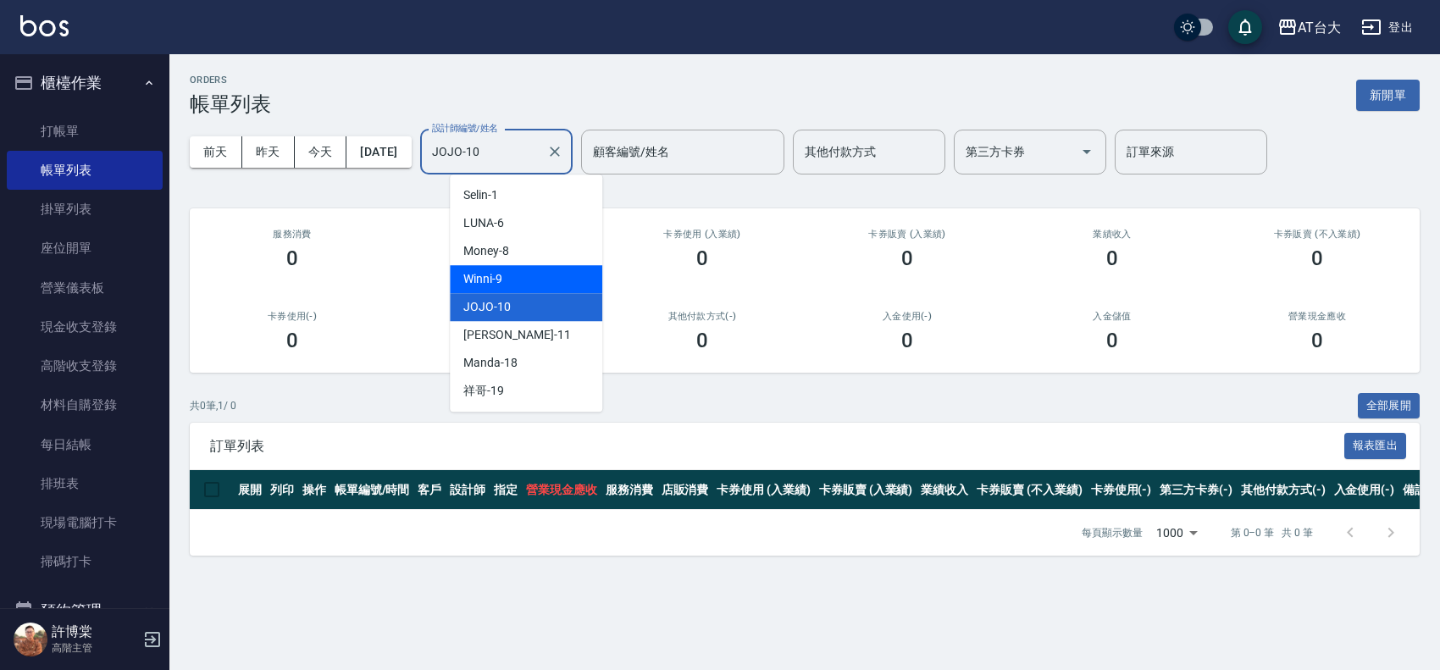
click at [523, 277] on div "Winni -9" at bounding box center [526, 279] width 152 height 28
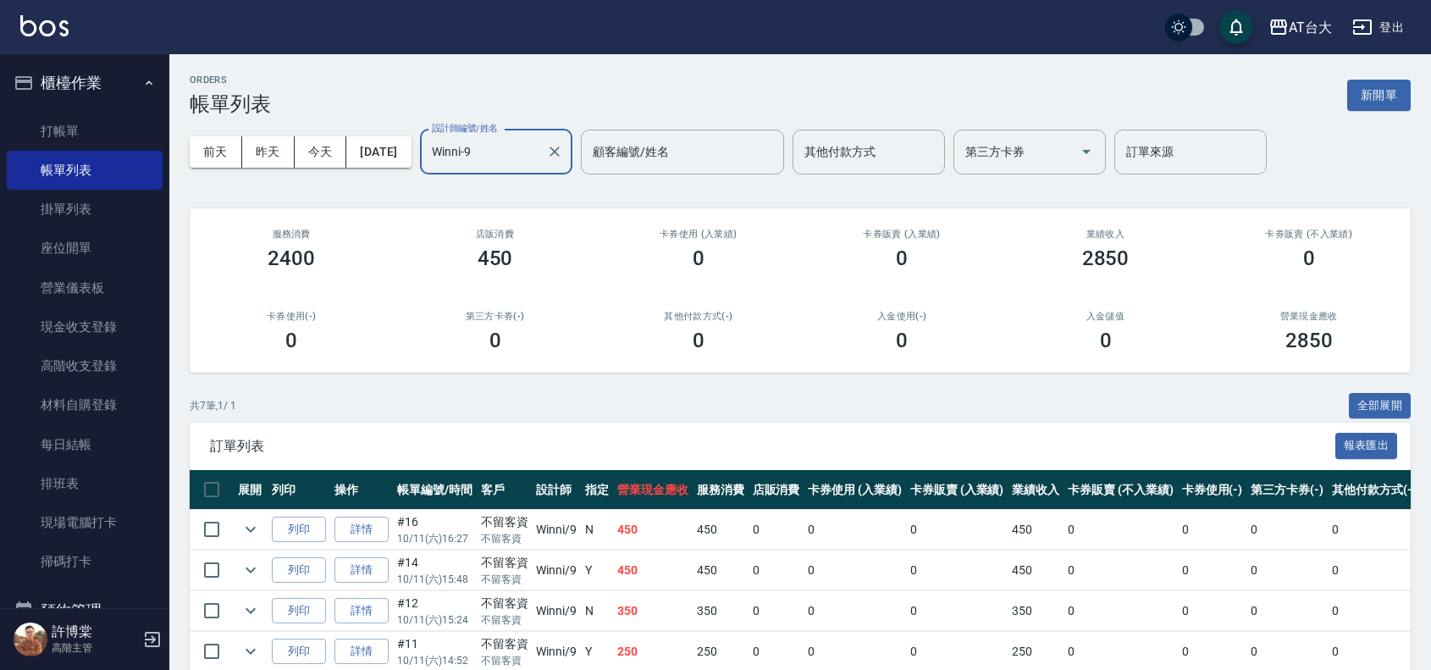
click at [530, 162] on input "Winni-9" at bounding box center [484, 152] width 112 height 30
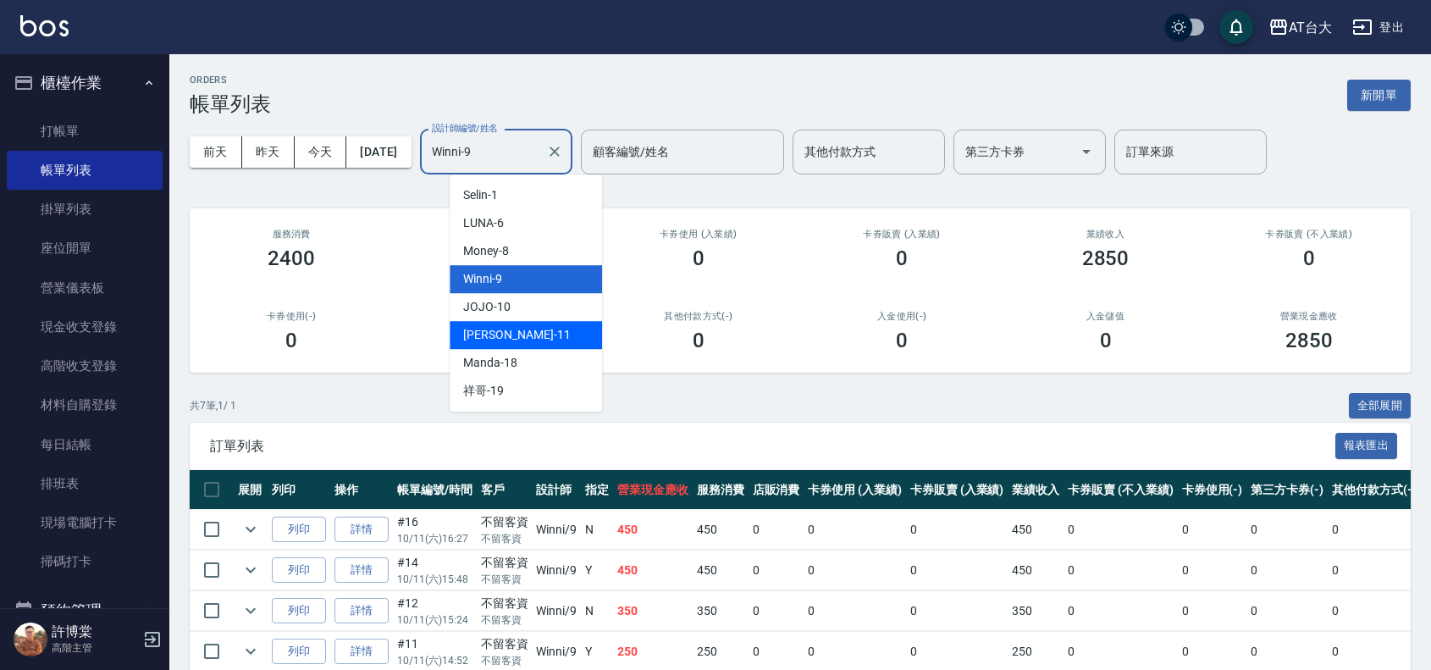
click at [527, 327] on div "[PERSON_NAME] -11" at bounding box center [526, 335] width 152 height 28
type input "[PERSON_NAME]-11"
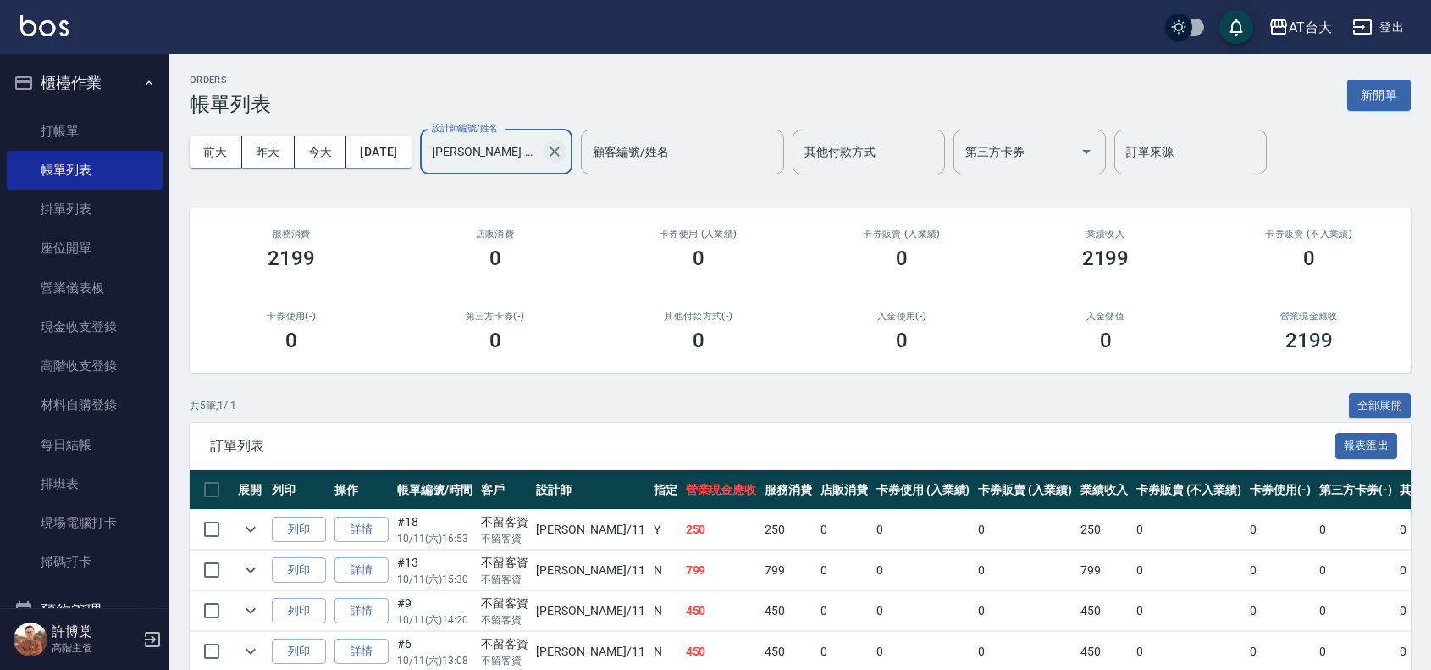
click at [560, 149] on icon "Clear" at bounding box center [555, 152] width 10 height 10
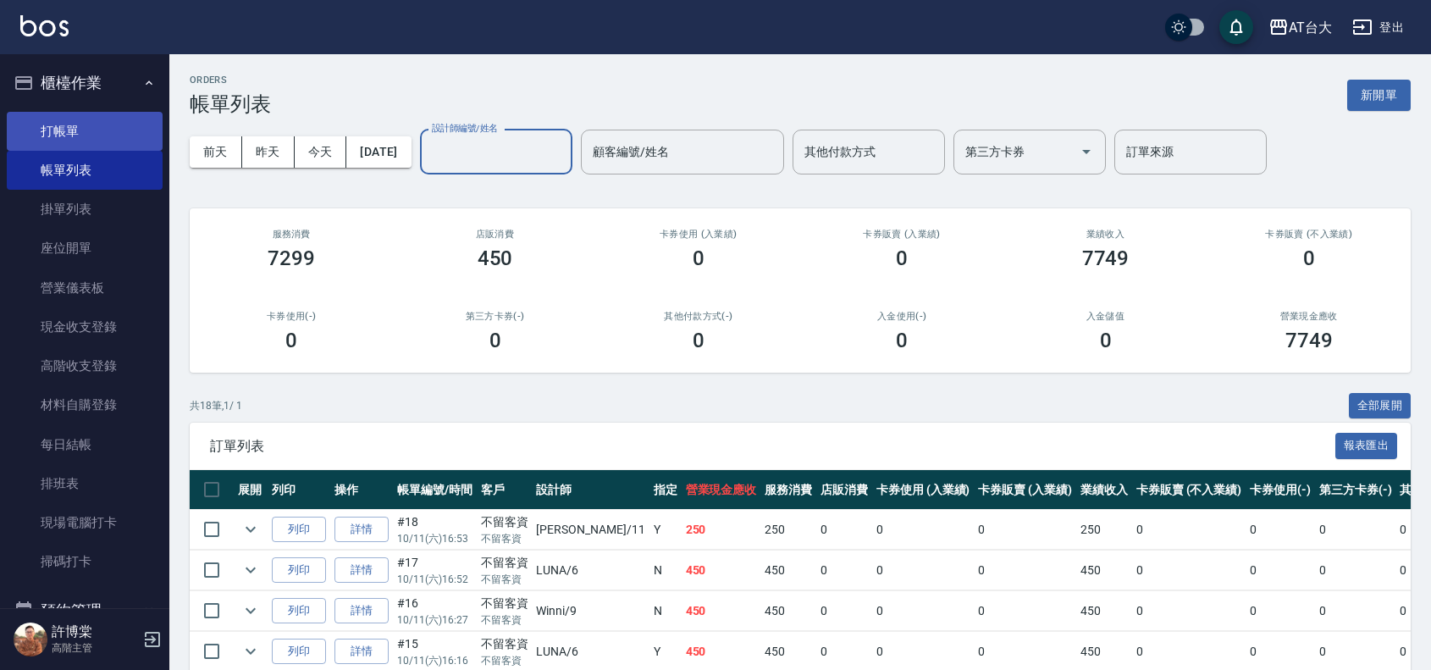
click at [108, 125] on link "打帳單" at bounding box center [85, 131] width 156 height 39
